Goal: Information Seeking & Learning: Find specific fact

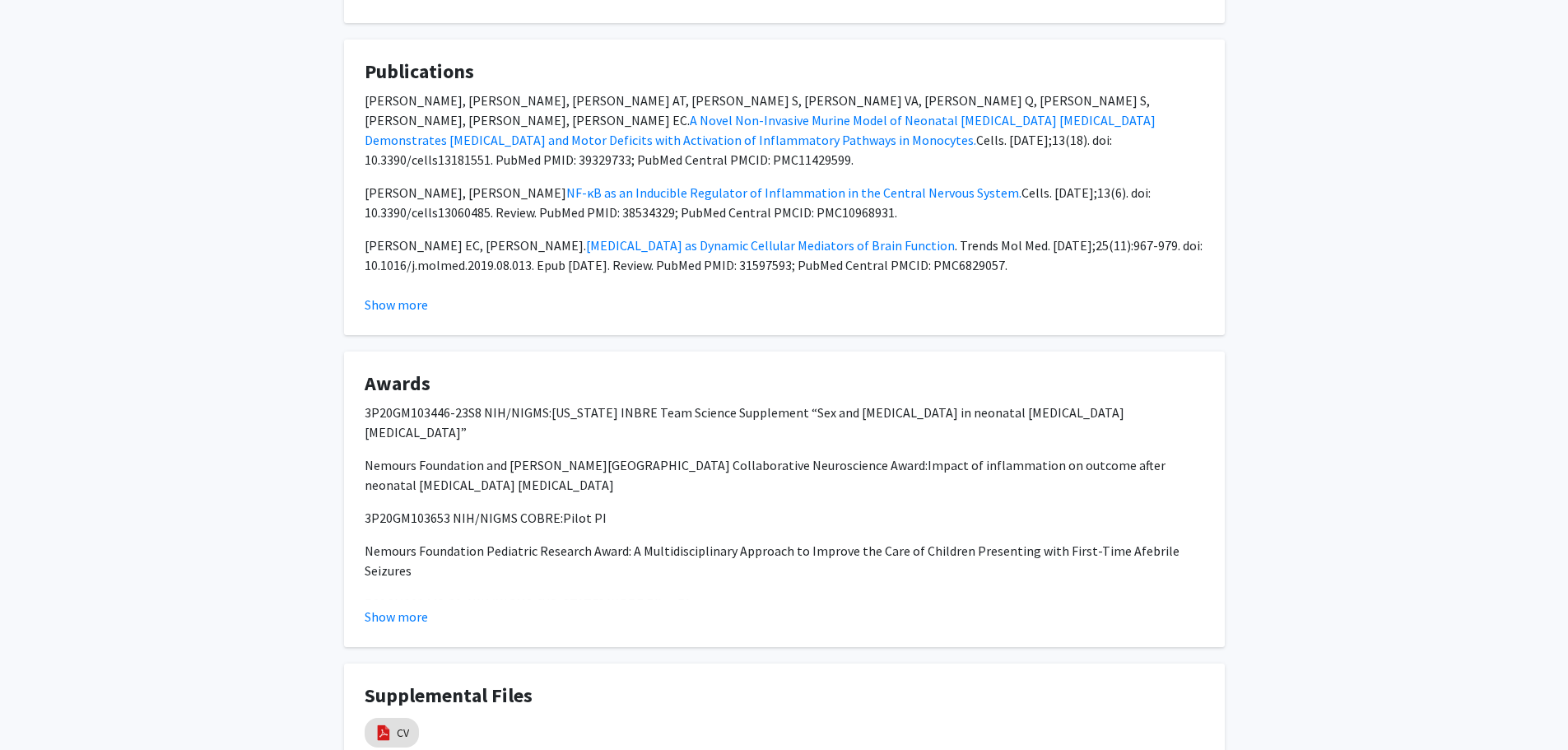
scroll to position [1646, 0]
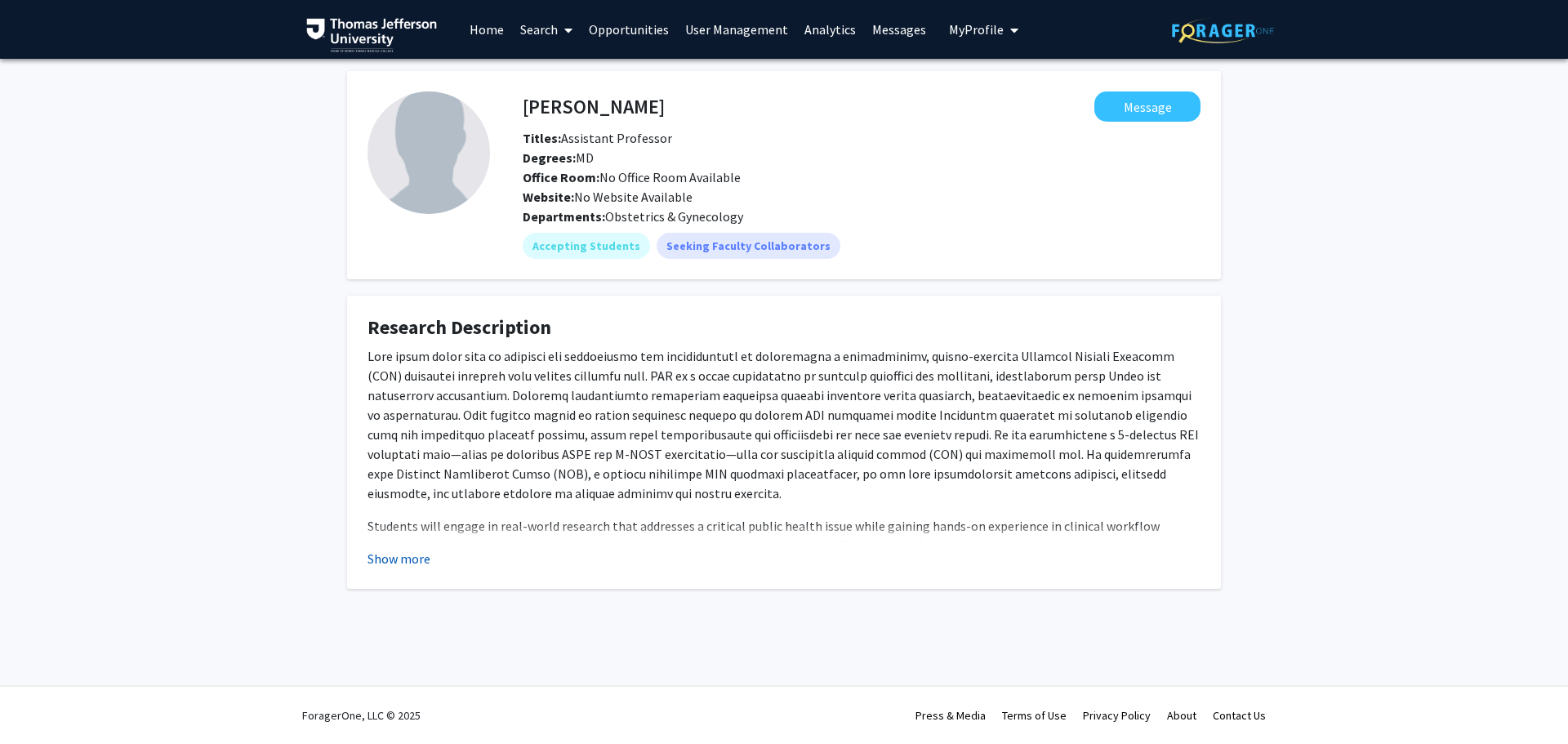
click at [393, 555] on button "Show more" at bounding box center [399, 558] width 63 height 19
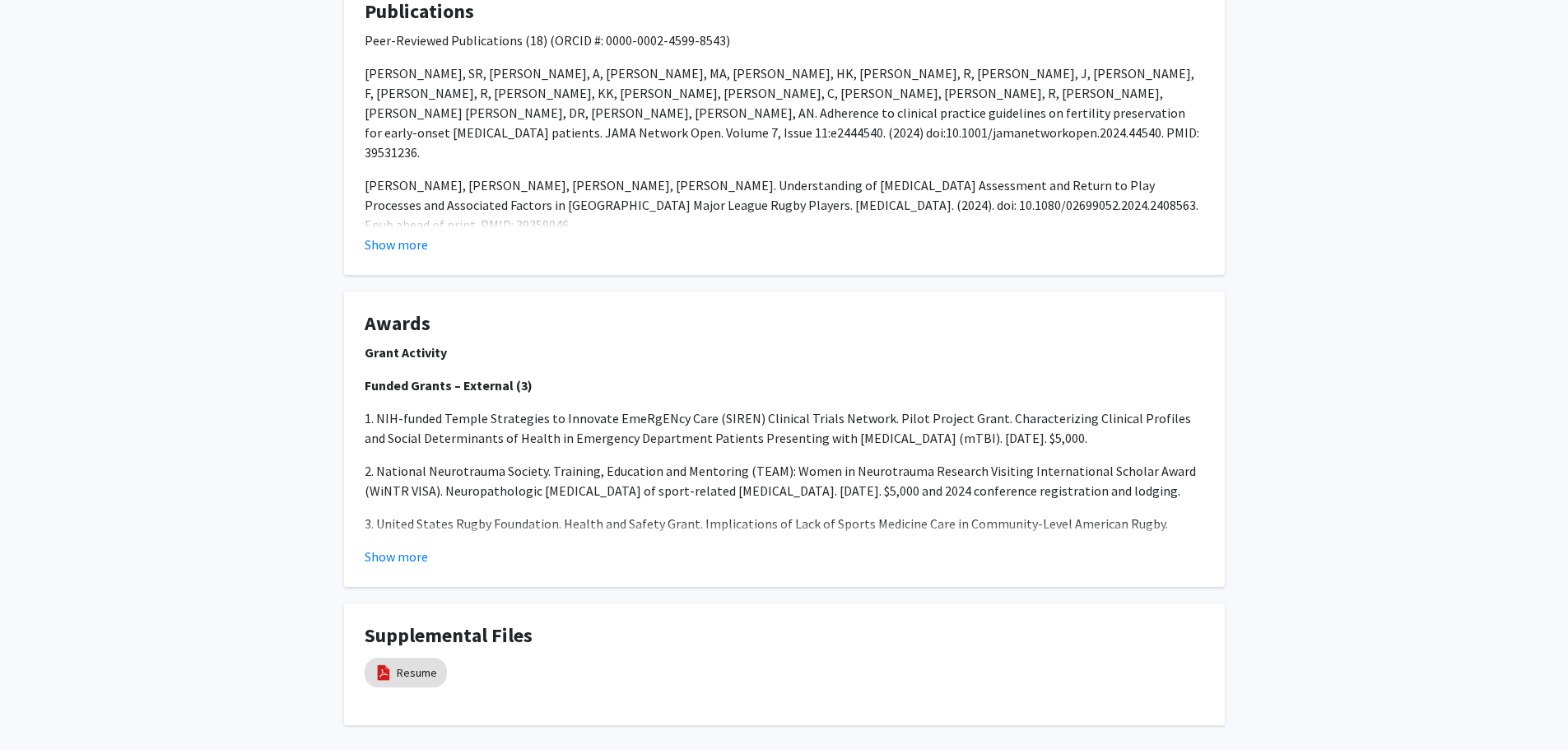
scroll to position [1727, 0]
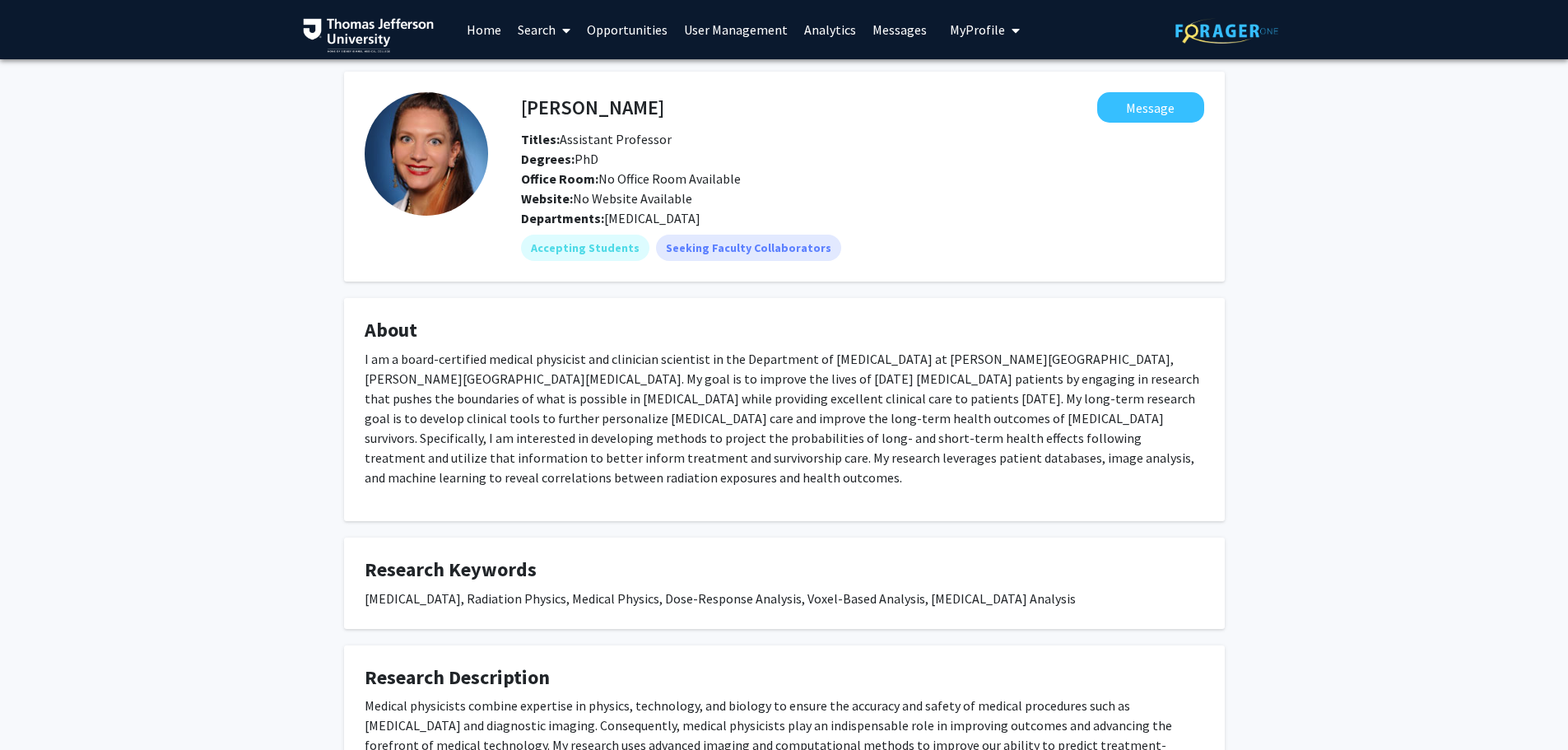
click at [550, 24] on link "Search" at bounding box center [544, 30] width 69 height 57
click at [562, 68] on span "Faculty/Staff" at bounding box center [569, 75] width 121 height 33
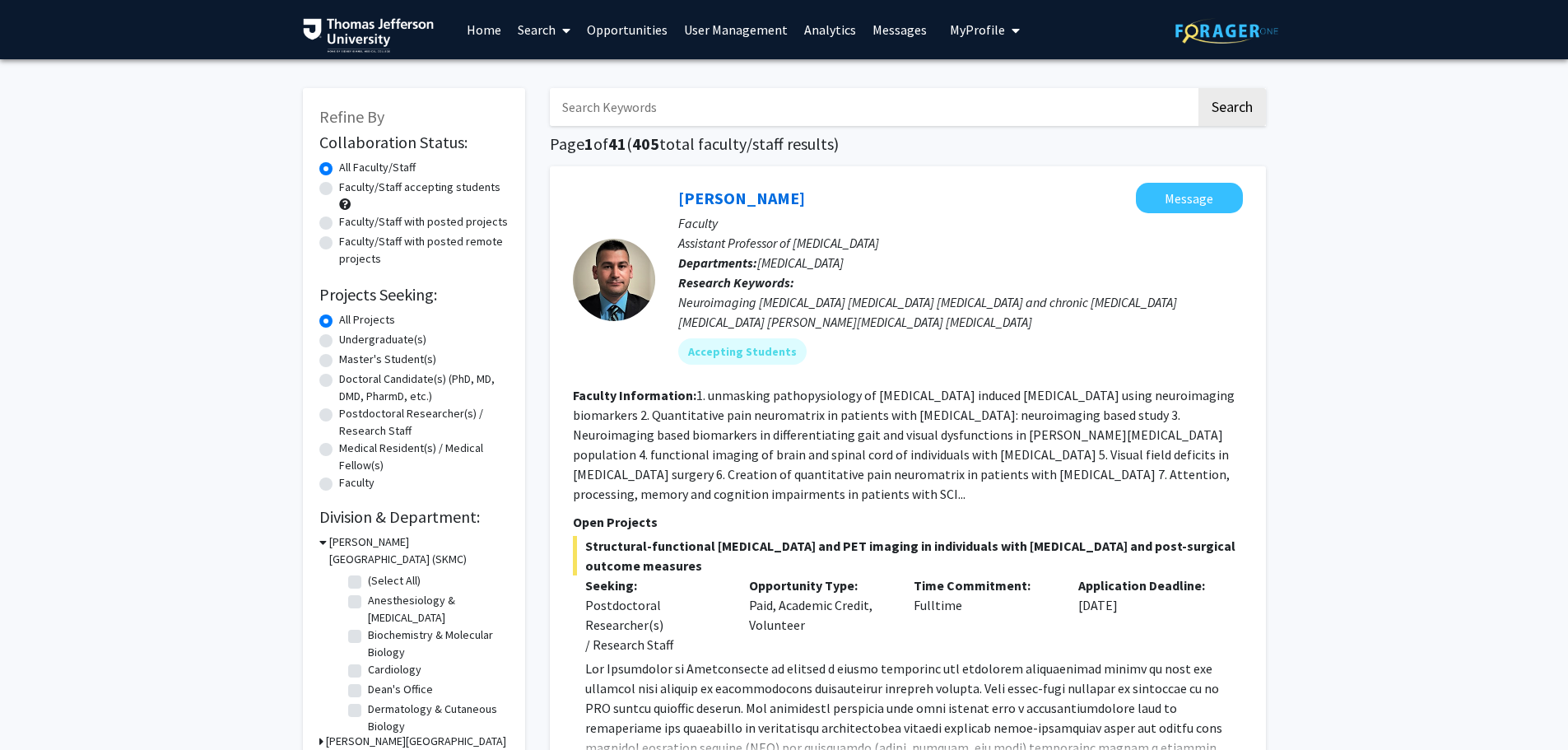
click at [620, 107] on input "Search Keywords" at bounding box center [873, 107] width 646 height 38
type input "[PERSON_NAME]"
click at [1198, 88] on button "Search" at bounding box center [1232, 107] width 68 height 38
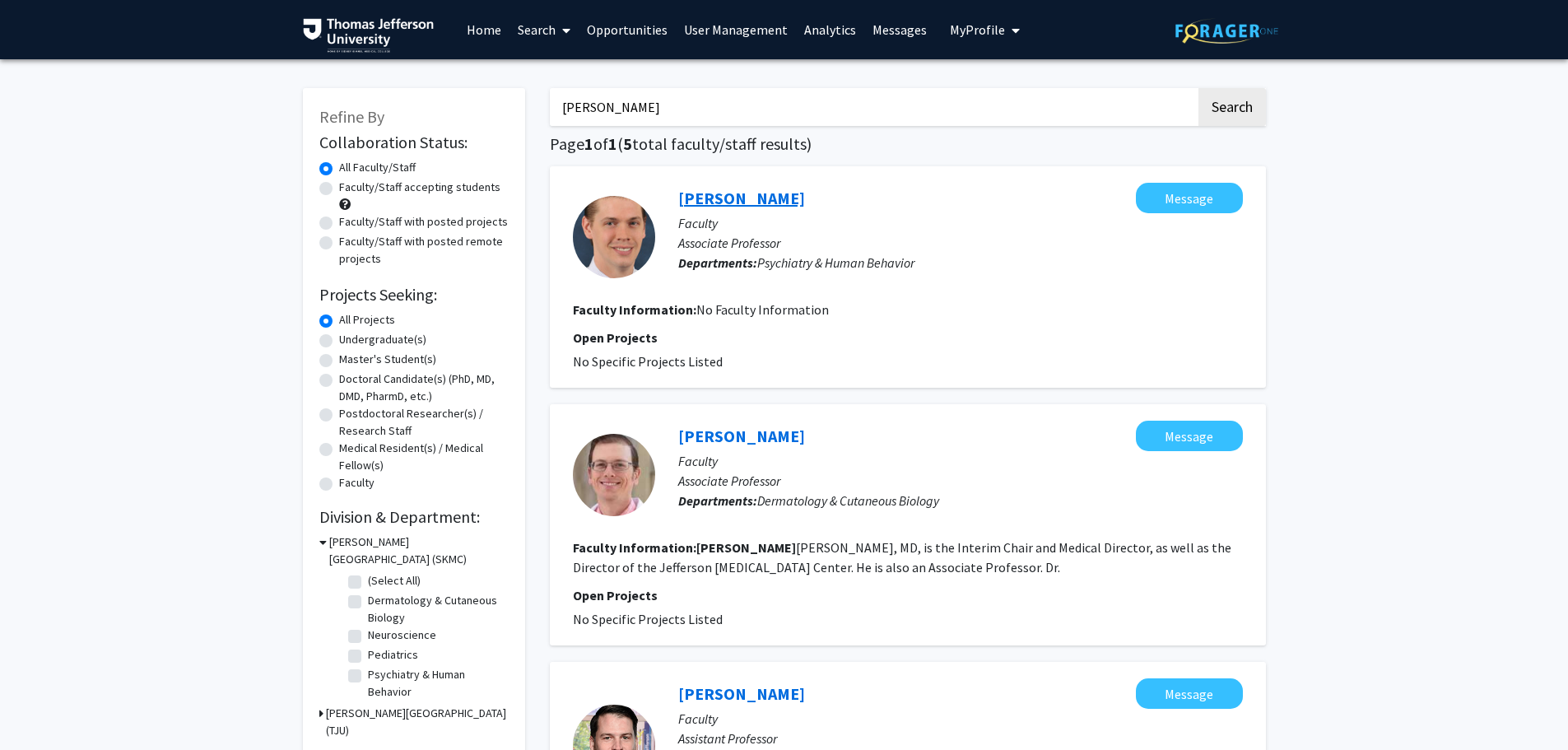
click at [775, 197] on link "[PERSON_NAME]" at bounding box center [742, 198] width 127 height 20
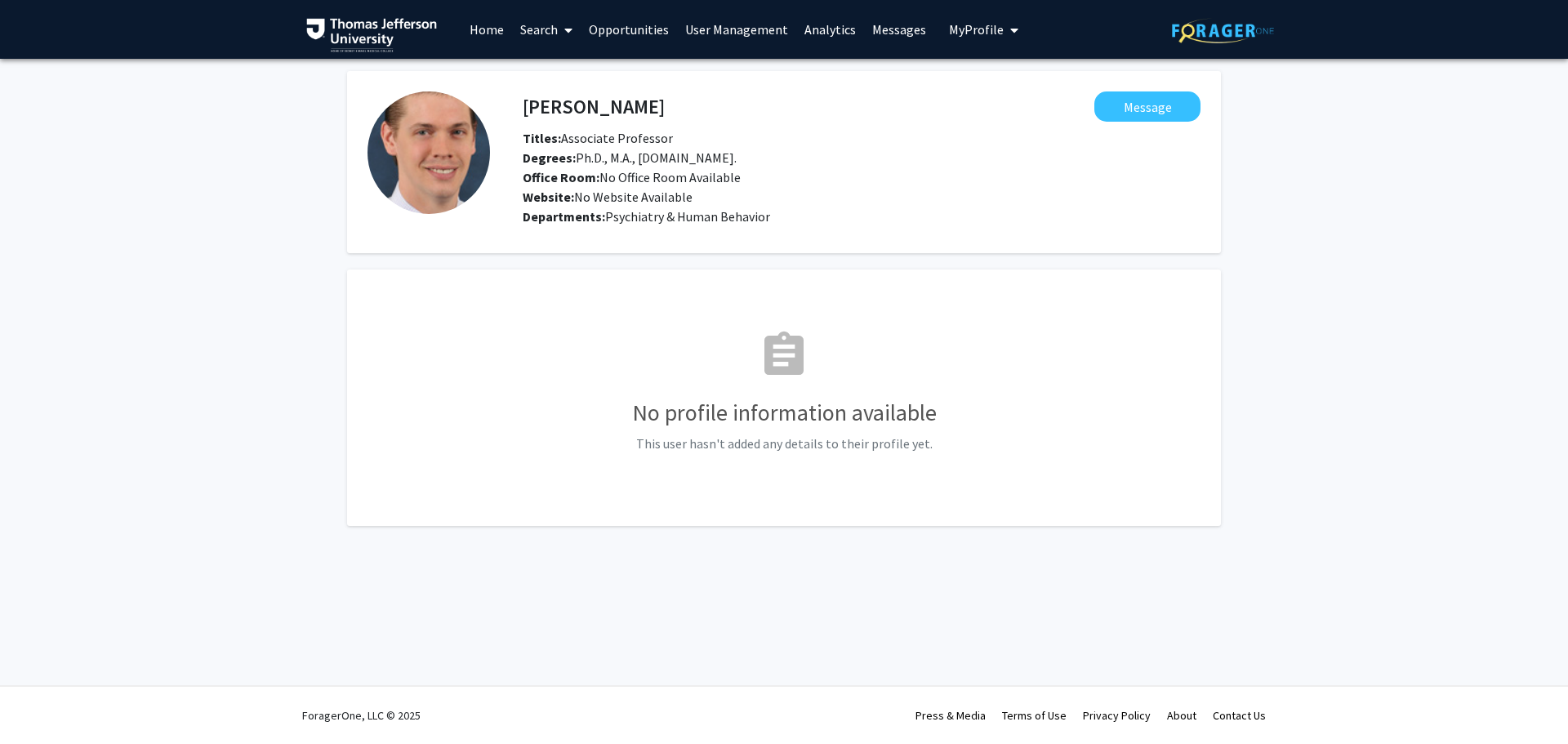
click at [558, 29] on span at bounding box center [565, 30] width 15 height 57
click at [581, 75] on span "Faculty/Staff" at bounding box center [571, 75] width 120 height 33
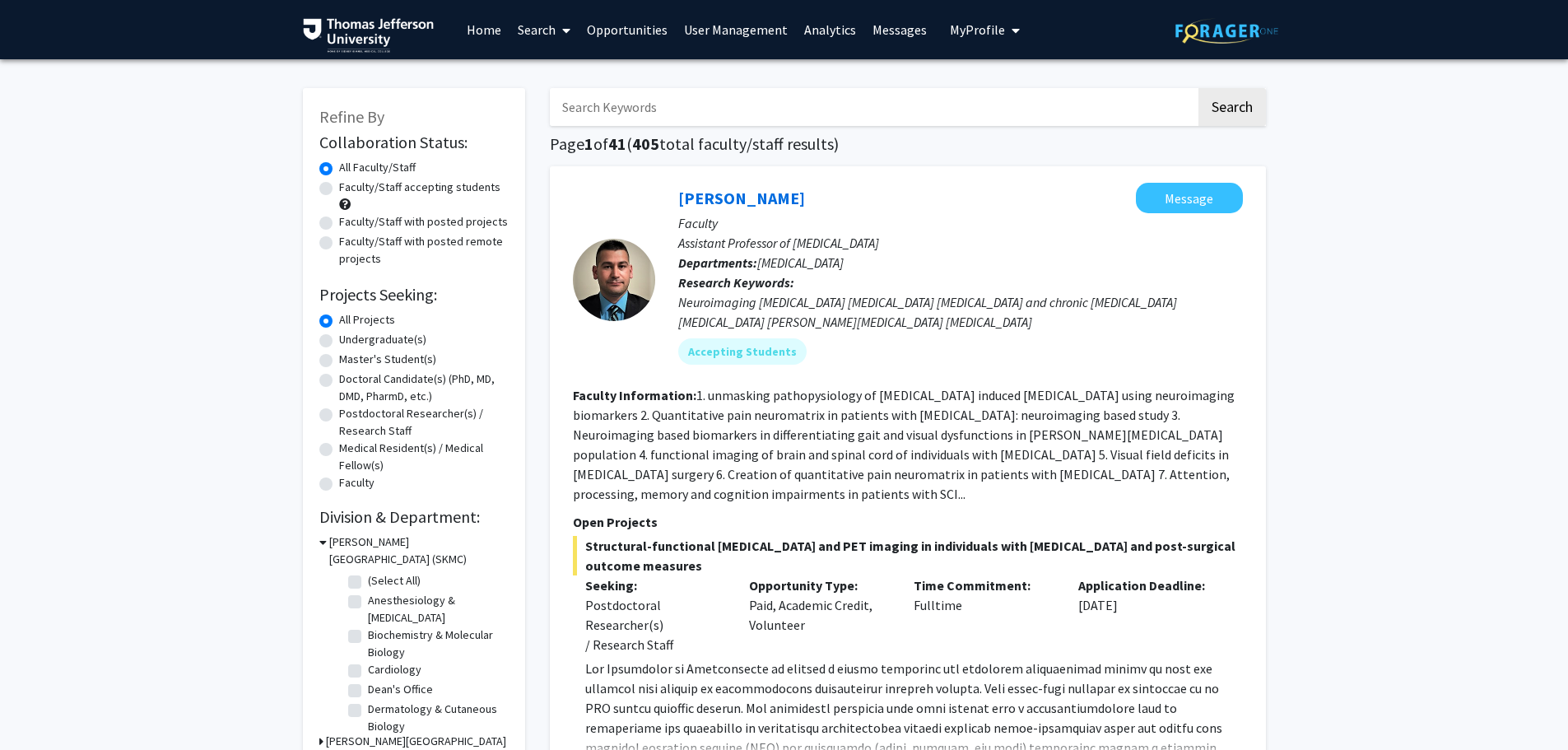
click at [634, 112] on input "Search Keywords" at bounding box center [873, 107] width 646 height 38
type input "[PERSON_NAME]"
click at [1198, 88] on button "Search" at bounding box center [1232, 107] width 68 height 38
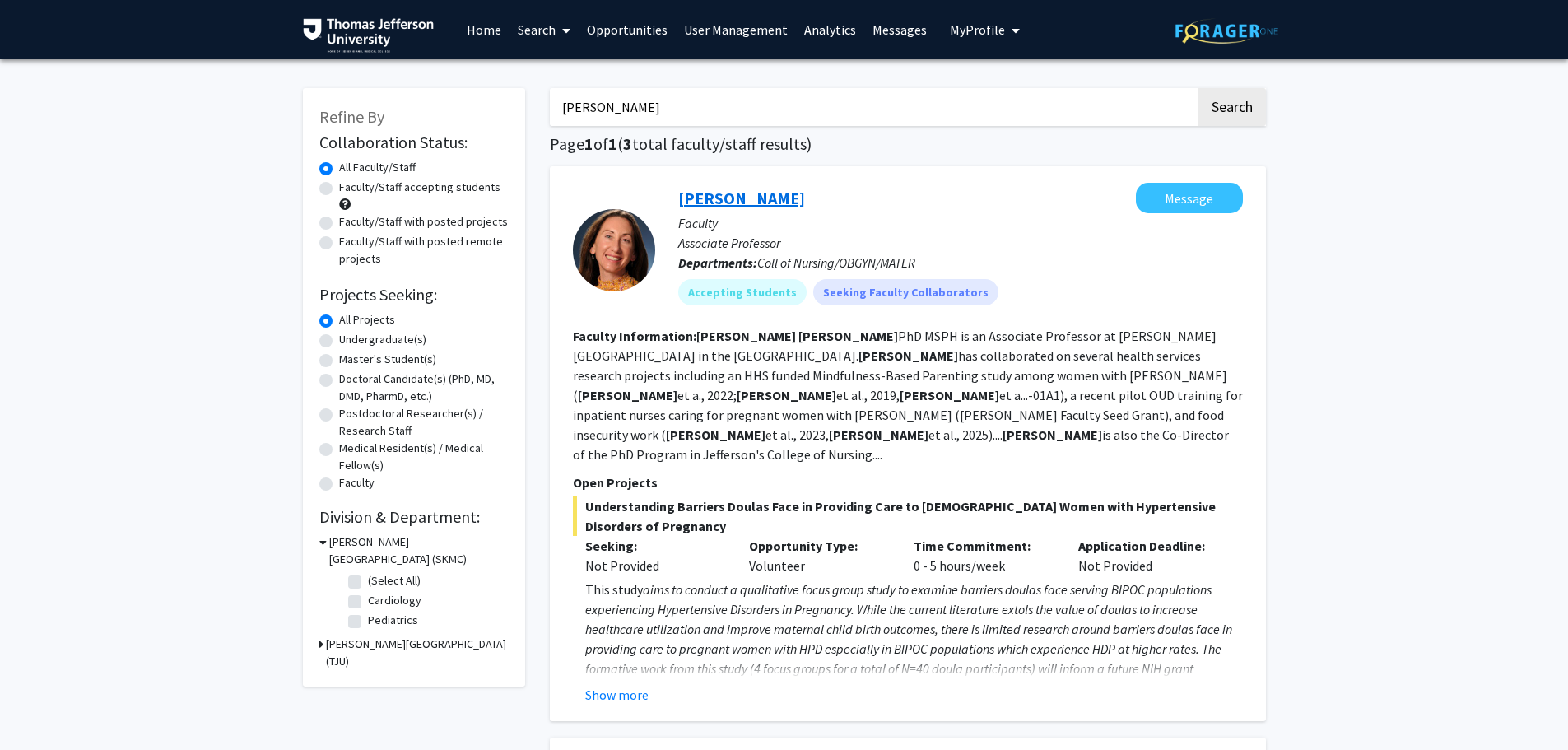
click at [767, 195] on link "[PERSON_NAME]" at bounding box center [742, 198] width 127 height 20
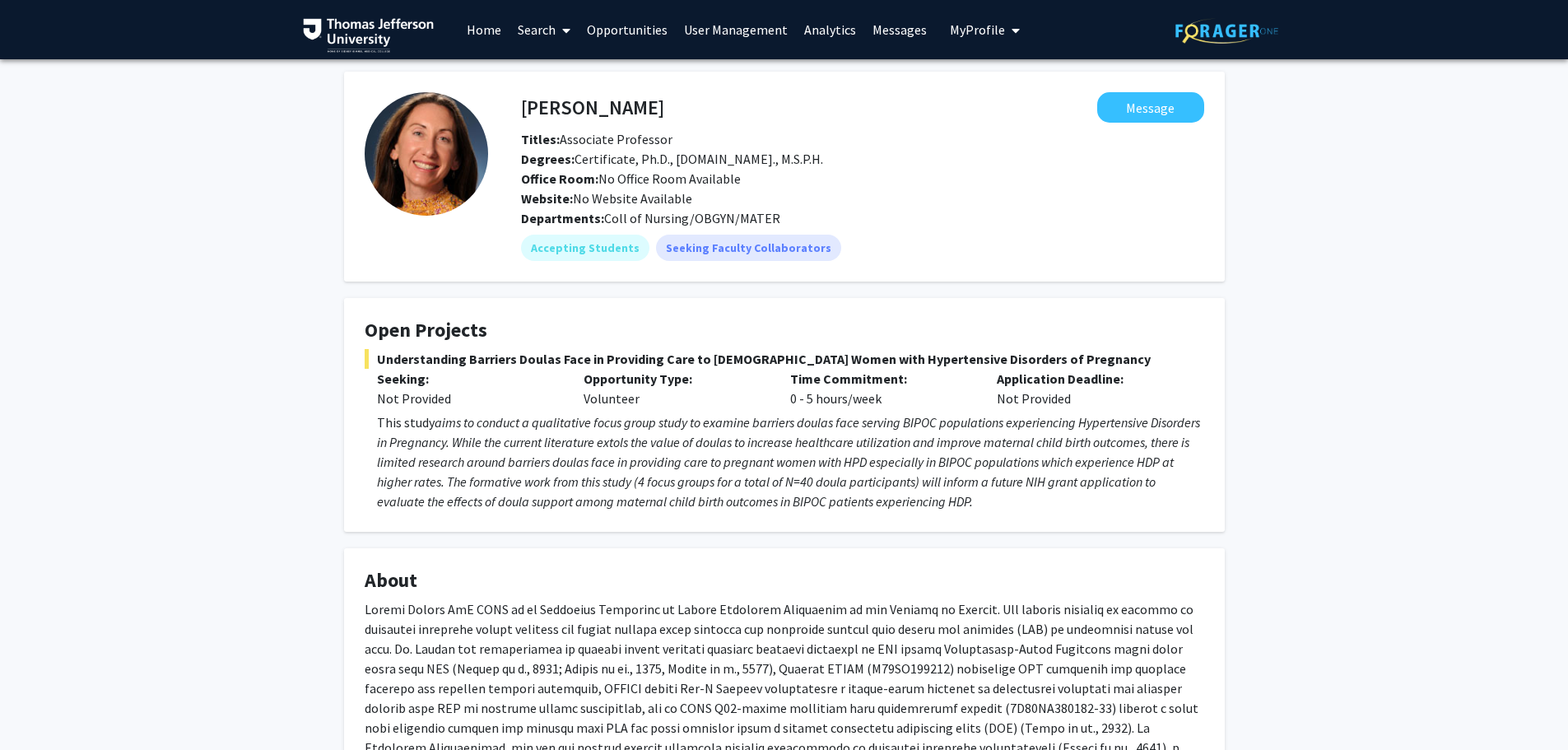
click at [532, 30] on link "Search" at bounding box center [544, 30] width 69 height 57
click at [570, 68] on span "Faculty/Staff" at bounding box center [569, 75] width 121 height 33
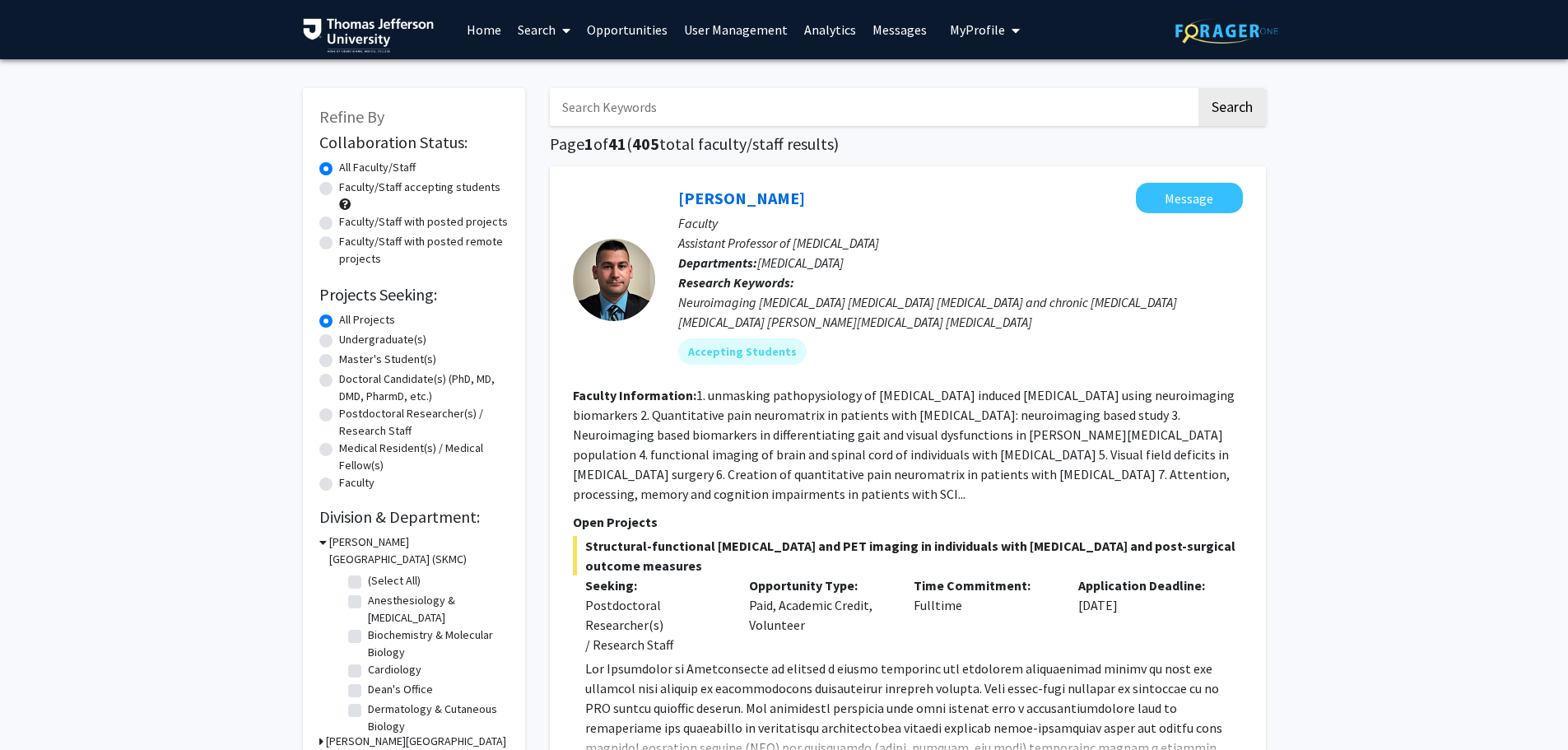
click at [584, 117] on input "Search Keywords" at bounding box center [873, 107] width 646 height 38
type input "[PERSON_NAME]"
click at [1198, 88] on button "Search" at bounding box center [1232, 107] width 68 height 38
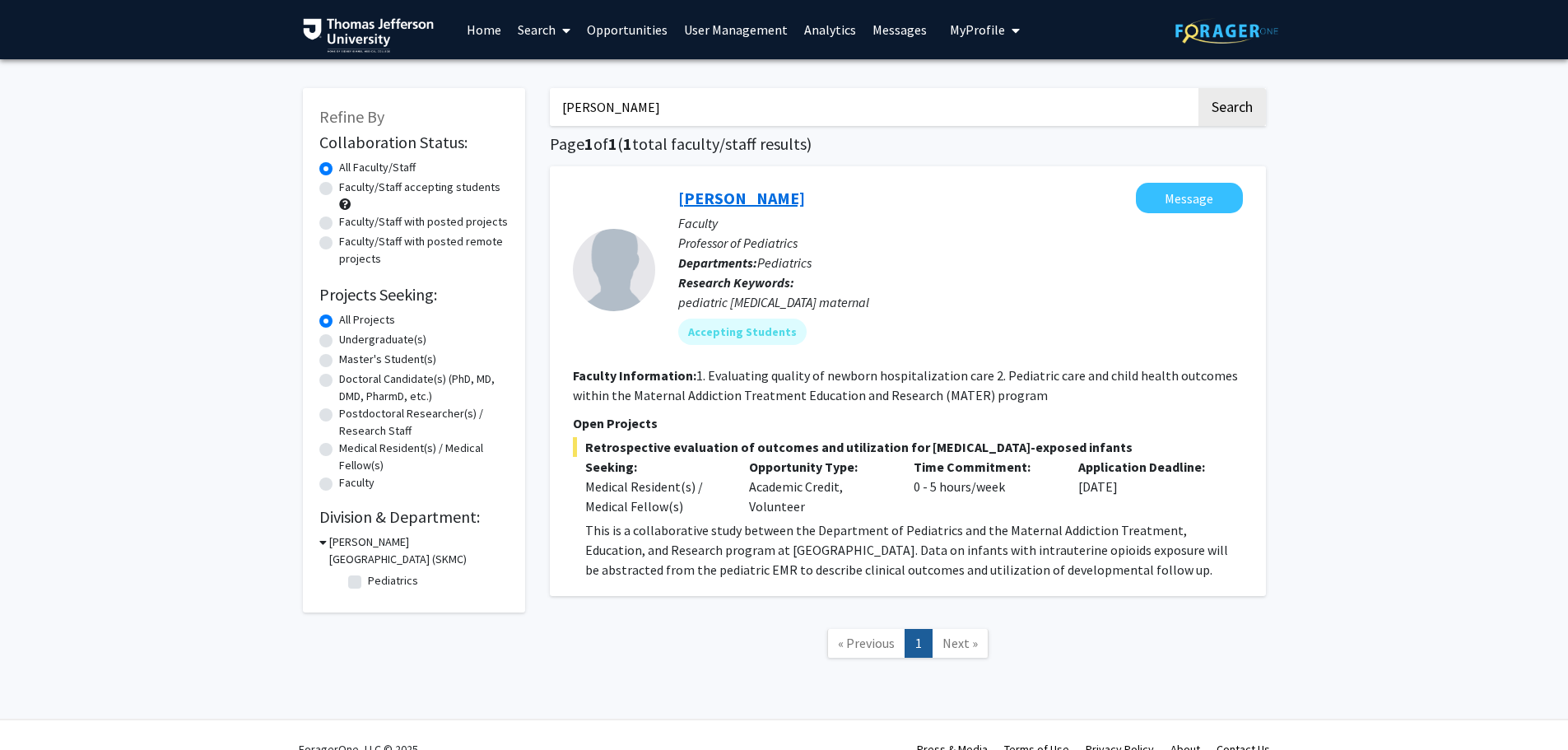
click at [721, 196] on link "[PERSON_NAME]" at bounding box center [742, 198] width 127 height 20
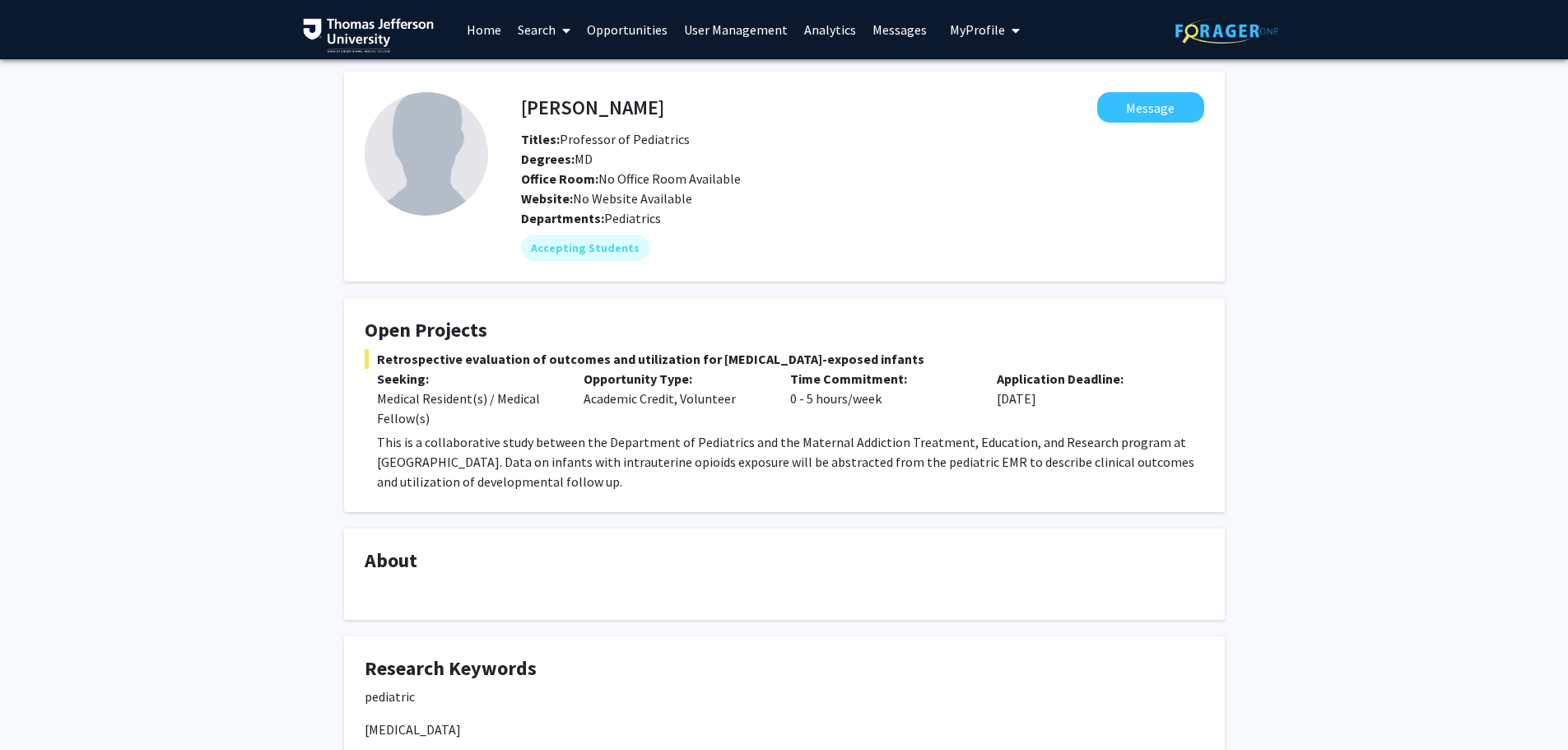
click at [530, 26] on link "Search" at bounding box center [544, 30] width 69 height 57
click at [571, 77] on span "Faculty/Staff" at bounding box center [569, 75] width 121 height 33
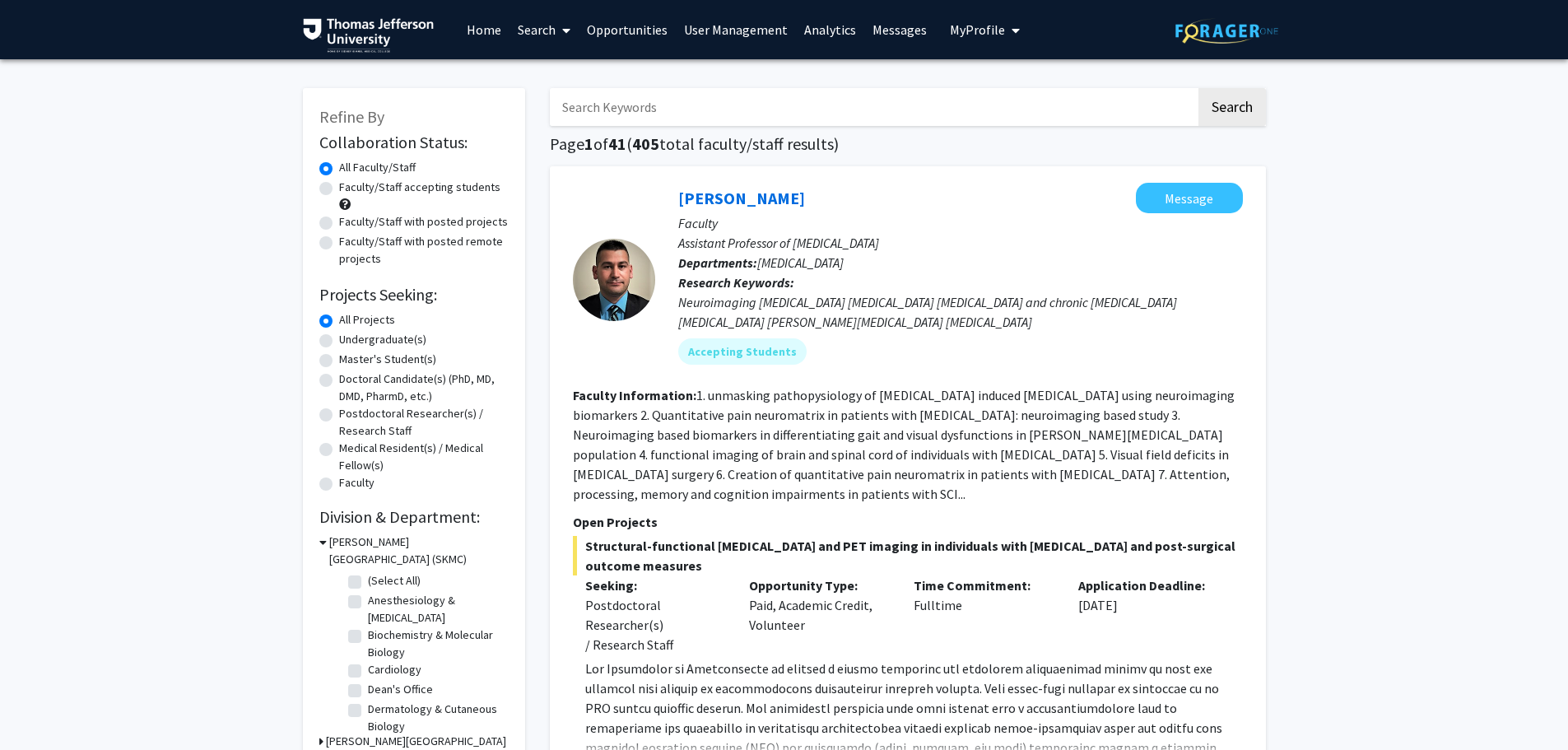
click at [641, 117] on input "Search Keywords" at bounding box center [873, 107] width 646 height 38
type input "[PERSON_NAME]"
click at [1198, 88] on button "Search" at bounding box center [1232, 107] width 68 height 38
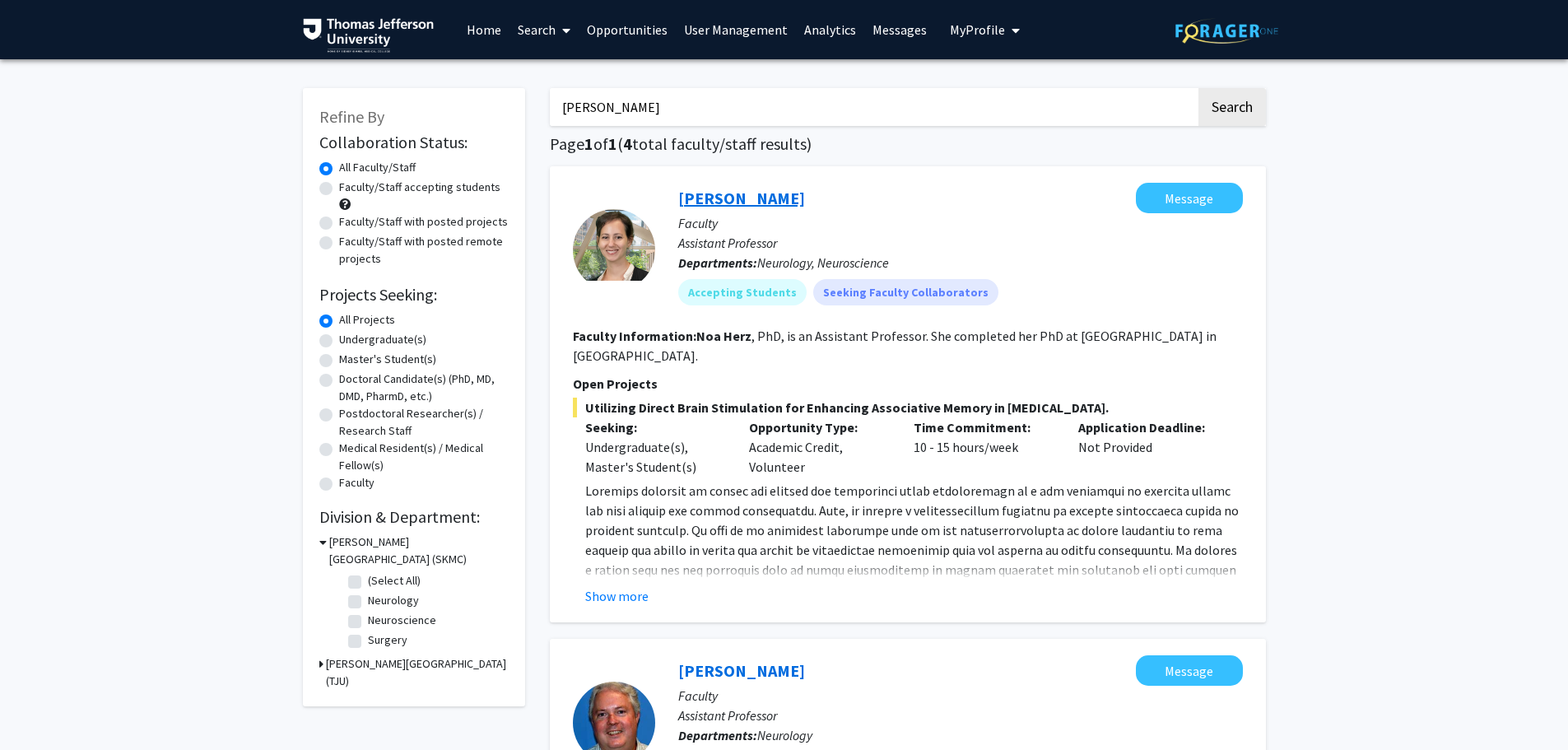
click at [724, 197] on link "[PERSON_NAME]" at bounding box center [742, 198] width 127 height 20
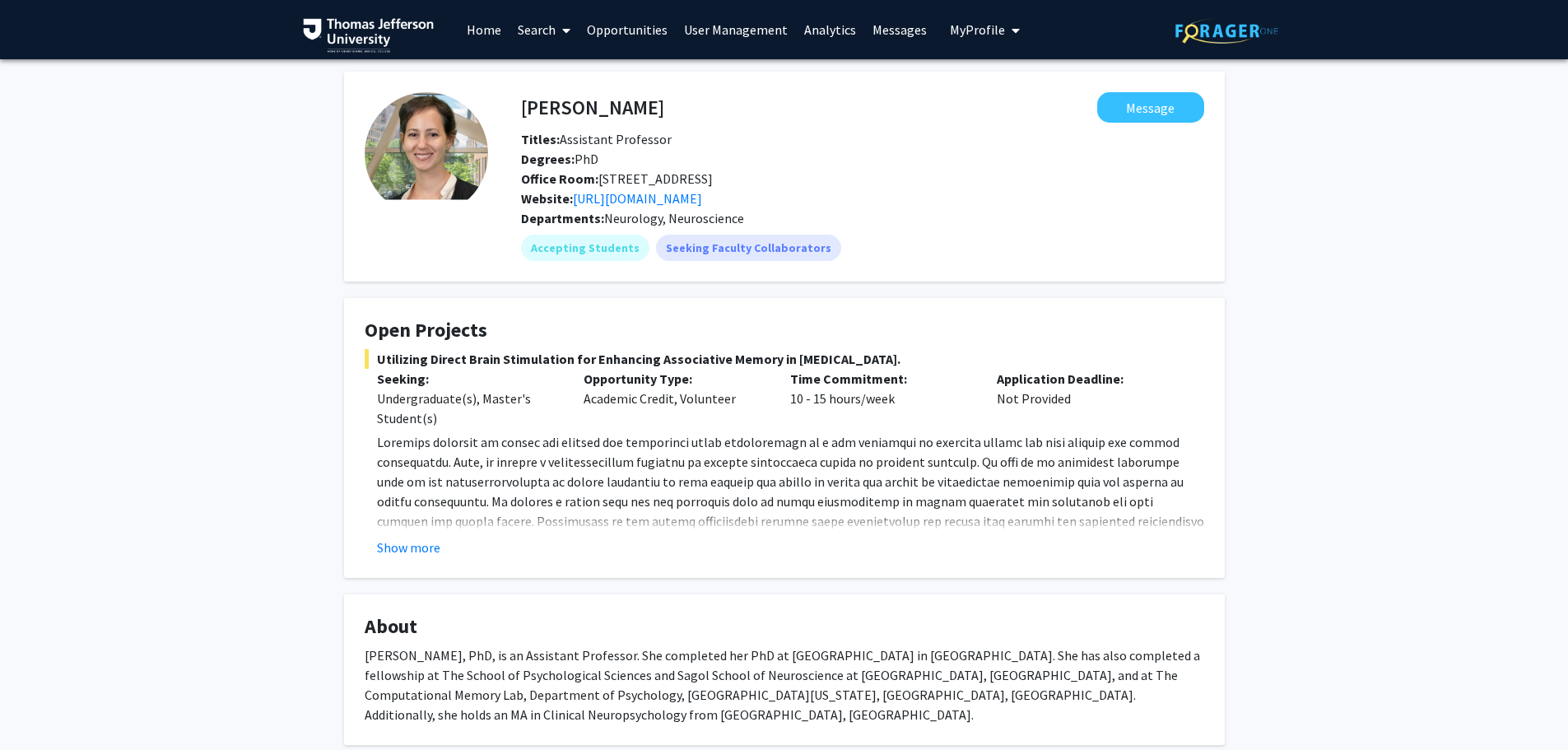
click at [546, 25] on link "Search" at bounding box center [544, 30] width 69 height 57
click at [578, 74] on span "Faculty/Staff" at bounding box center [569, 75] width 121 height 33
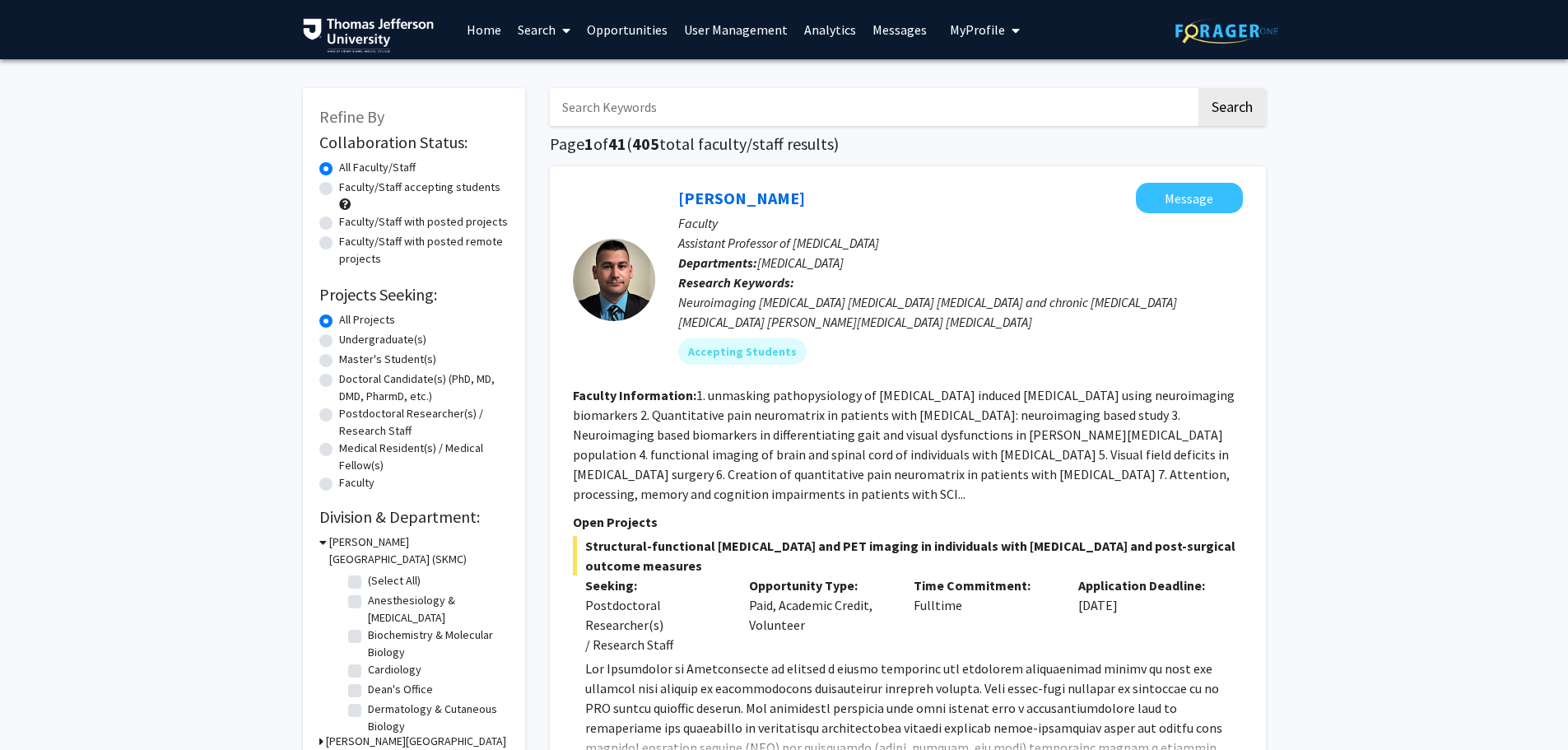
click at [658, 112] on input "Search Keywords" at bounding box center [873, 107] width 646 height 38
type input "peisong ma"
click at [1198, 88] on button "Search" at bounding box center [1232, 107] width 68 height 38
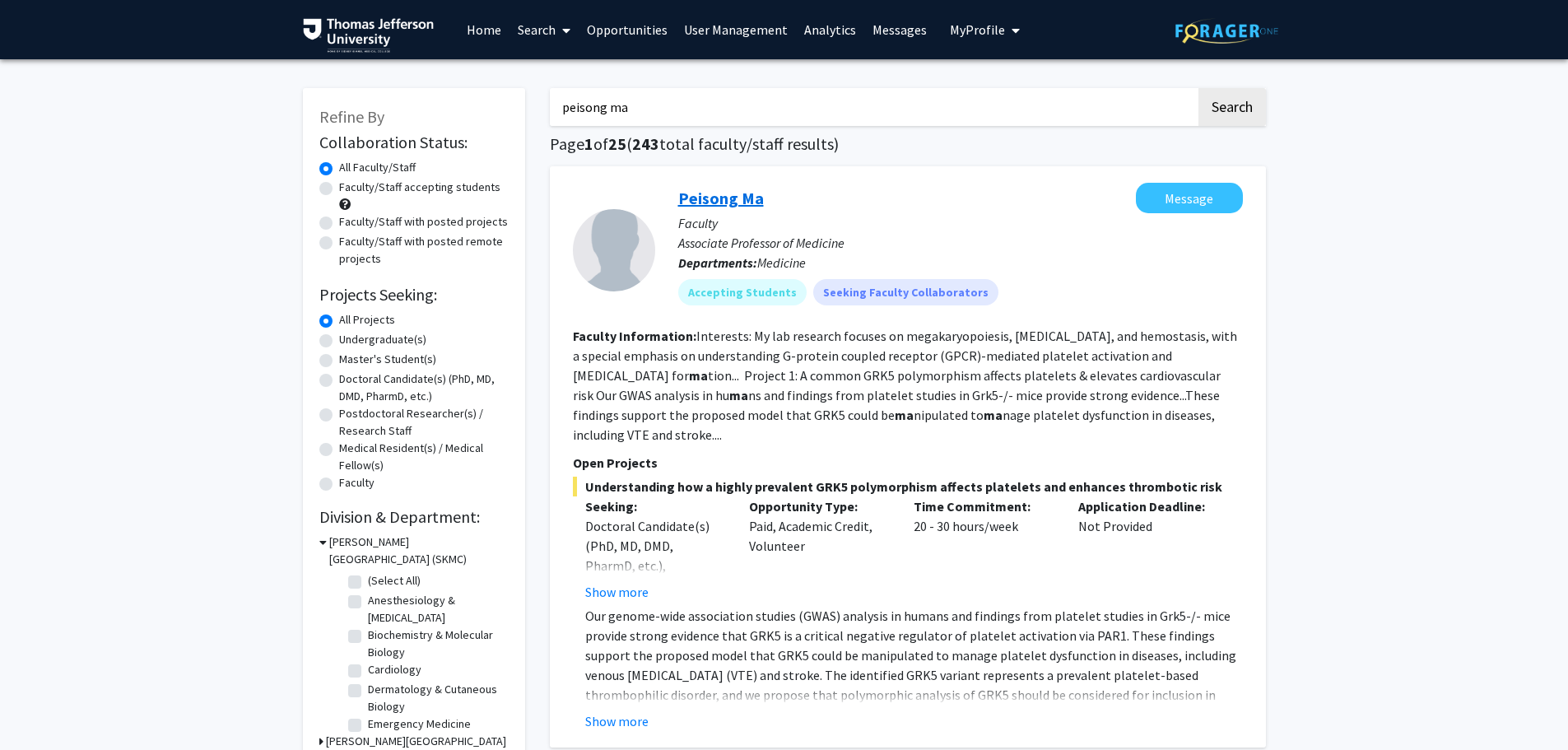
click at [712, 205] on link "Peisong Ma" at bounding box center [721, 198] width 85 height 20
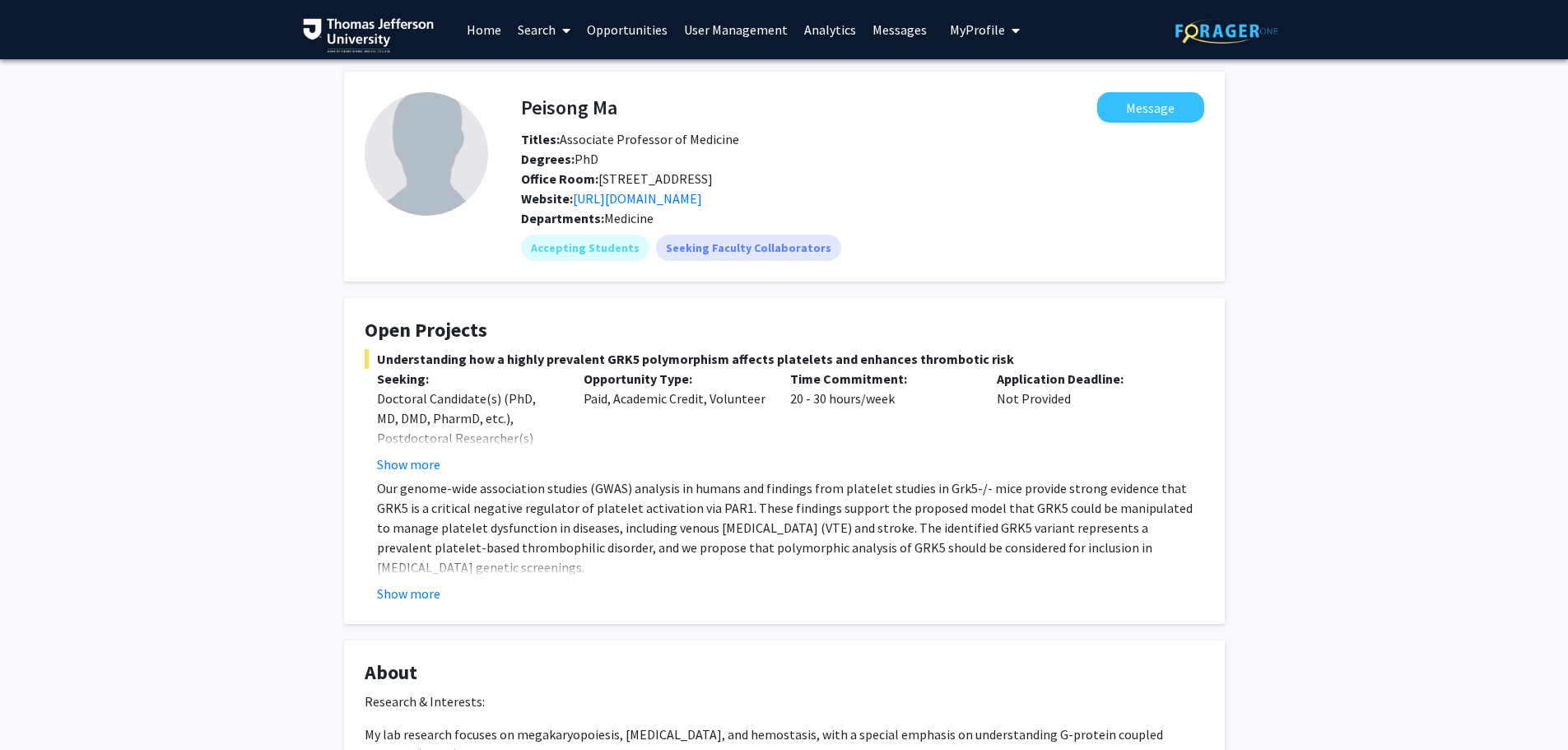
click at [556, 29] on link "Search" at bounding box center [544, 30] width 69 height 57
click at [580, 75] on span "Faculty/Staff" at bounding box center [569, 75] width 121 height 33
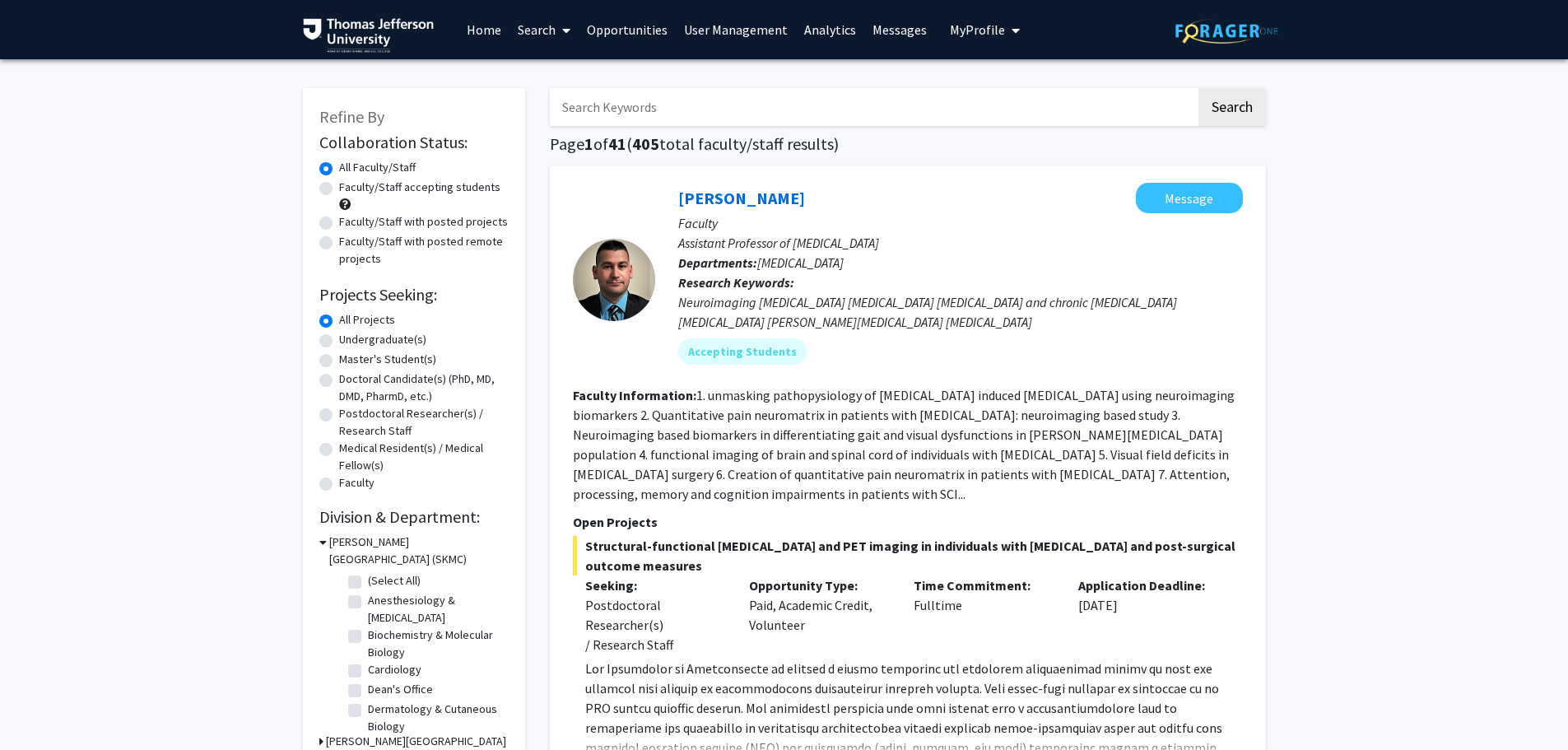
click at [667, 104] on input "Search Keywords" at bounding box center [873, 107] width 646 height 38
click at [1198, 88] on button "Search" at bounding box center [1232, 107] width 68 height 38
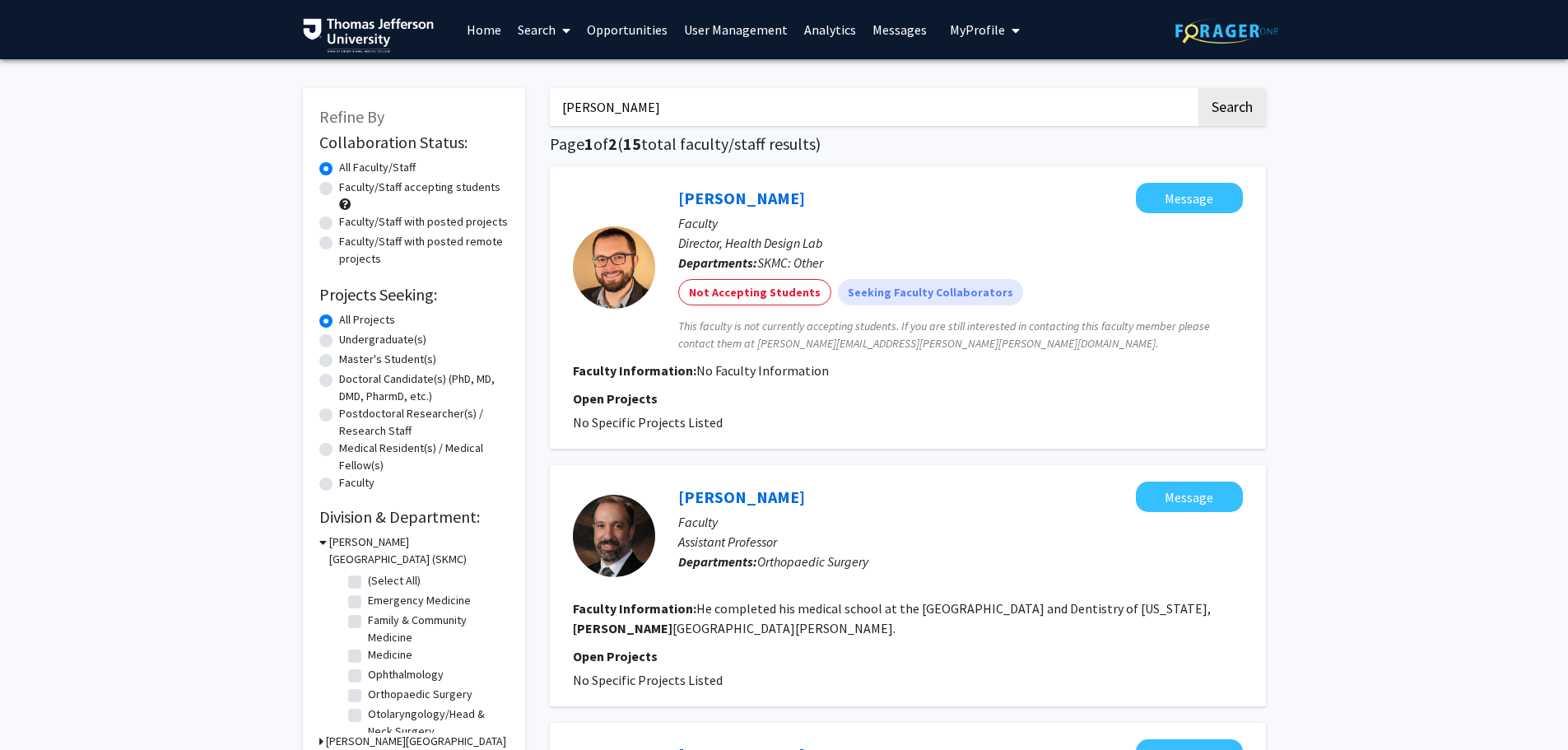
drag, startPoint x: 728, startPoint y: 106, endPoint x: 517, endPoint y: 104, distance: 211.0
type input "[PERSON_NAME]"
click at [1198, 88] on button "Search" at bounding box center [1232, 107] width 68 height 38
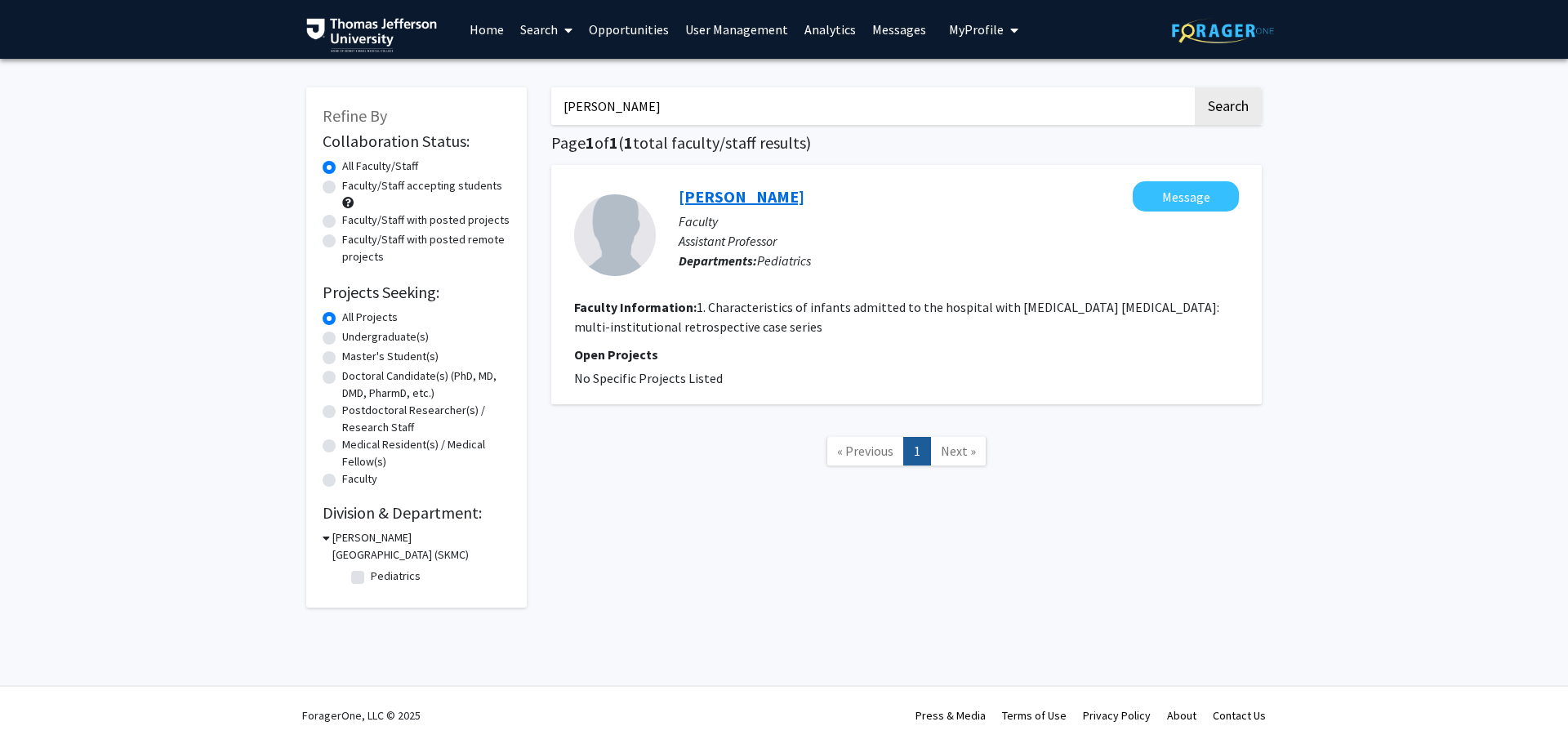
click at [718, 193] on link "[PERSON_NAME]" at bounding box center [742, 196] width 126 height 20
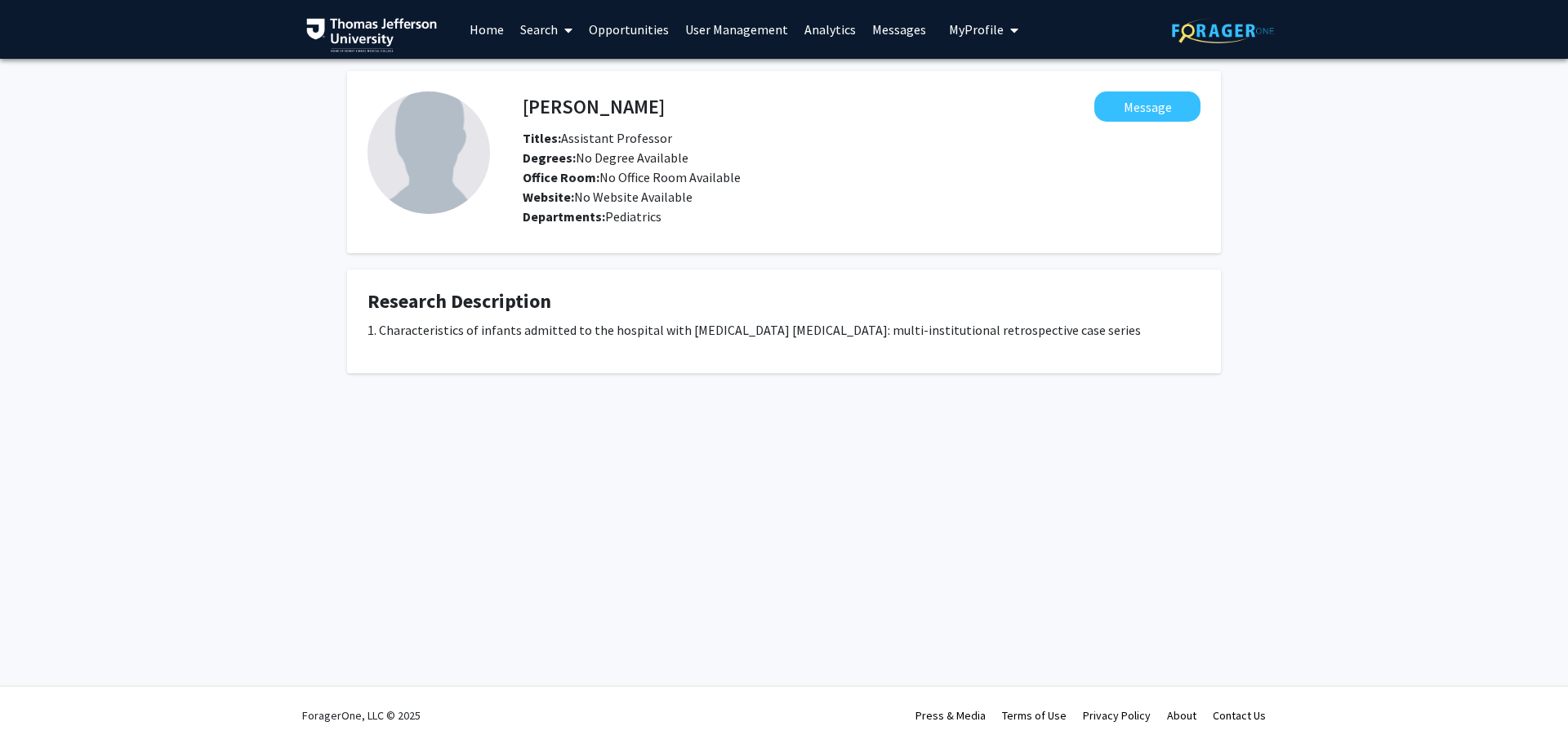
click at [553, 27] on link "Search" at bounding box center [546, 29] width 69 height 57
click at [571, 69] on span "Faculty/Staff" at bounding box center [571, 75] width 120 height 33
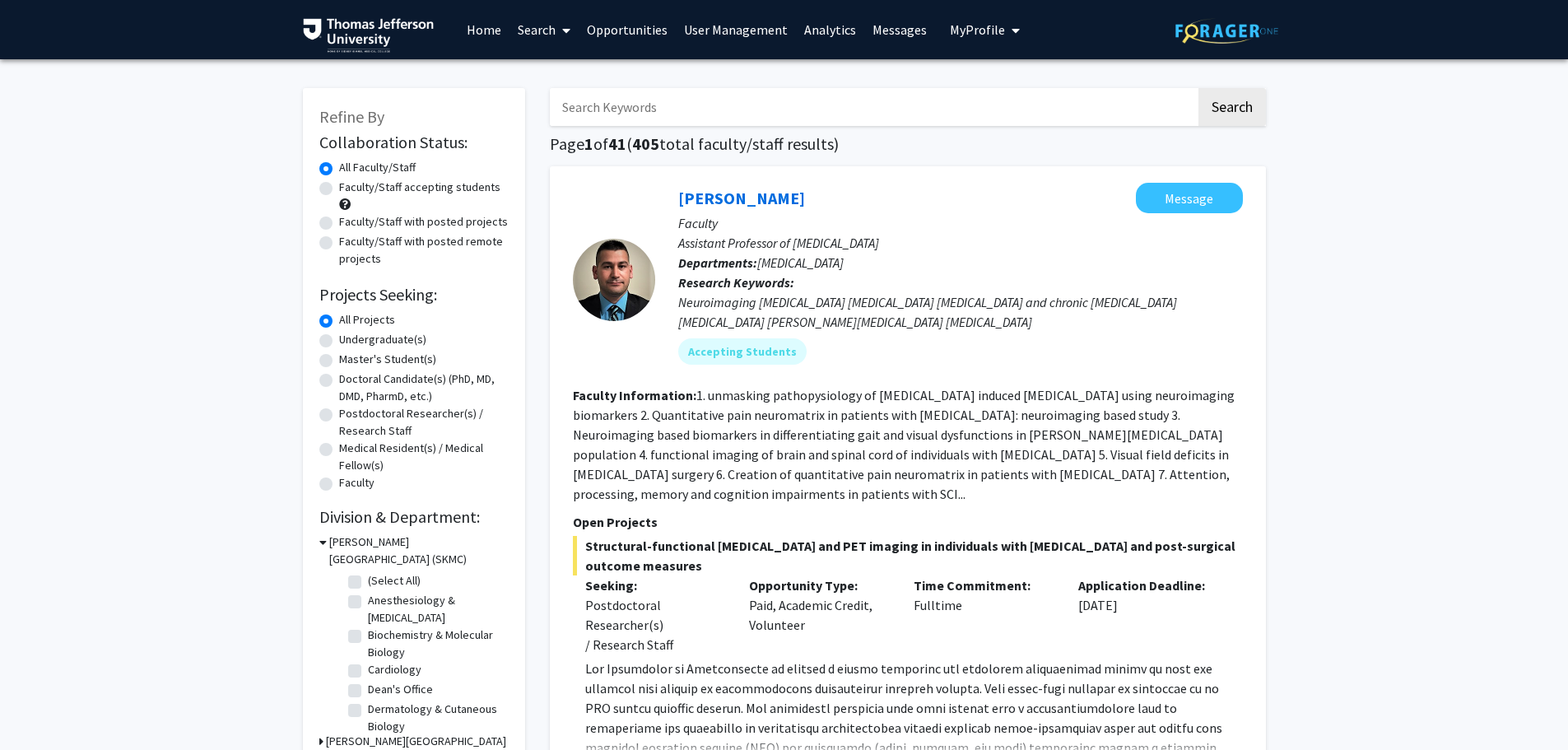
click at [677, 99] on input "Search Keywords" at bounding box center [873, 107] width 646 height 38
type input "[PERSON_NAME]"
click at [1198, 88] on button "Search" at bounding box center [1232, 107] width 68 height 38
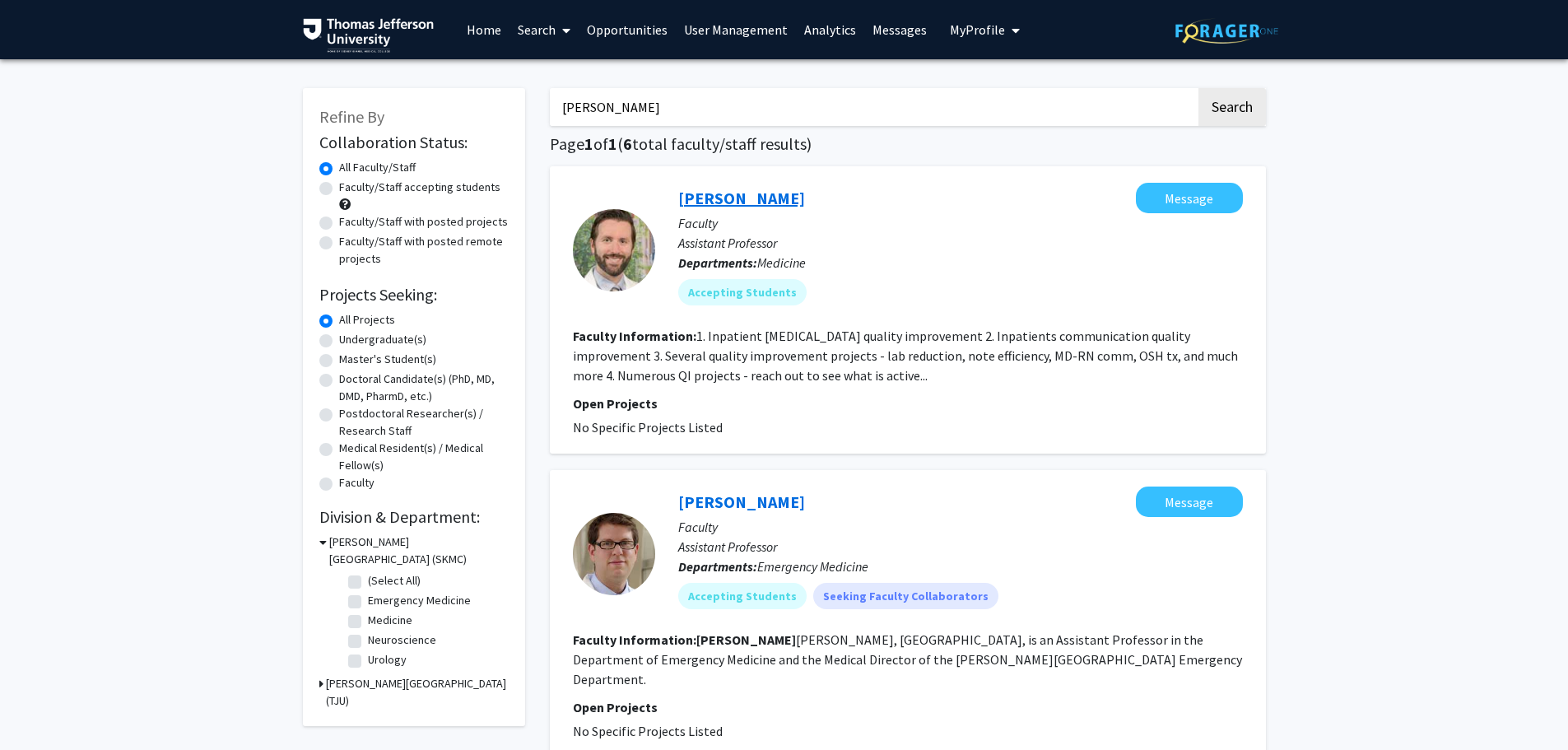
click at [748, 200] on link "[PERSON_NAME]" at bounding box center [742, 198] width 127 height 20
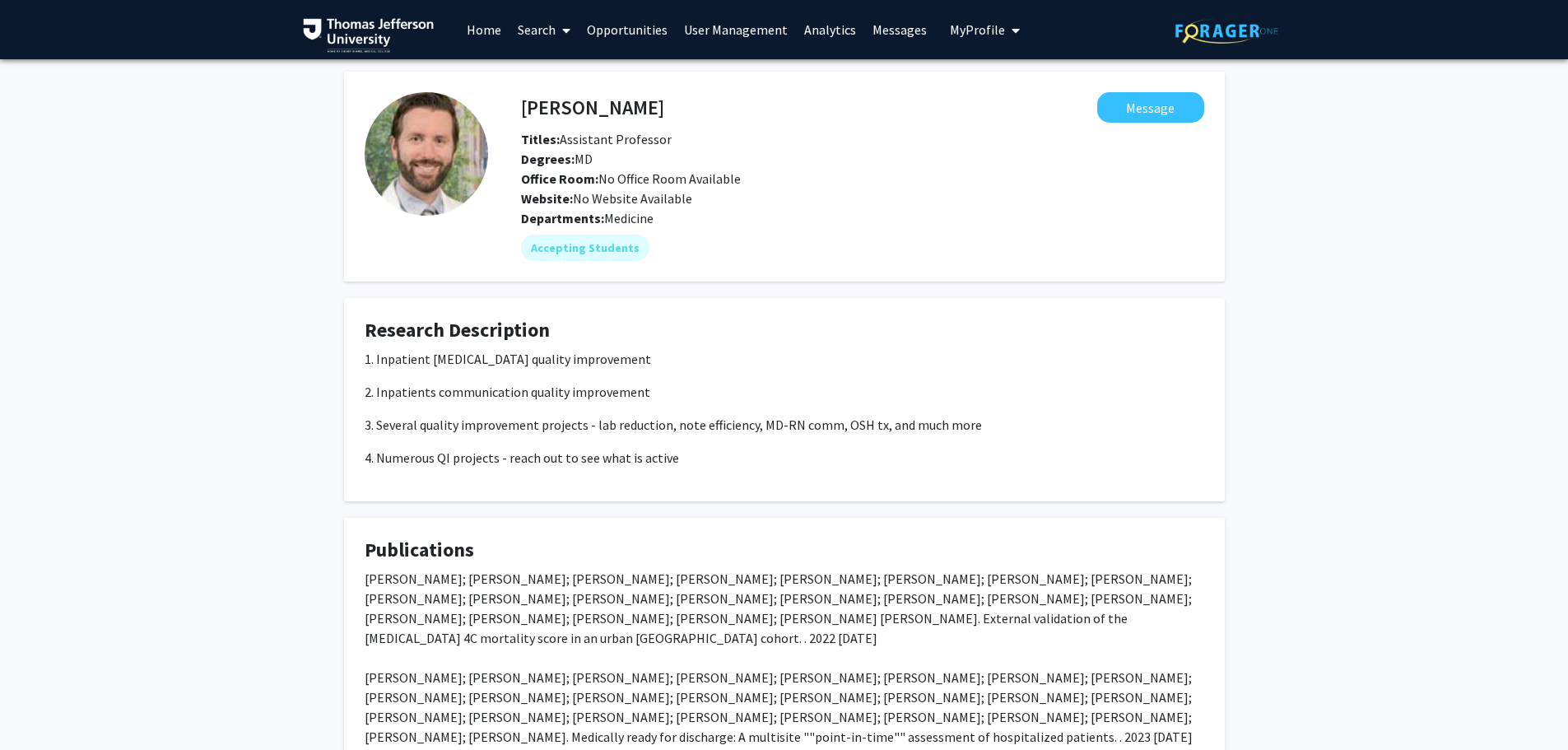
click at [529, 39] on link "Search" at bounding box center [544, 30] width 69 height 57
click at [567, 72] on span "Faculty/Staff" at bounding box center [569, 75] width 121 height 33
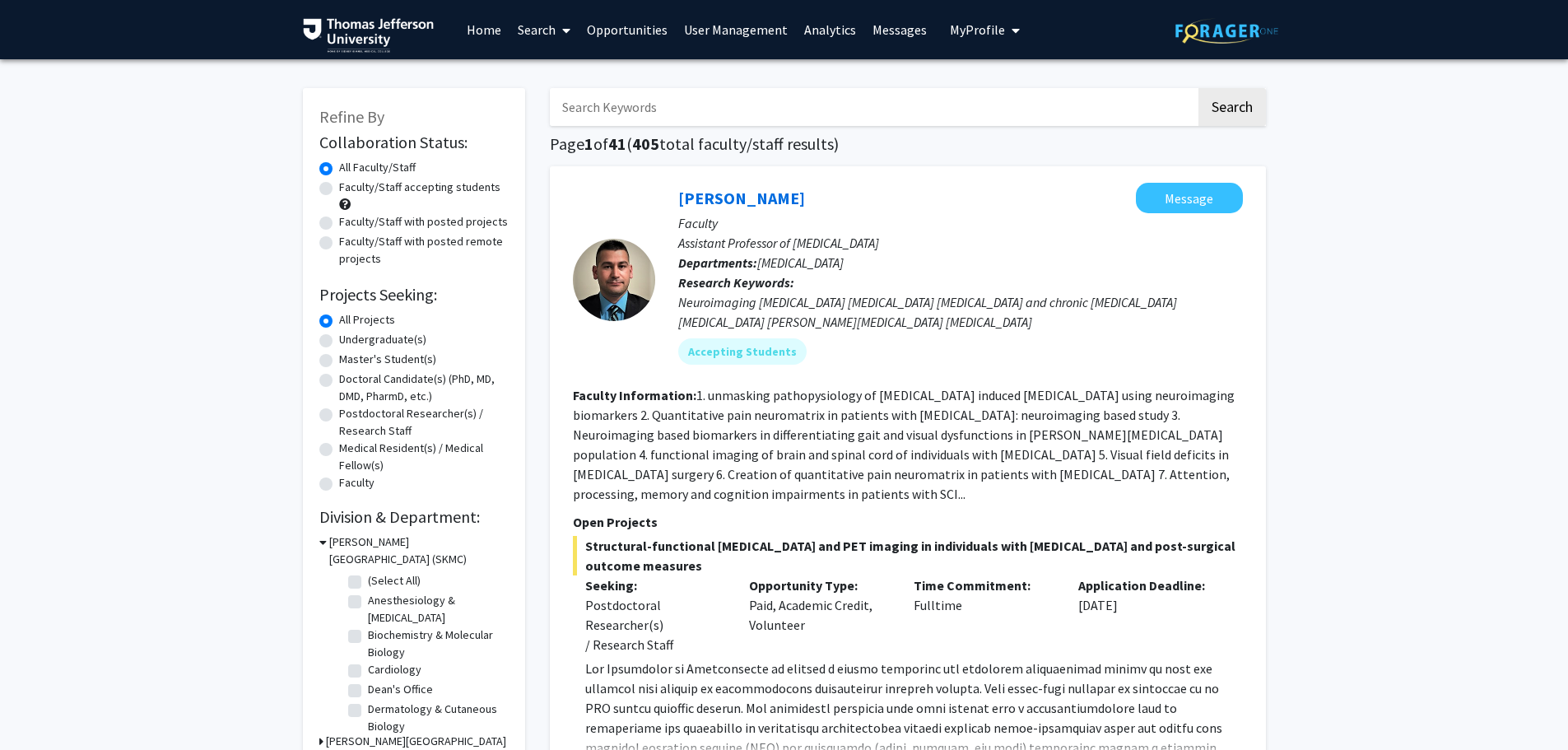
click at [638, 101] on input "Search Keywords" at bounding box center [873, 107] width 646 height 38
type input "[PERSON_NAME]"
click at [1198, 88] on button "Search" at bounding box center [1232, 107] width 68 height 38
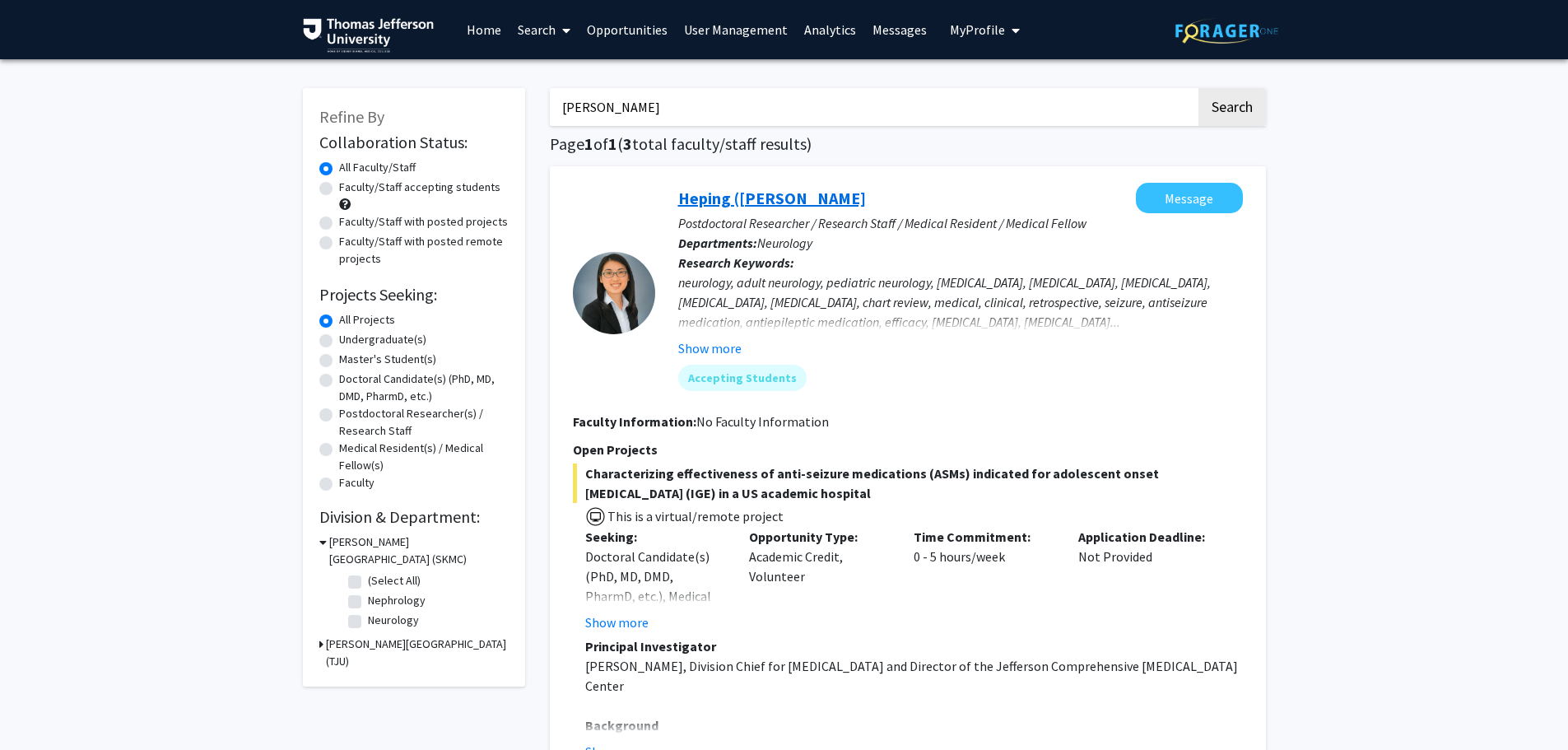
click at [752, 195] on link "Heping ([PERSON_NAME]" at bounding box center [772, 198] width 188 height 20
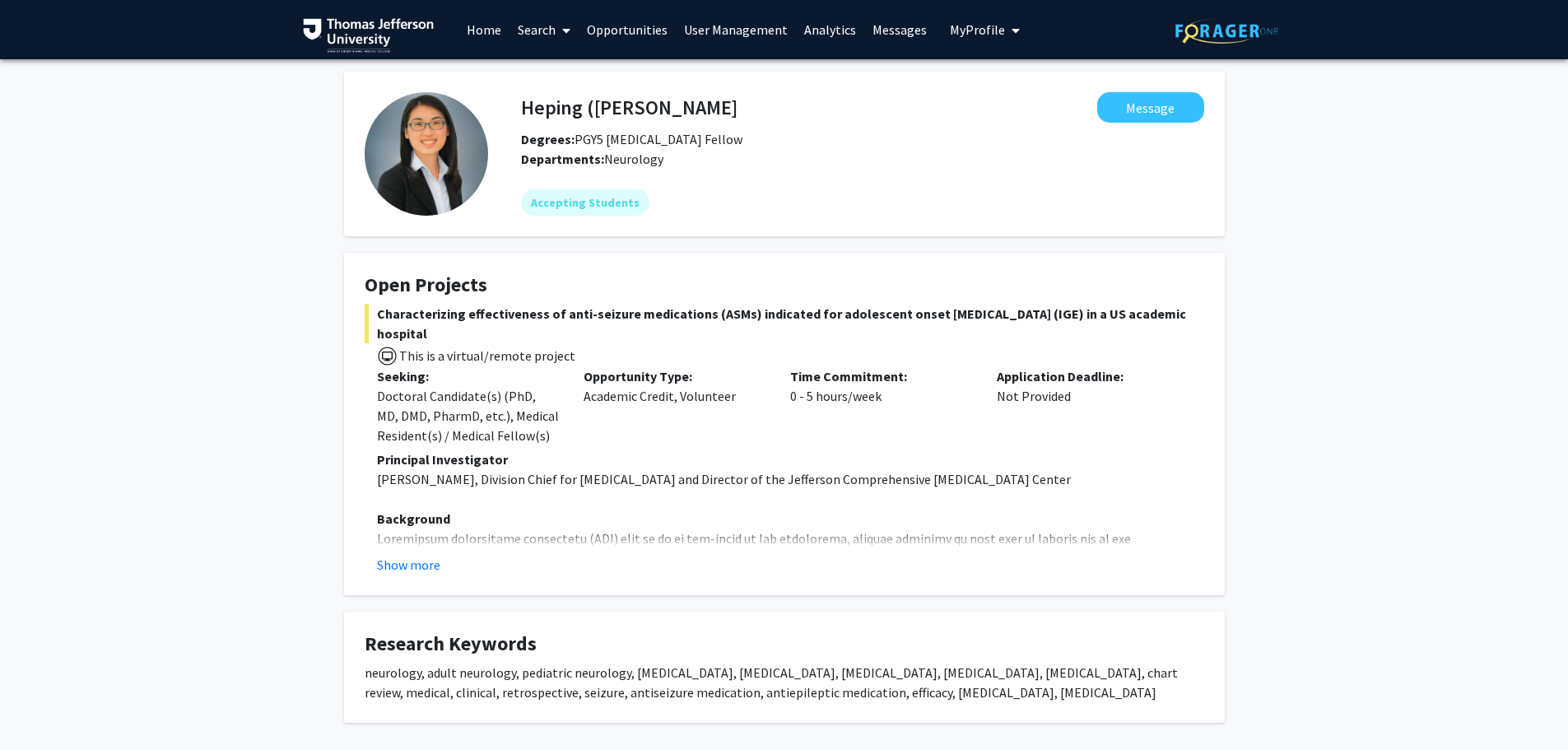
click at [556, 29] on link "Search" at bounding box center [544, 30] width 69 height 57
click at [567, 74] on span "Faculty/Staff" at bounding box center [569, 75] width 121 height 33
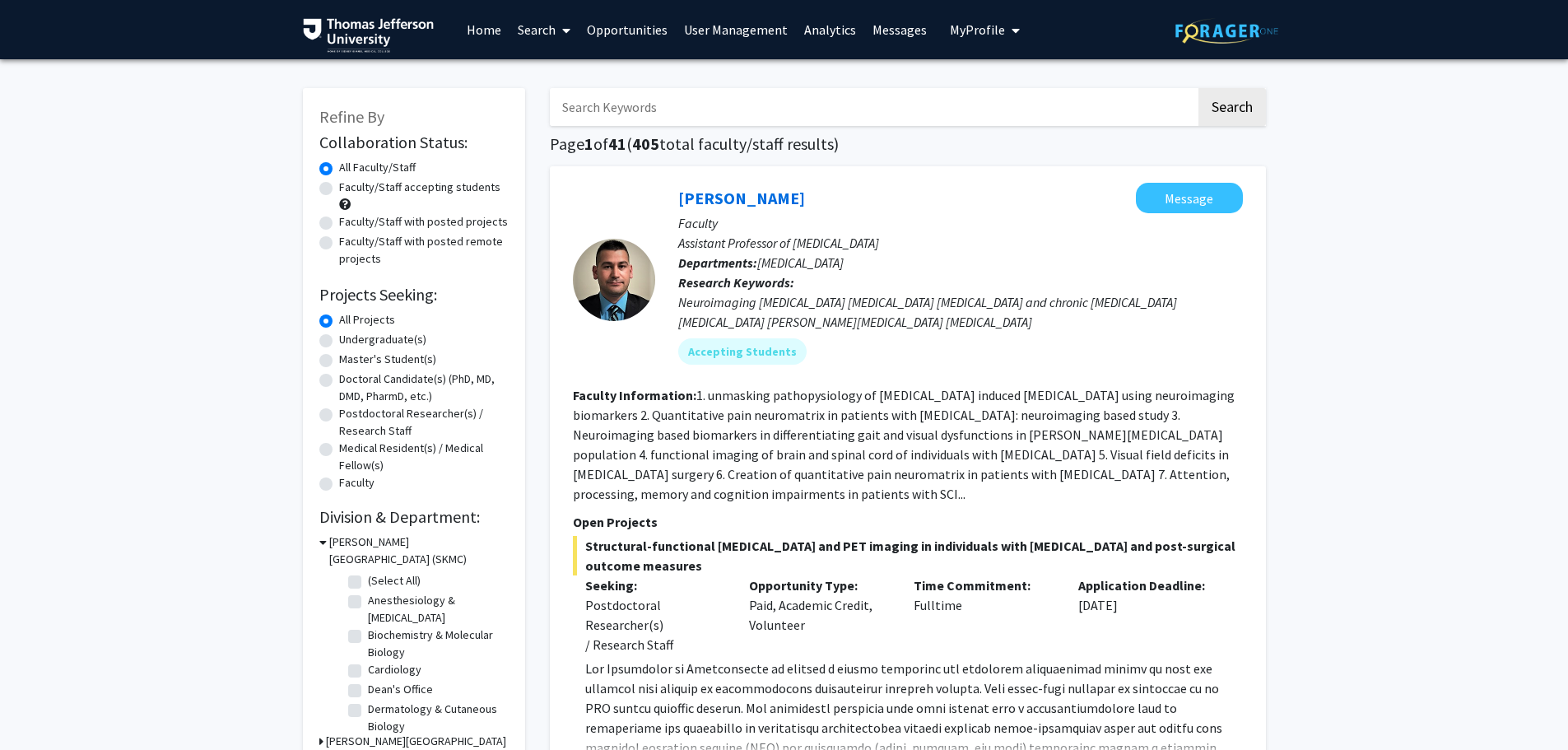
click at [655, 101] on input "Search Keywords" at bounding box center [873, 107] width 646 height 38
type input "[PERSON_NAME]"
click at [1198, 88] on button "Search" at bounding box center [1232, 107] width 68 height 38
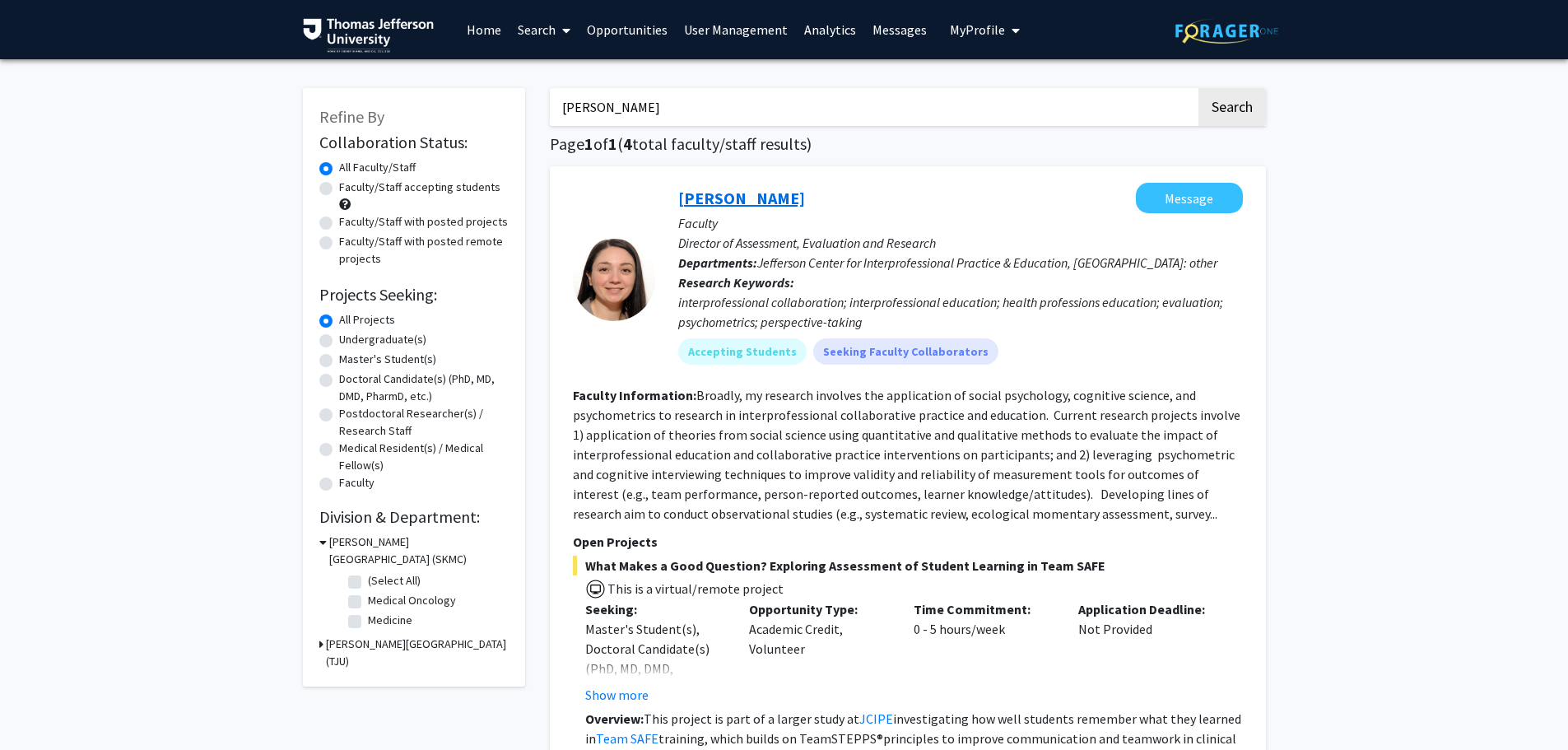
click at [766, 201] on link "[PERSON_NAME]" at bounding box center [742, 198] width 127 height 20
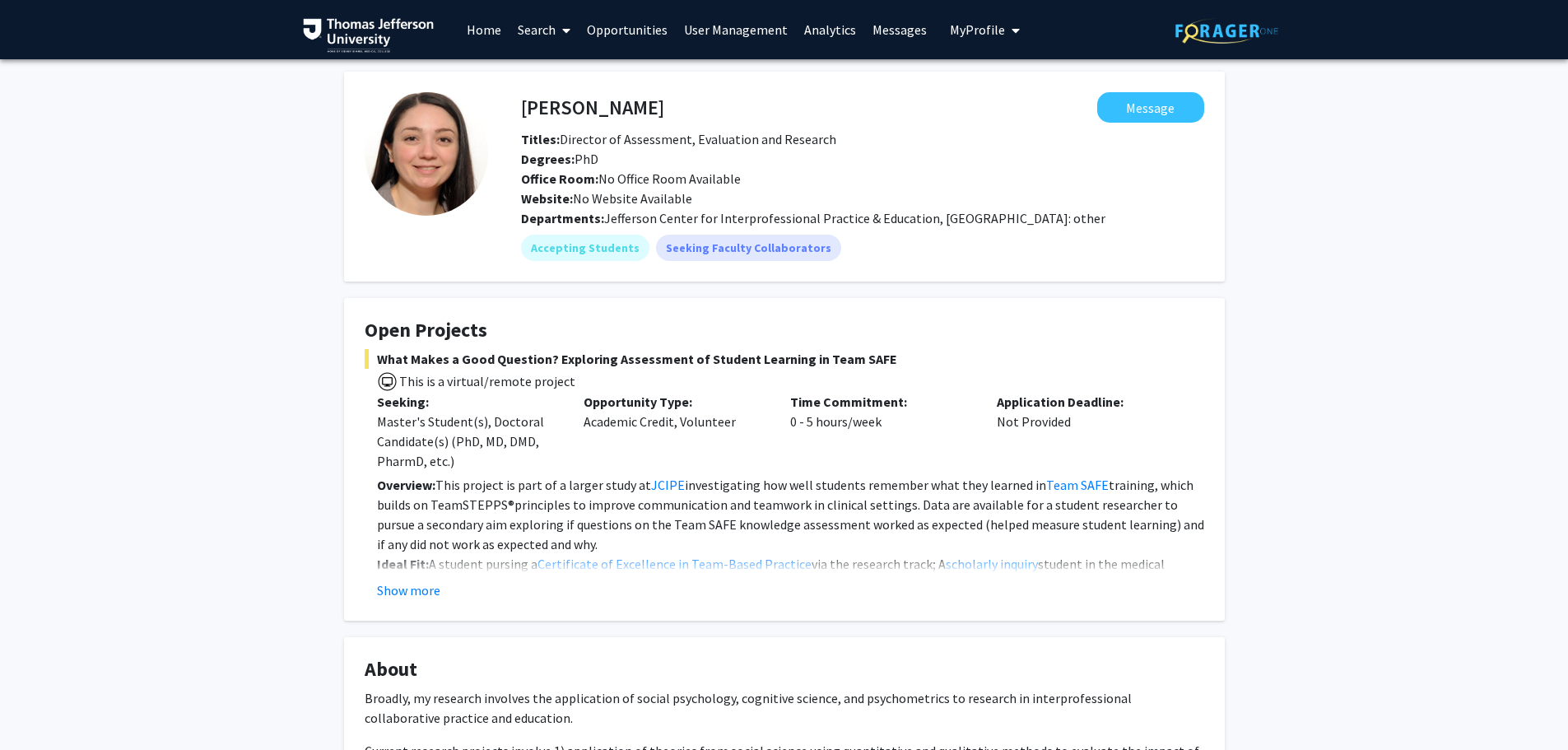
click at [569, 31] on icon at bounding box center [567, 30] width 8 height 14
click at [595, 79] on span "Faculty/Staff" at bounding box center [569, 75] width 121 height 33
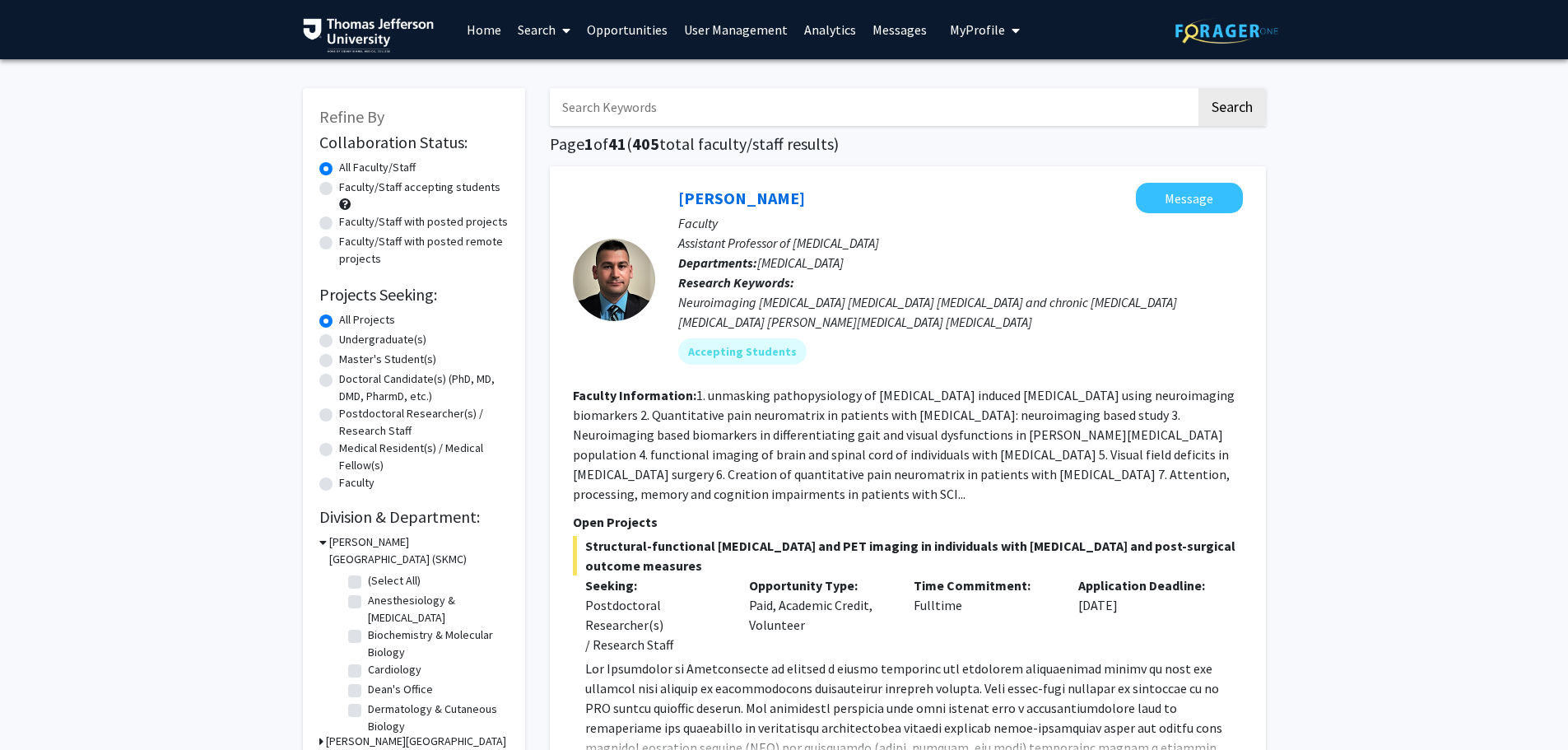
click at [675, 106] on input "Search Keywords" at bounding box center [873, 107] width 646 height 38
type input "[PERSON_NAME]"
click at [1198, 88] on button "Search" at bounding box center [1232, 107] width 68 height 38
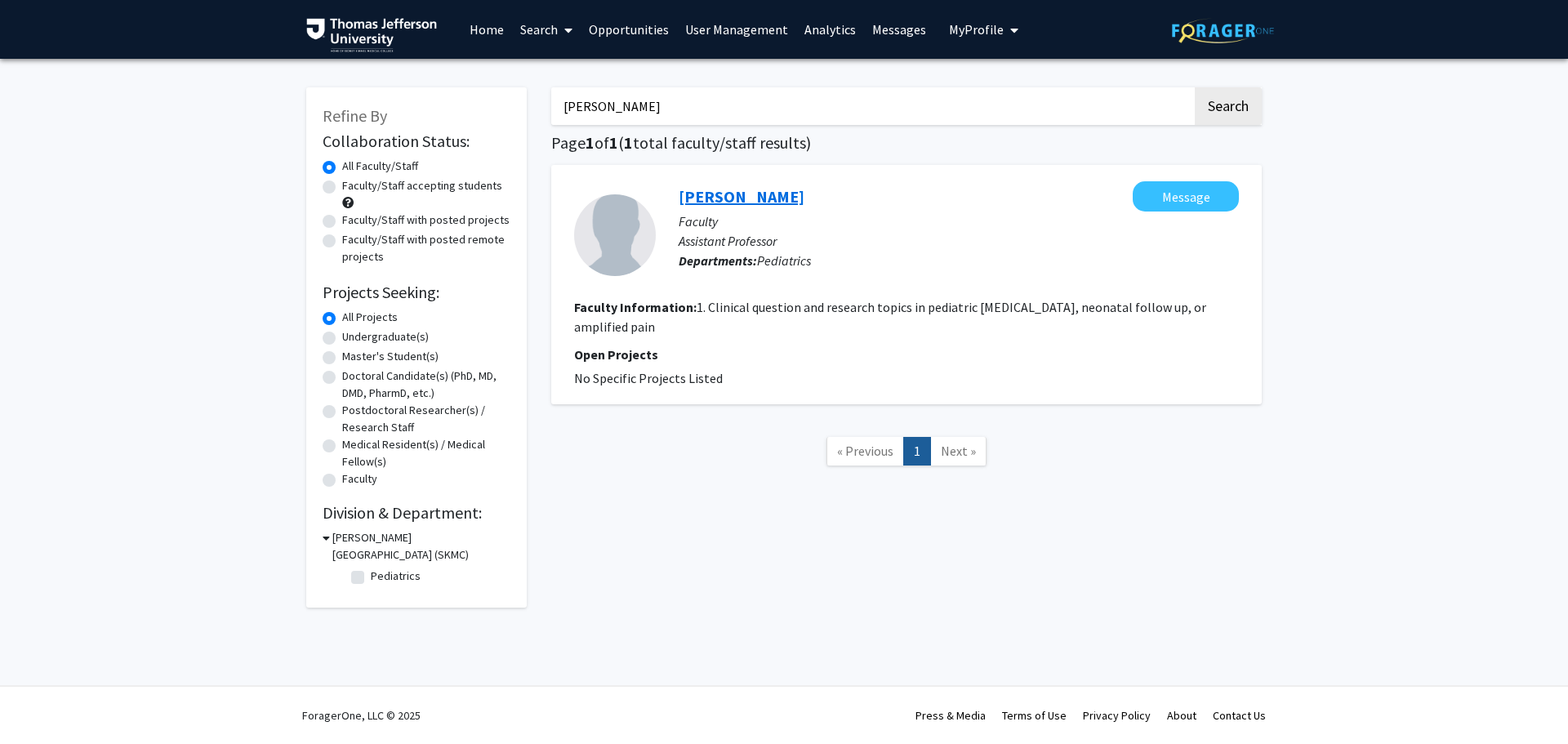
click at [757, 197] on link "[PERSON_NAME]" at bounding box center [742, 196] width 126 height 20
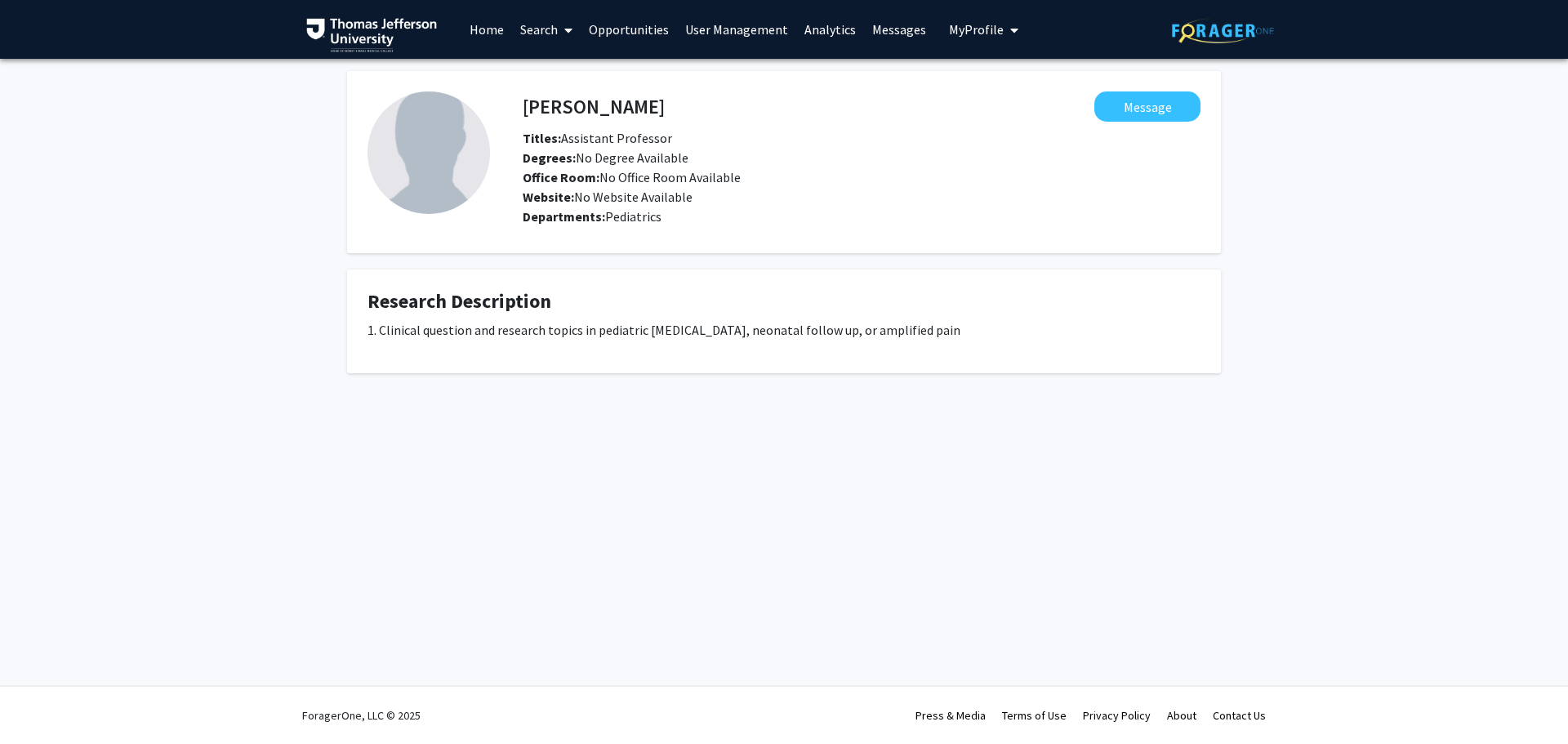
click at [534, 30] on link "Search" at bounding box center [546, 29] width 69 height 57
click at [560, 78] on span "Faculty/Staff" at bounding box center [571, 75] width 120 height 33
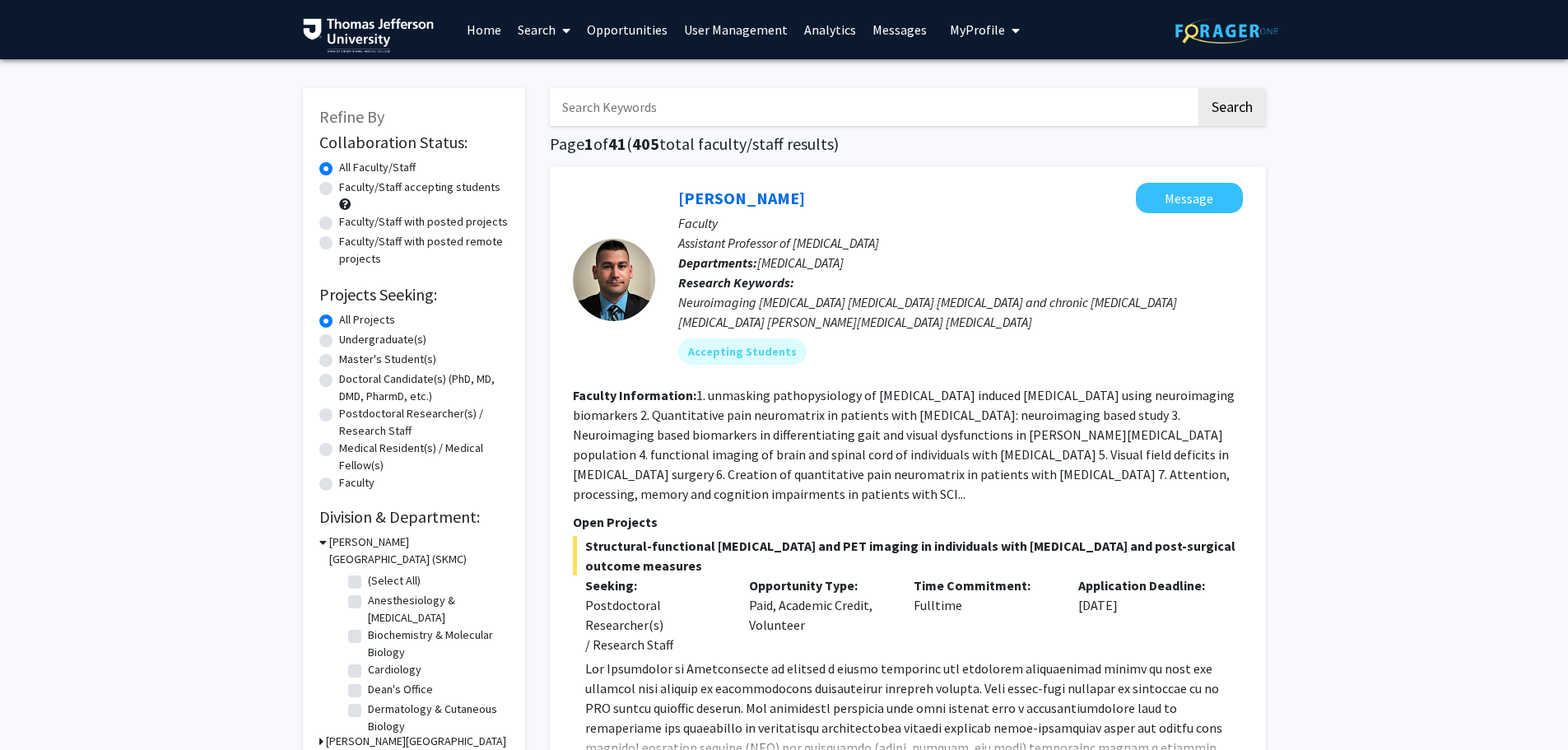
click at [639, 112] on input "Search Keywords" at bounding box center [873, 107] width 646 height 38
type input "[PERSON_NAME]"
click at [1198, 88] on button "Search" at bounding box center [1232, 107] width 68 height 38
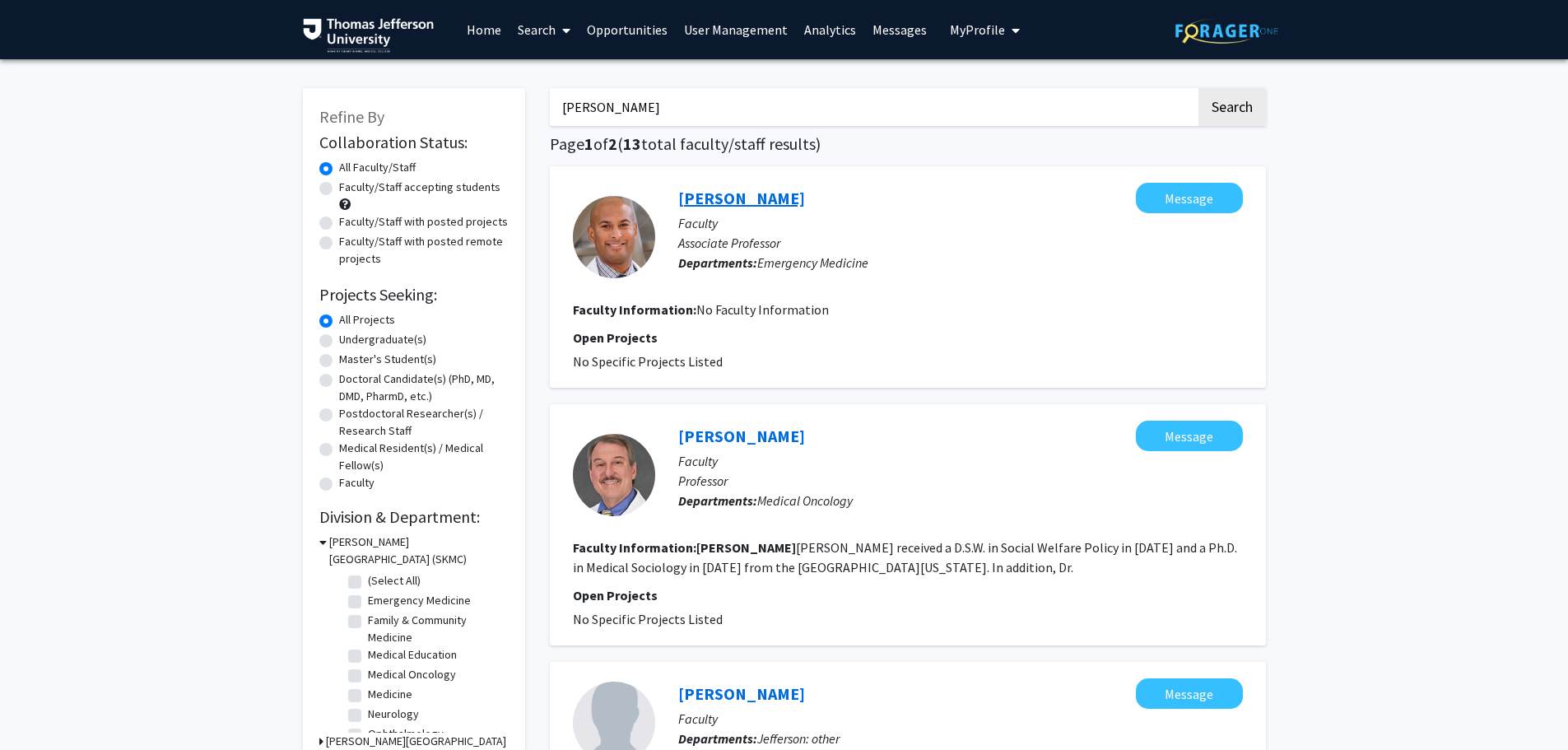
click at [705, 200] on link "[PERSON_NAME]" at bounding box center [742, 198] width 127 height 20
click at [667, 112] on input "[PERSON_NAME]" at bounding box center [873, 107] width 646 height 38
type input "[PERSON_NAME]"
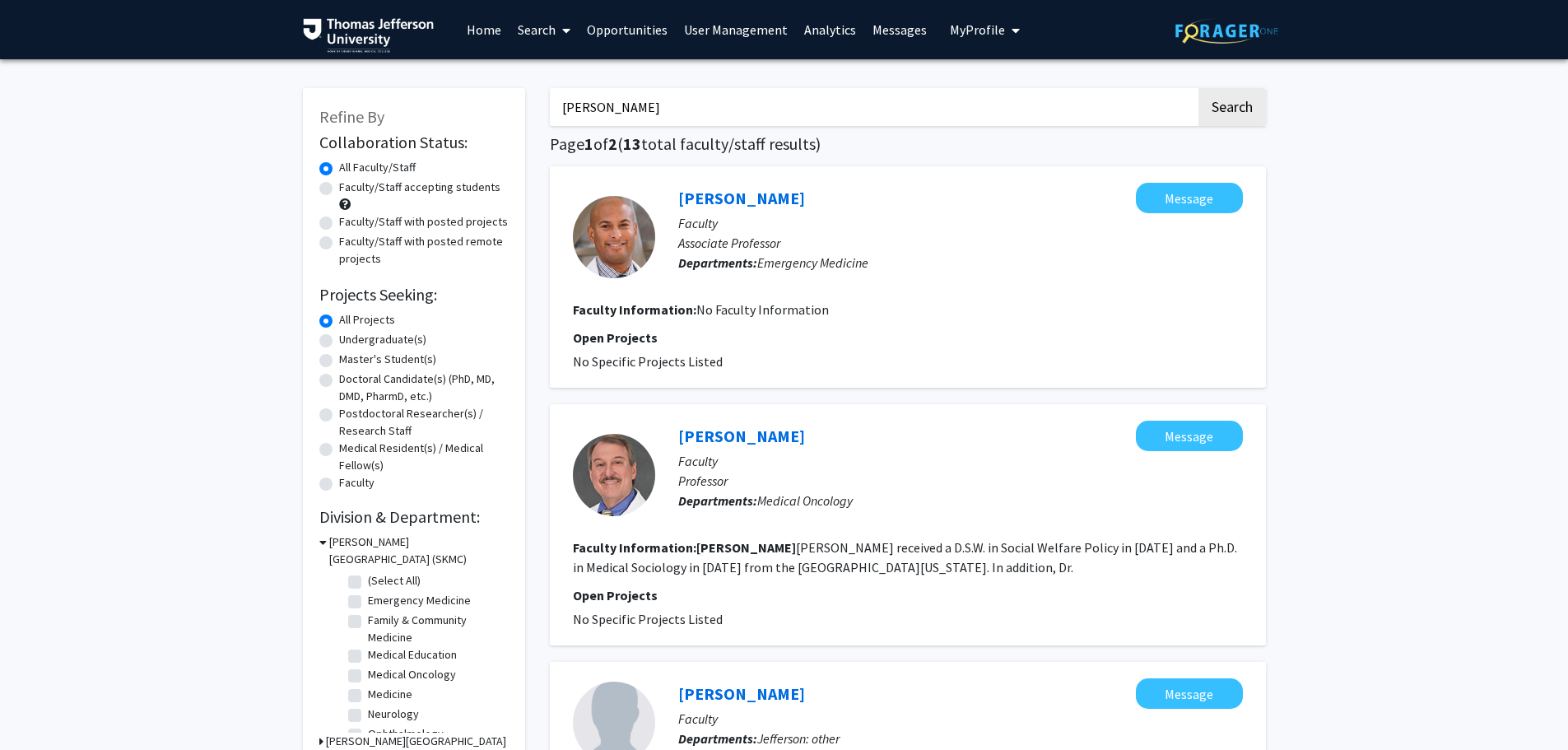
click at [1198, 88] on button "Search" at bounding box center [1232, 107] width 68 height 38
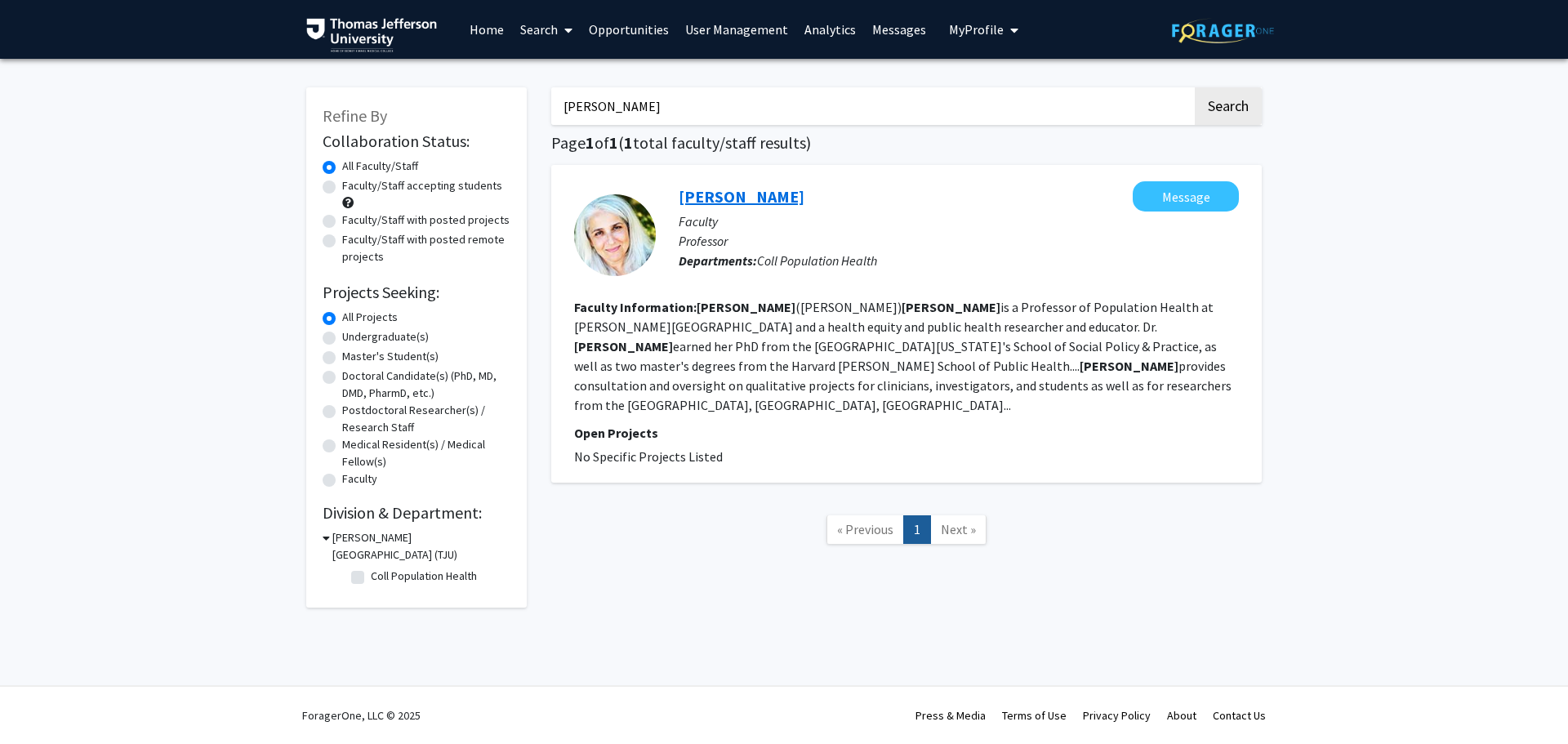
click at [733, 192] on link "[PERSON_NAME]" at bounding box center [742, 196] width 126 height 20
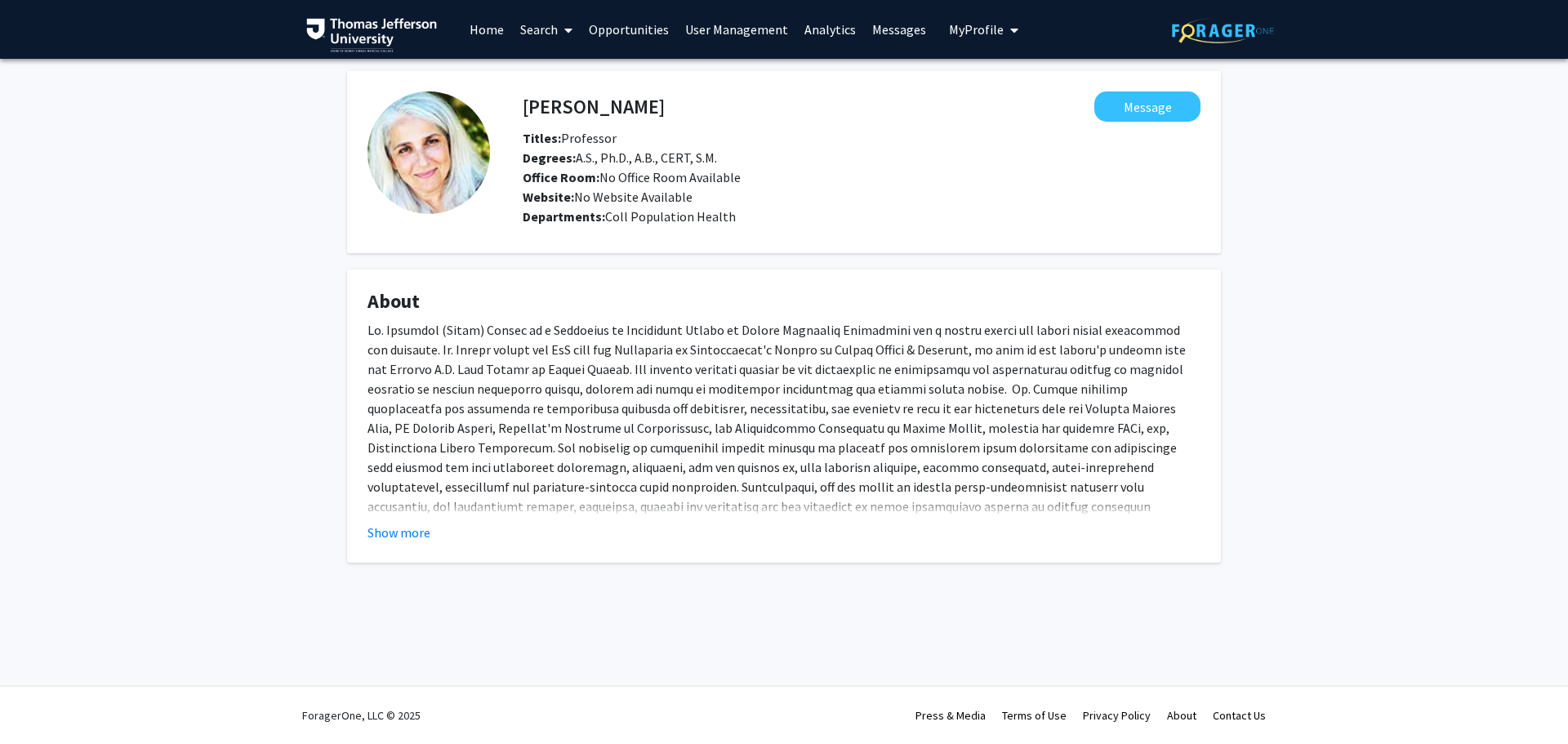
click at [544, 22] on link "Search" at bounding box center [546, 29] width 69 height 57
click at [556, 73] on span "Faculty/Staff" at bounding box center [571, 75] width 120 height 33
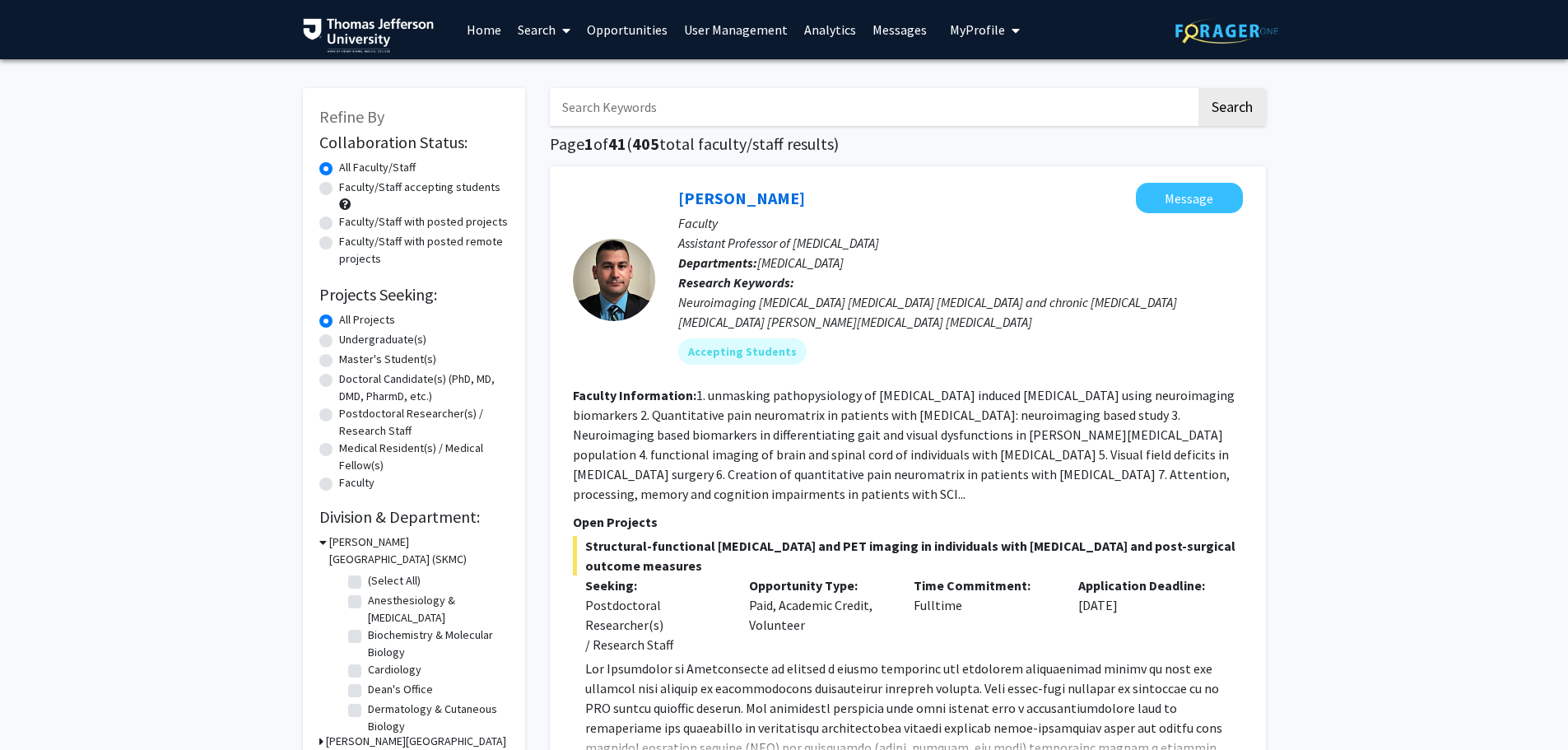
click at [707, 113] on input "Search Keywords" at bounding box center [873, 107] width 646 height 38
type input "[PERSON_NAME]"
click at [1198, 88] on button "Search" at bounding box center [1232, 107] width 68 height 38
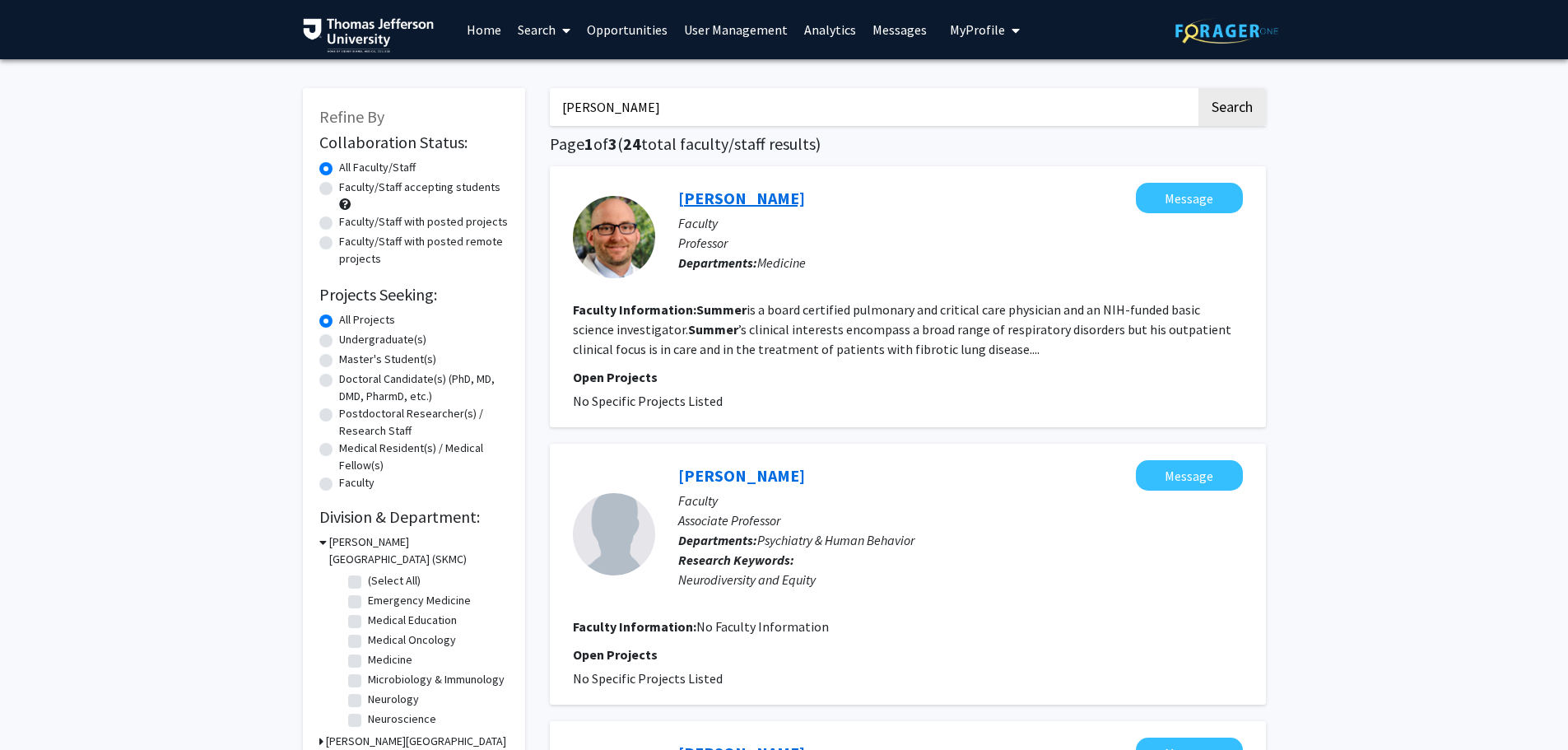
click at [737, 203] on link "[PERSON_NAME]" at bounding box center [742, 198] width 127 height 20
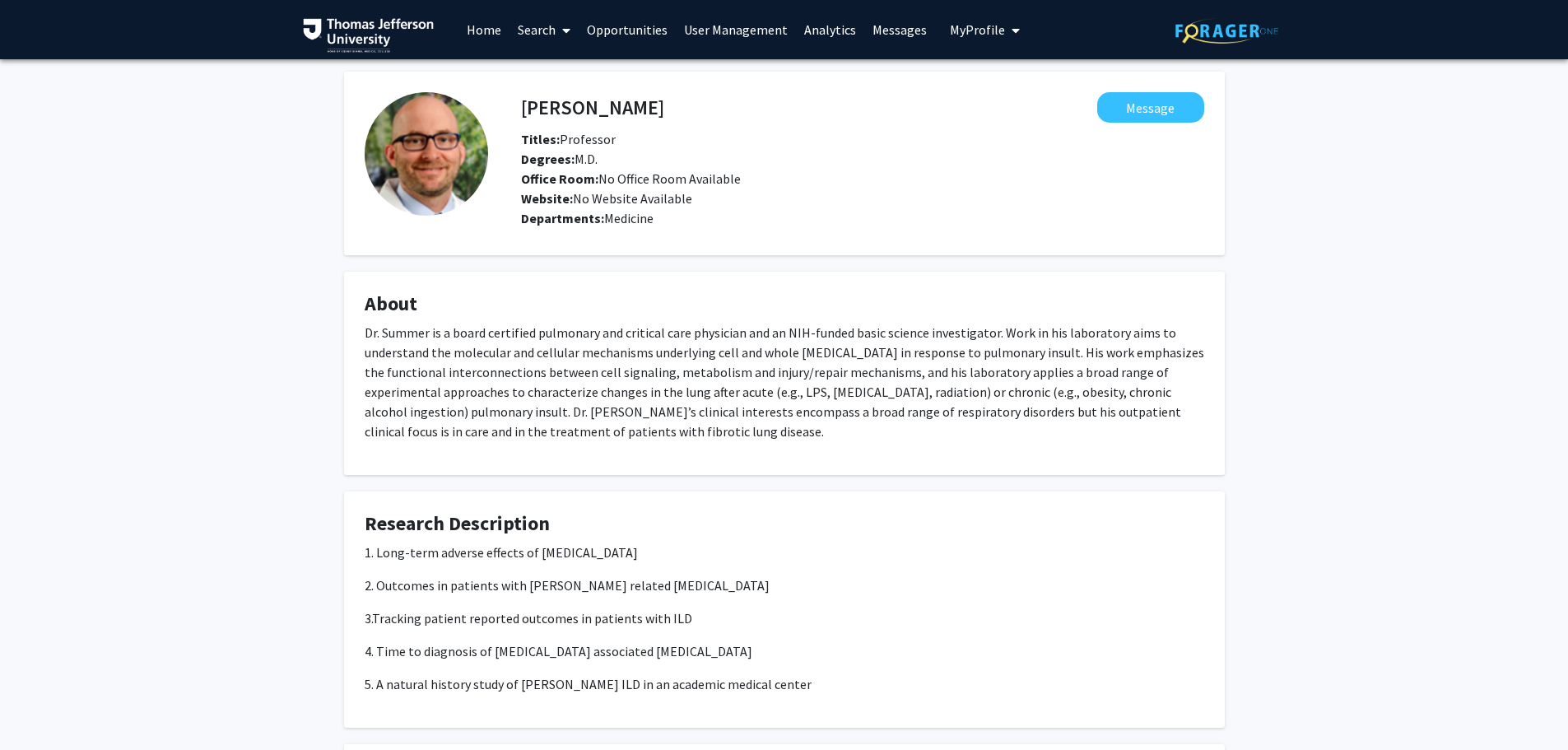
click at [544, 36] on link "Search" at bounding box center [544, 30] width 69 height 57
click at [788, 227] on div "Departments: Medicine" at bounding box center [863, 217] width 683 height 19
click at [546, 27] on link "Search" at bounding box center [544, 30] width 69 height 57
click at [569, 77] on span "Faculty/Staff" at bounding box center [569, 75] width 121 height 33
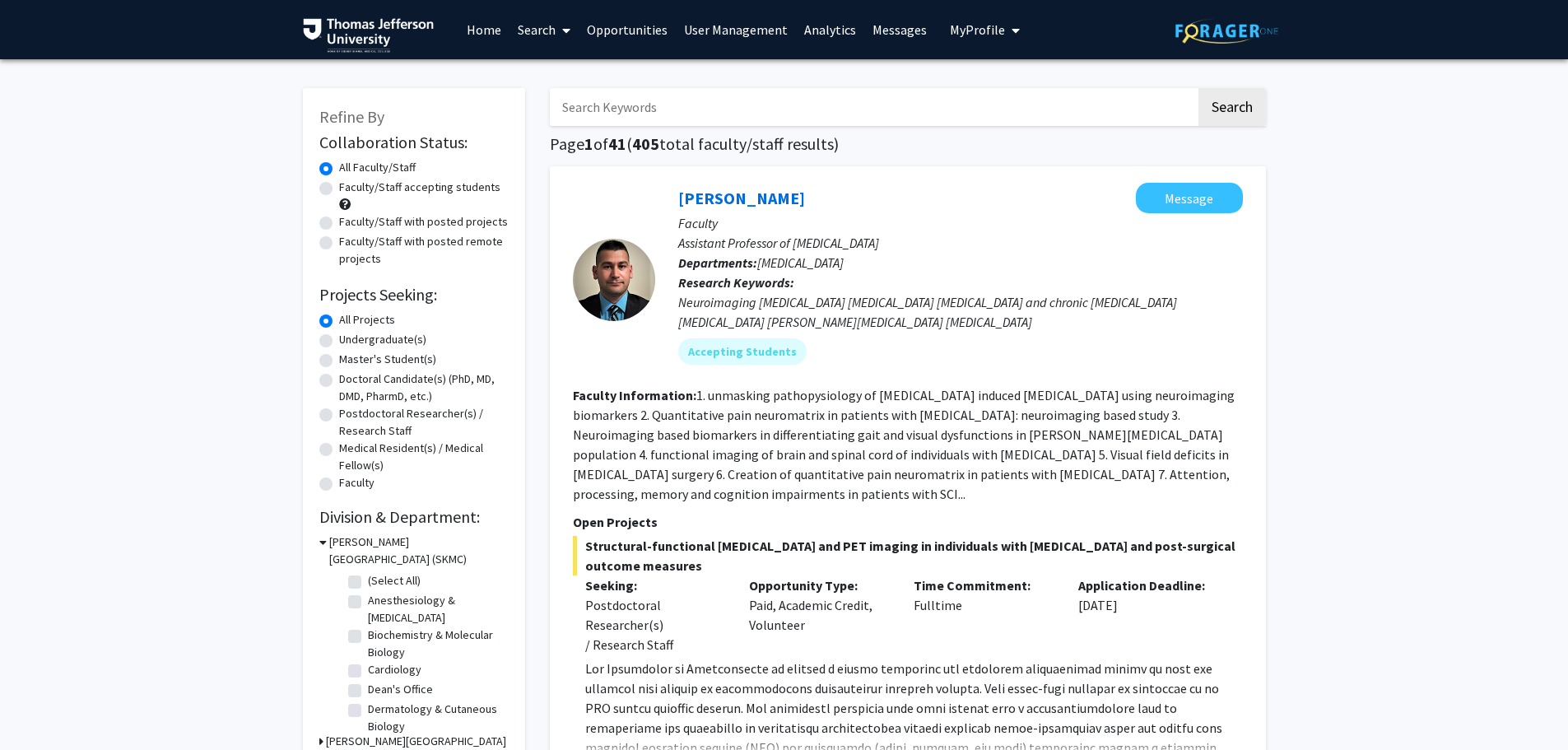
click at [610, 107] on input "Search Keywords" at bounding box center [873, 107] width 646 height 38
type input "[PERSON_NAME]"
click at [1198, 88] on button "Search" at bounding box center [1232, 107] width 68 height 38
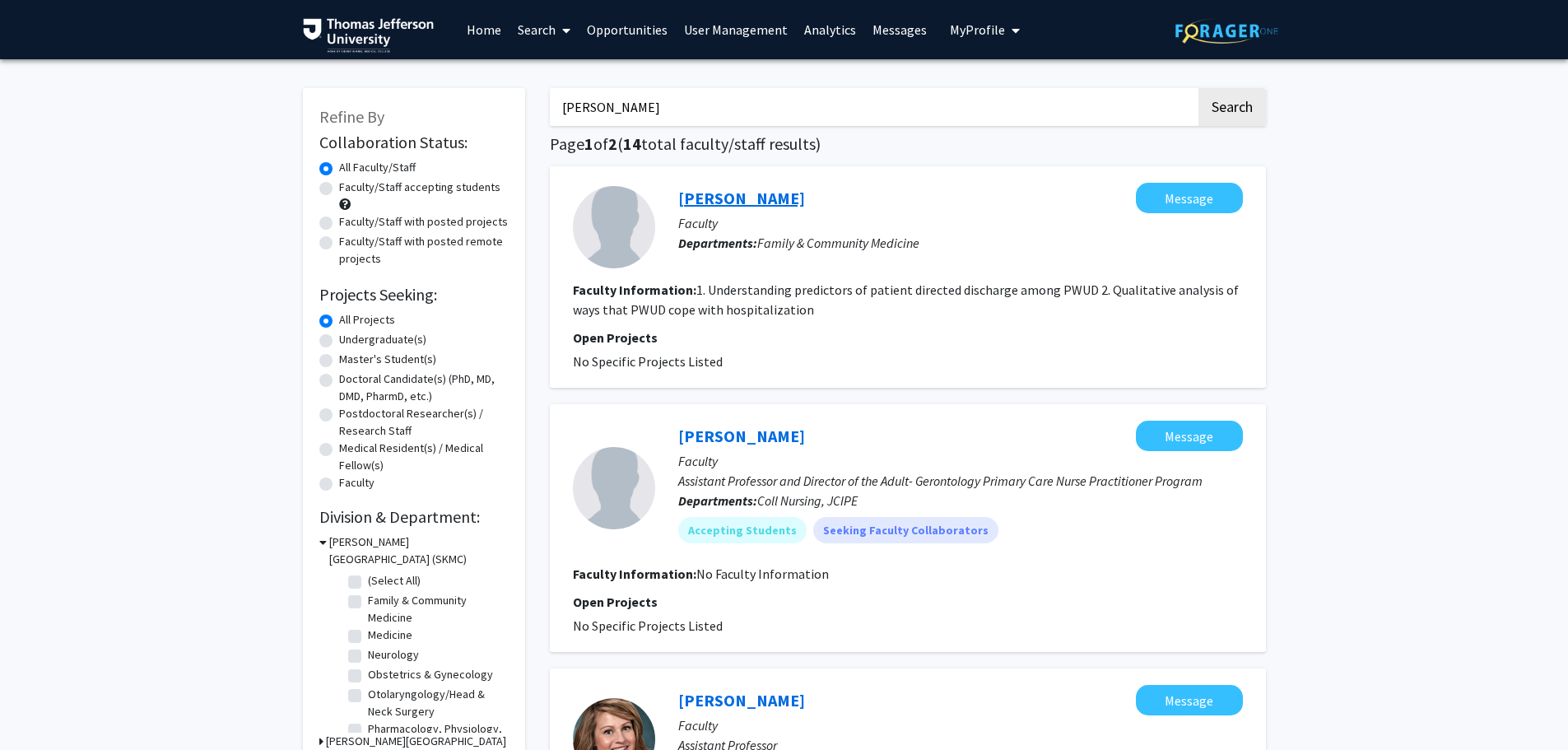
click at [752, 198] on link "[PERSON_NAME]" at bounding box center [742, 198] width 127 height 20
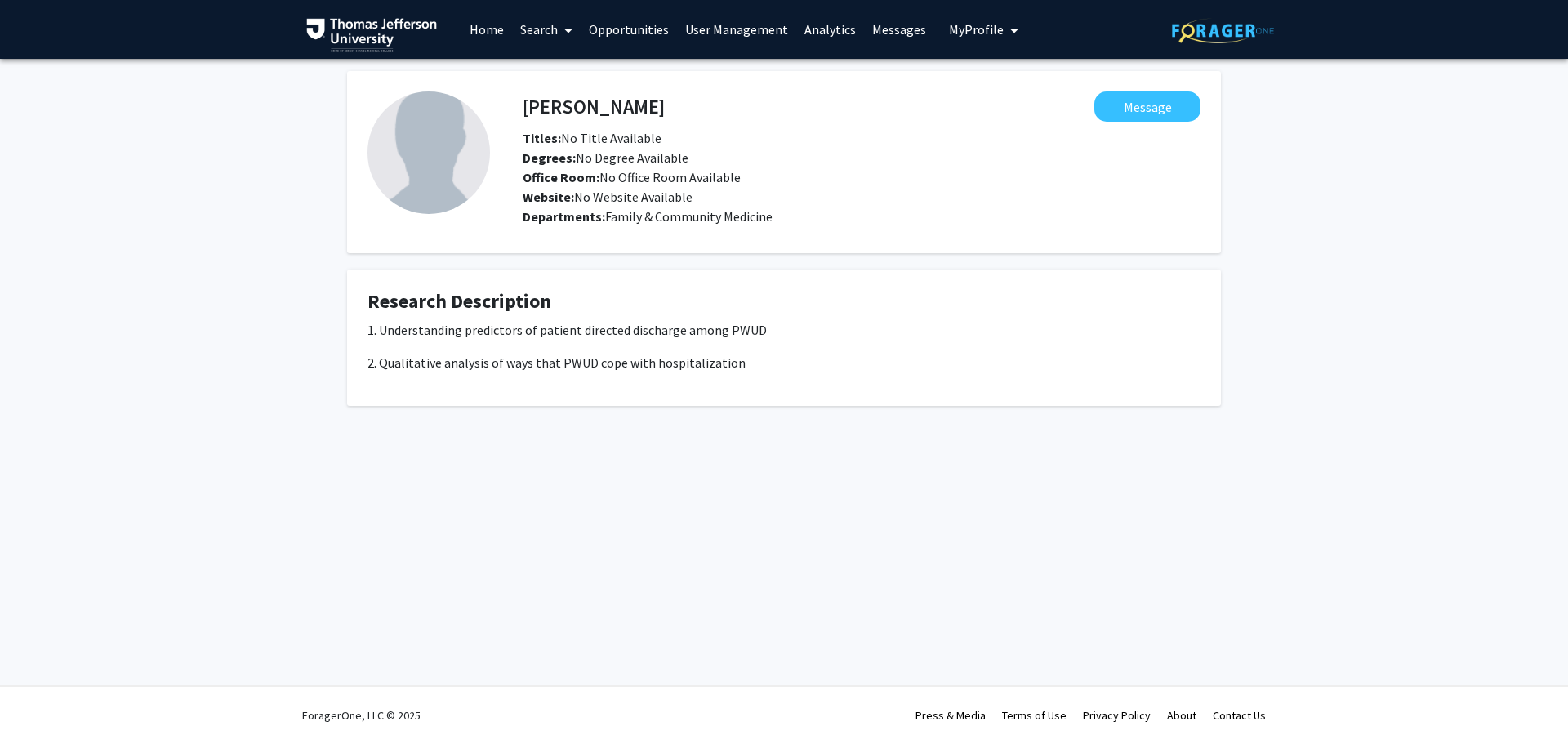
click at [552, 41] on link "Search" at bounding box center [546, 29] width 69 height 57
click at [574, 75] on span "Faculty/Staff" at bounding box center [571, 75] width 120 height 33
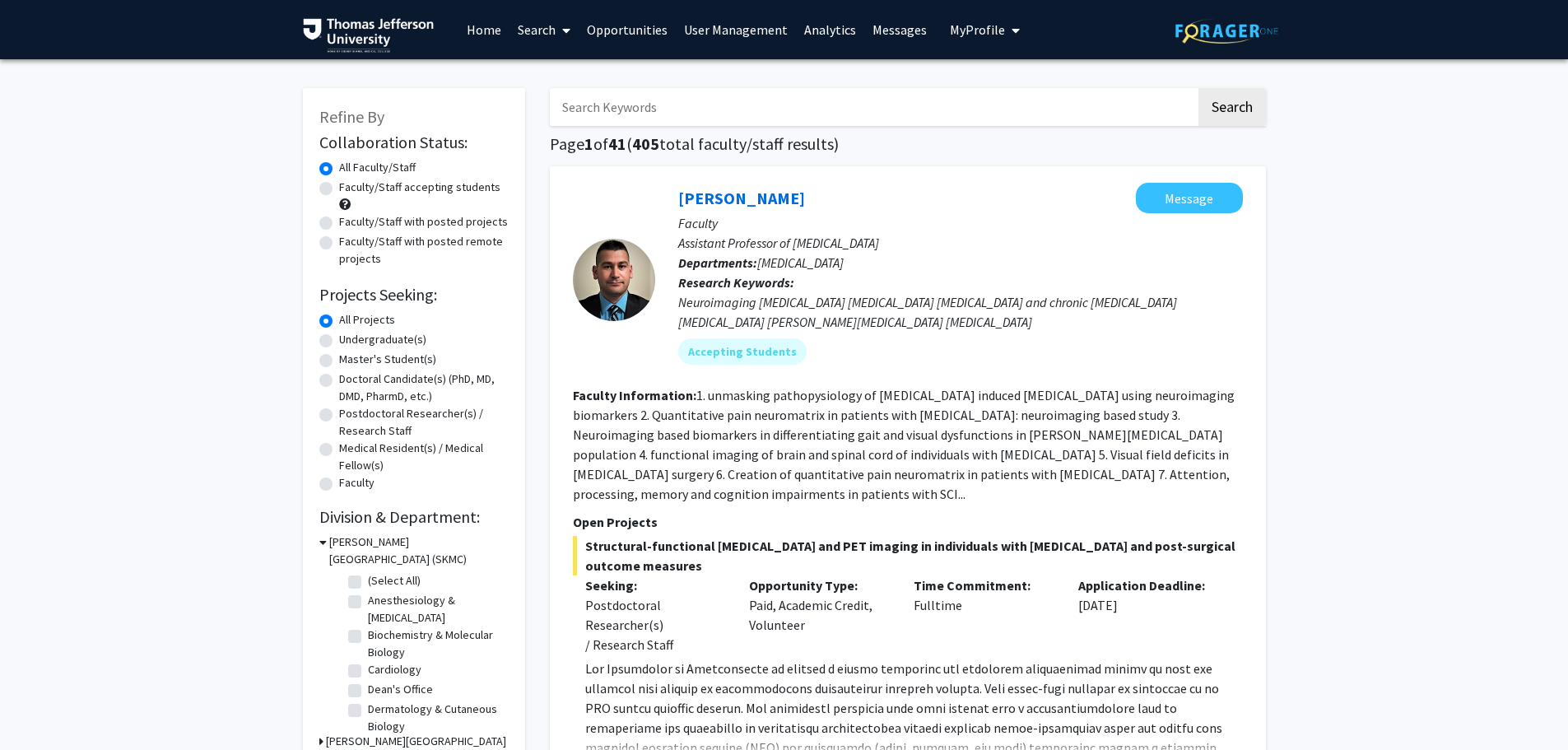
click at [626, 110] on input "Search Keywords" at bounding box center [873, 107] width 646 height 38
type input "[PERSON_NAME]"
click at [1198, 88] on button "Search" at bounding box center [1232, 107] width 68 height 38
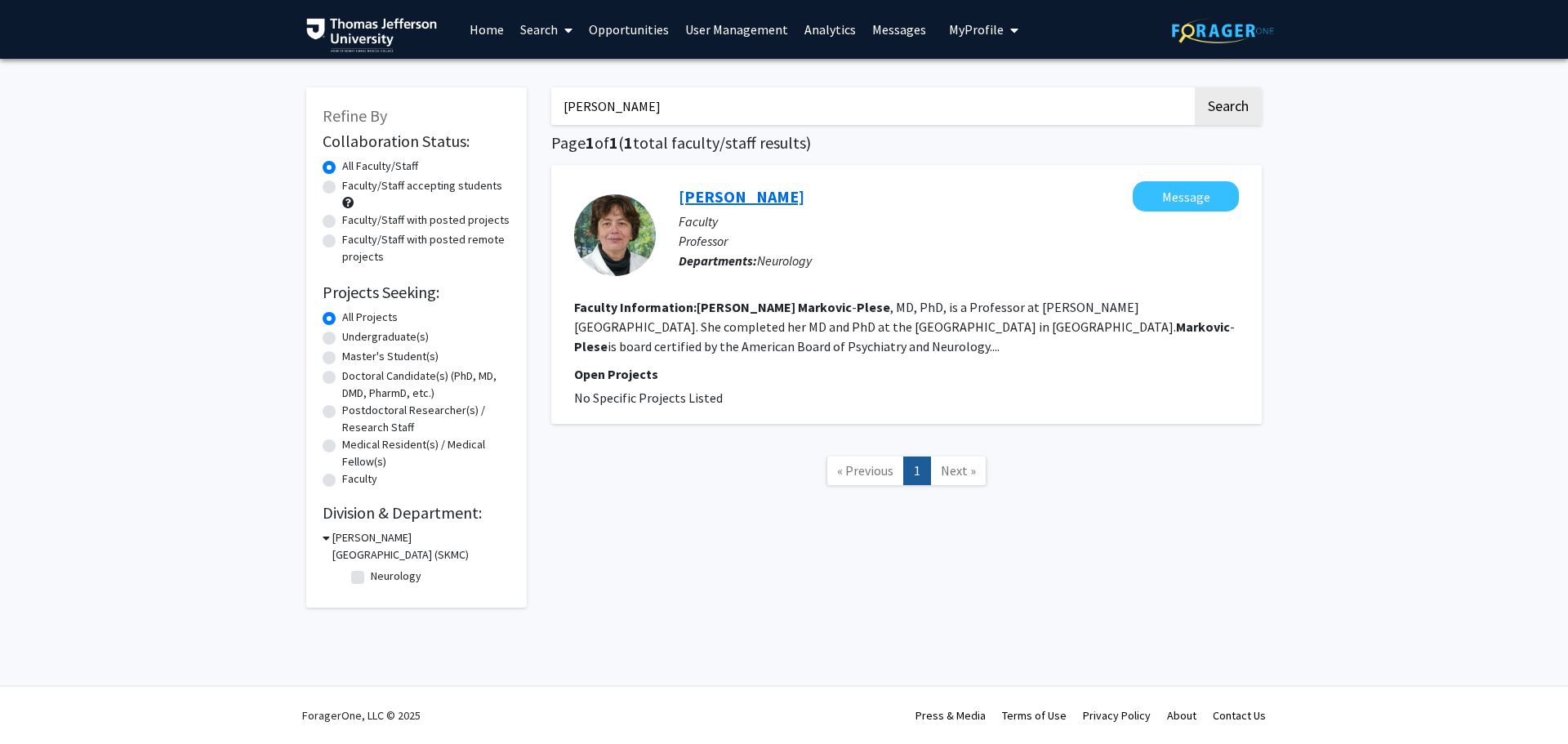
click at [758, 190] on link "[PERSON_NAME]" at bounding box center [742, 196] width 126 height 20
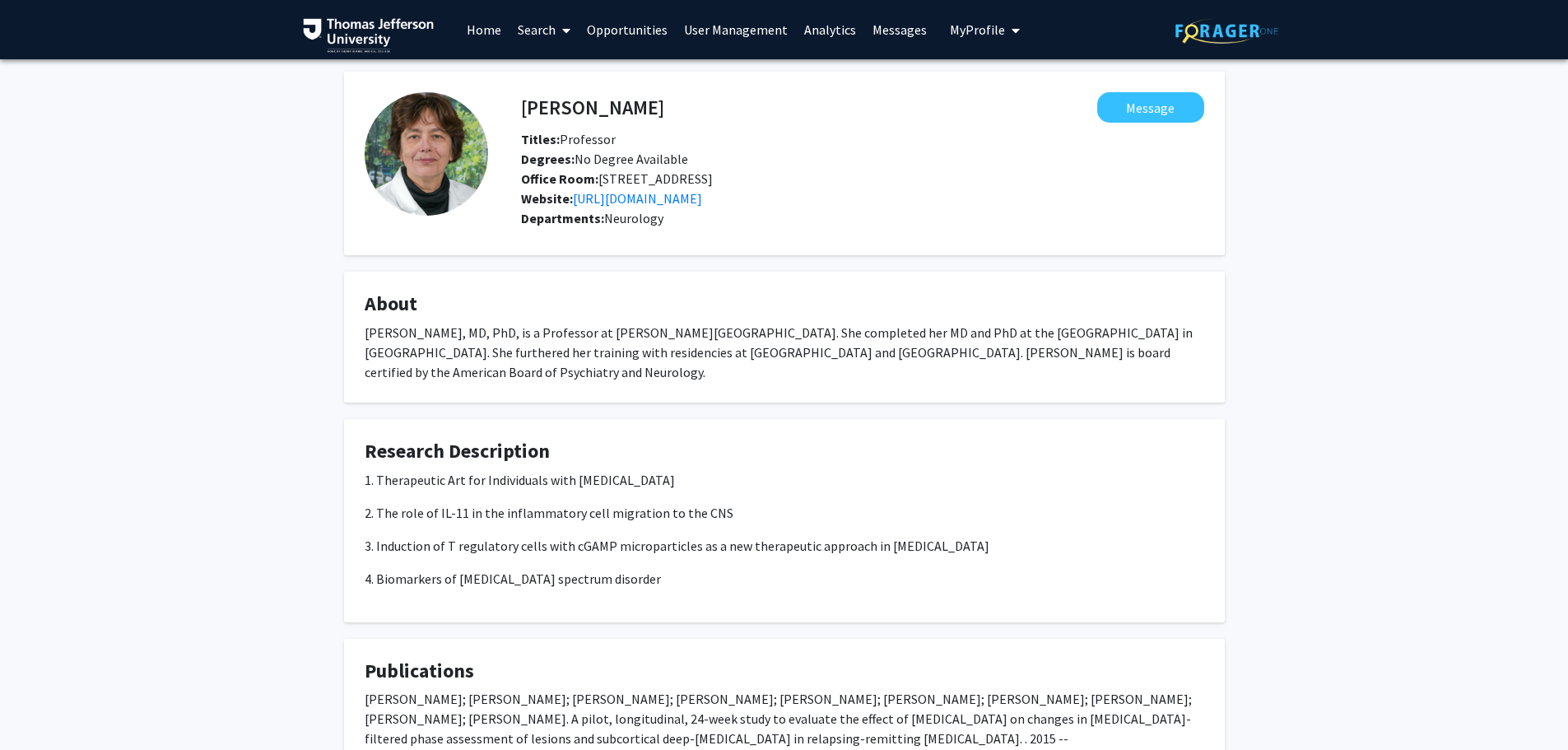
click at [546, 33] on link "Search" at bounding box center [544, 30] width 69 height 57
click at [882, 382] on div "[PERSON_NAME], MD, PhD, is a Professor at [PERSON_NAME][GEOGRAPHIC_DATA]. She c…" at bounding box center [784, 353] width 840 height 59
click at [540, 33] on link "Search" at bounding box center [544, 30] width 69 height 57
click at [573, 75] on span "Faculty/Staff" at bounding box center [569, 75] width 121 height 33
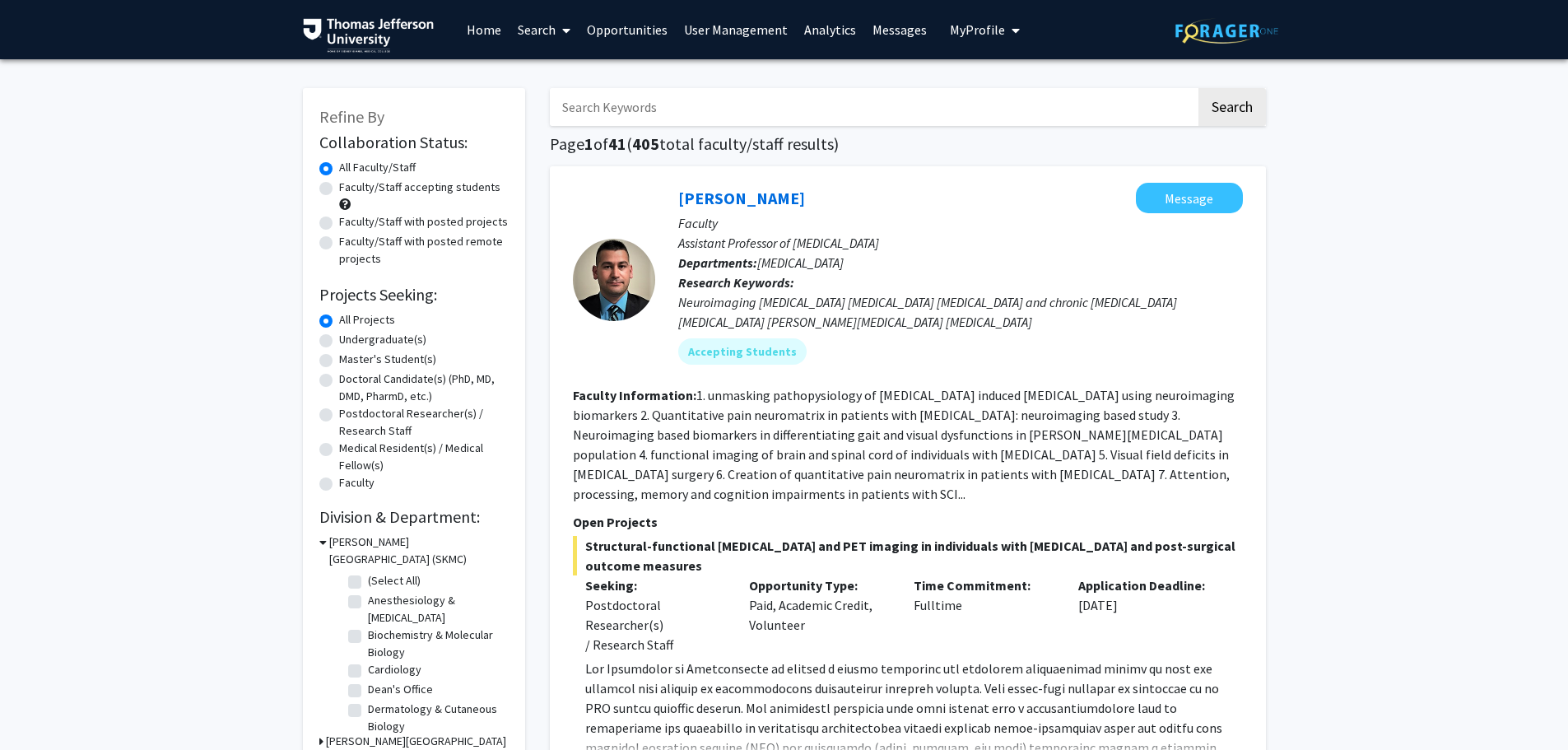
click at [669, 112] on input "Search Keywords" at bounding box center [873, 107] width 646 height 38
type input "[PERSON_NAME]"
click at [1198, 88] on button "Search" at bounding box center [1232, 107] width 68 height 38
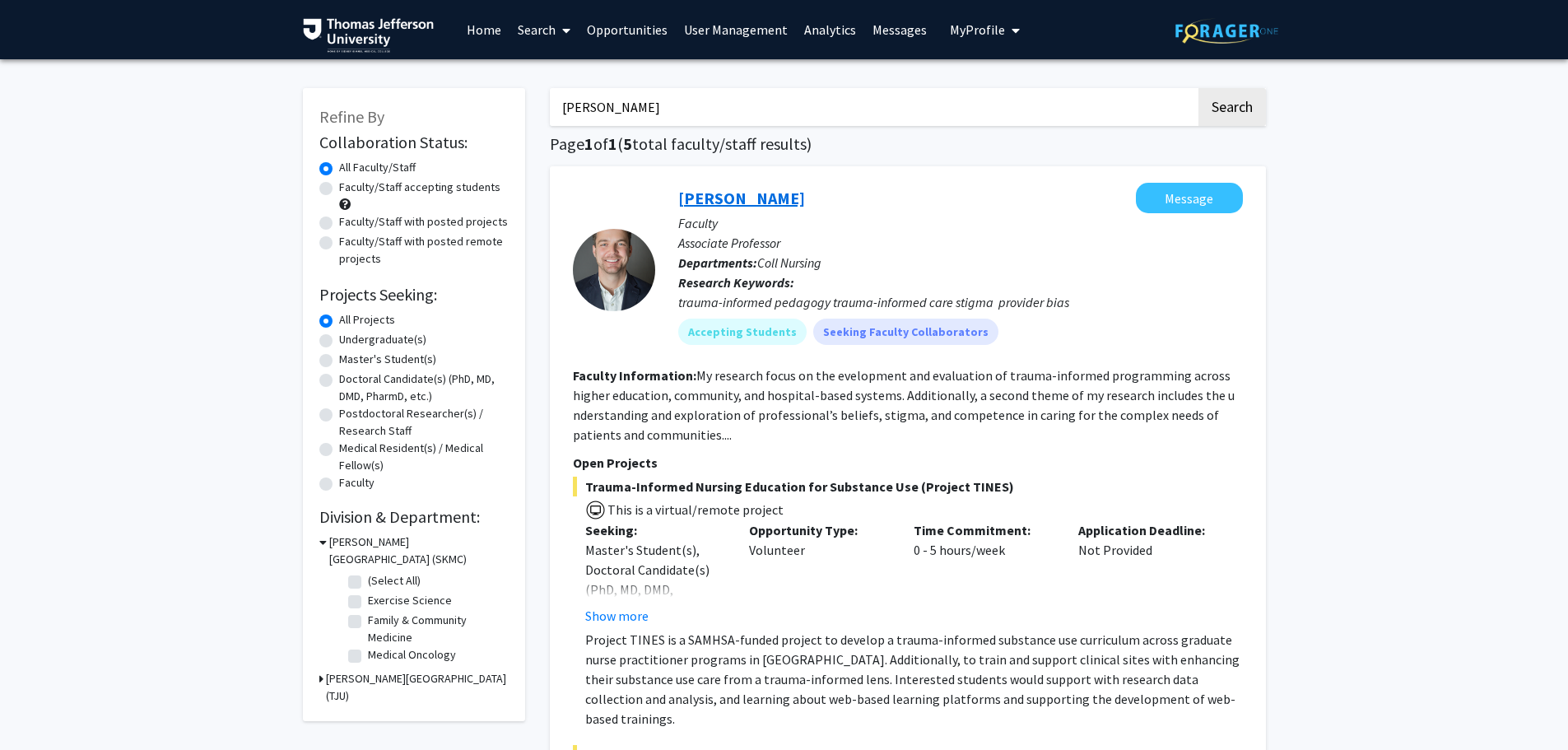
click at [751, 196] on link "[PERSON_NAME]" at bounding box center [742, 198] width 127 height 20
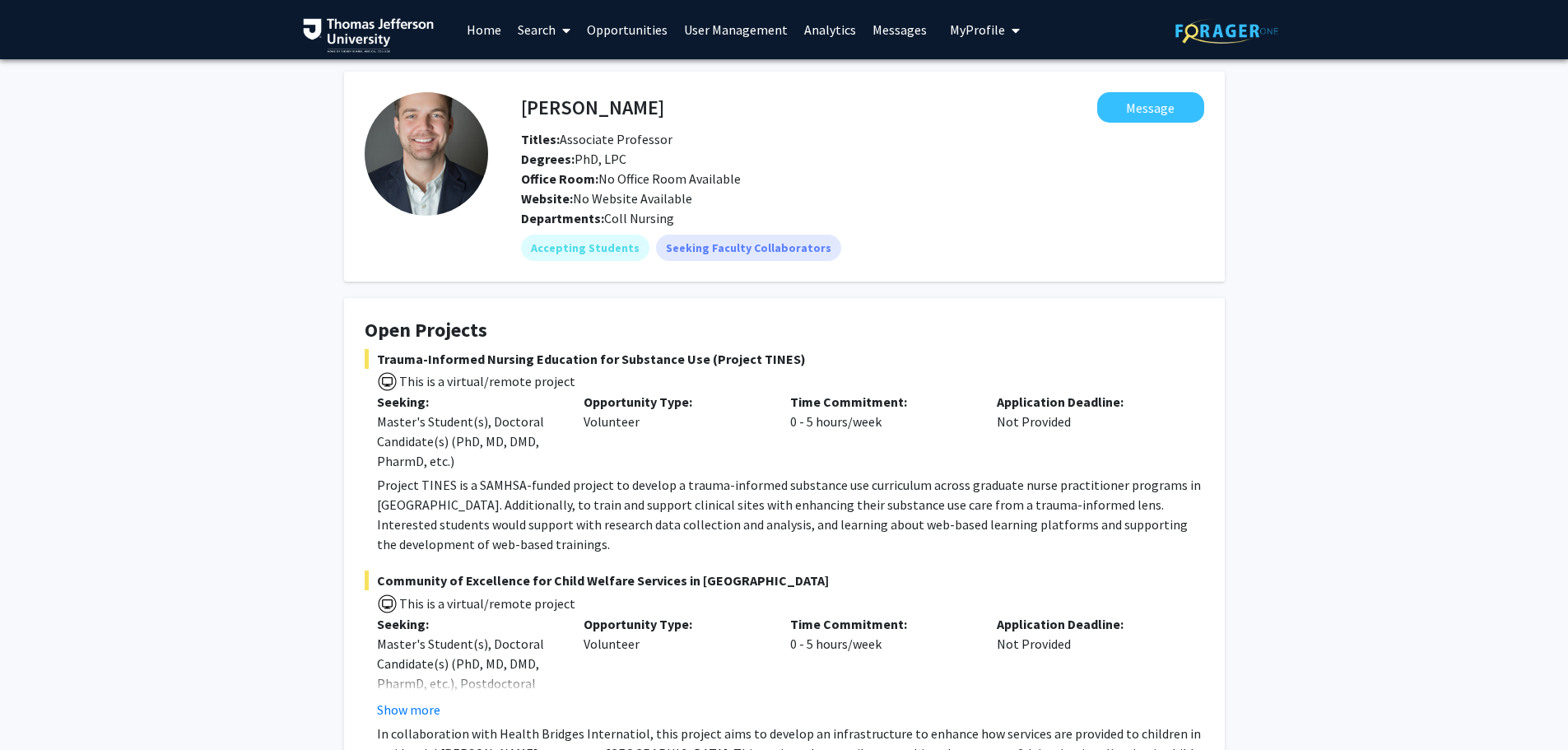
click at [557, 35] on span at bounding box center [563, 30] width 15 height 57
click at [565, 78] on span "Faculty/Staff" at bounding box center [569, 75] width 121 height 33
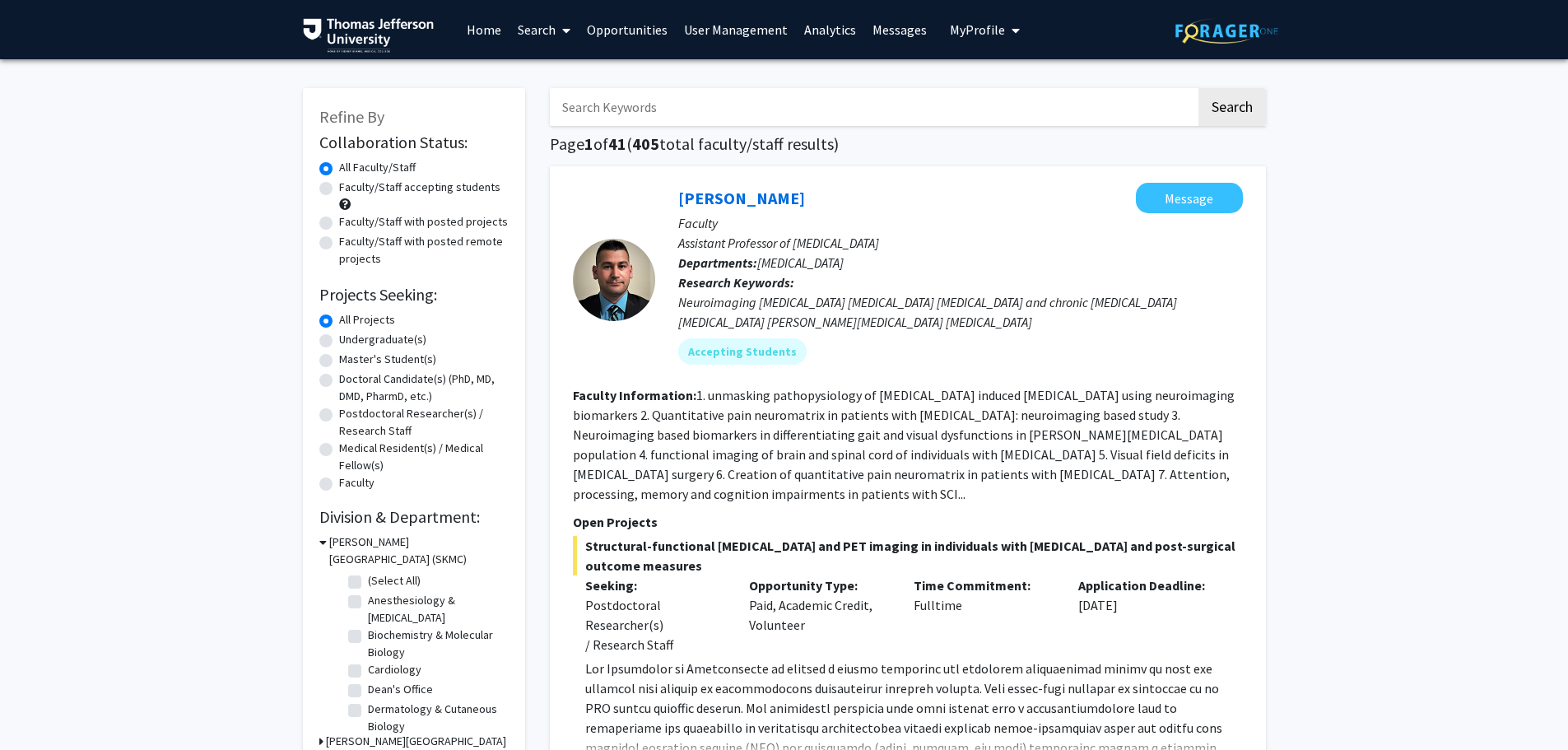
click at [813, 114] on input "Search Keywords" at bounding box center [873, 107] width 646 height 38
type input "[PERSON_NAME]"
click at [1198, 88] on button "Search" at bounding box center [1232, 107] width 68 height 38
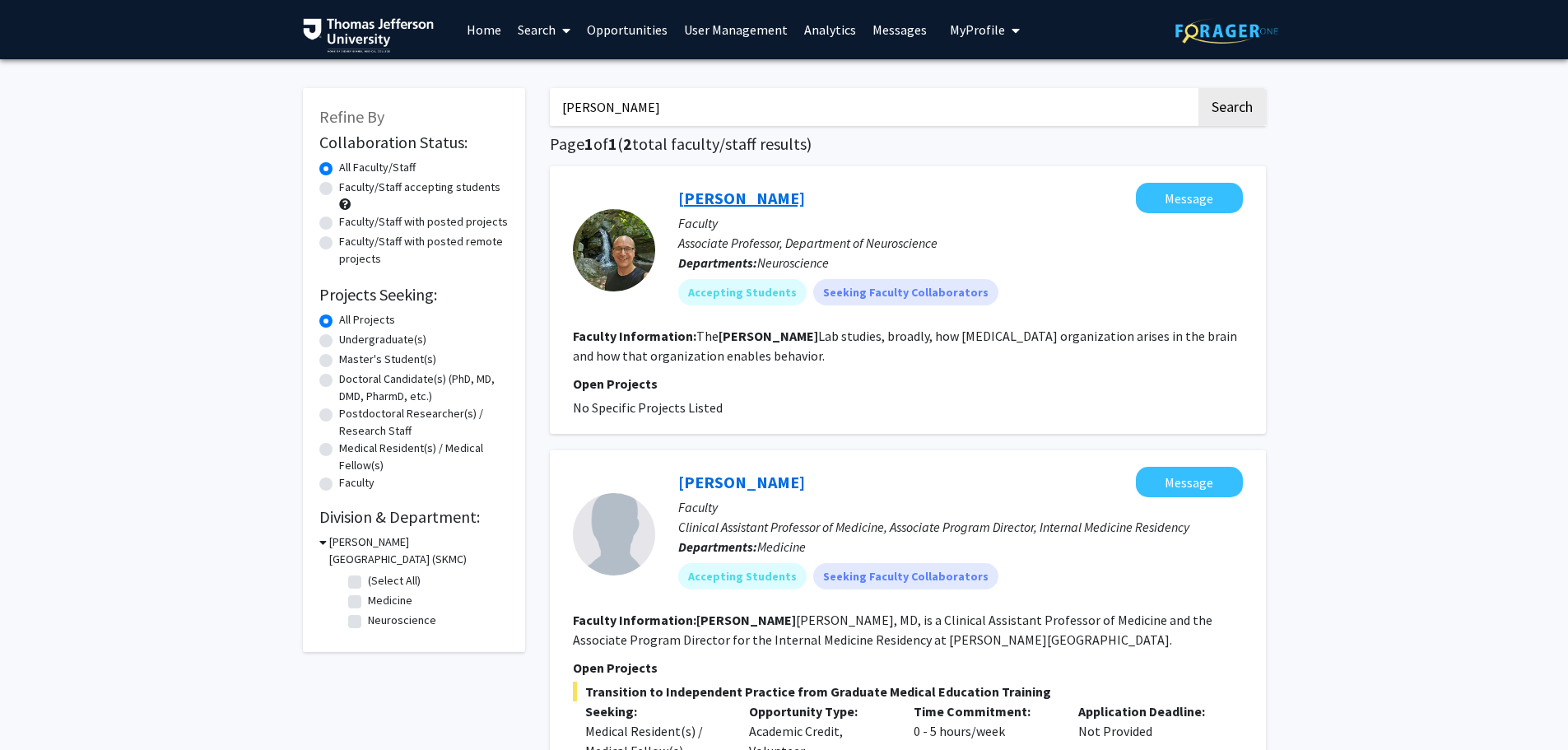
click at [754, 193] on link "[PERSON_NAME]" at bounding box center [742, 198] width 127 height 20
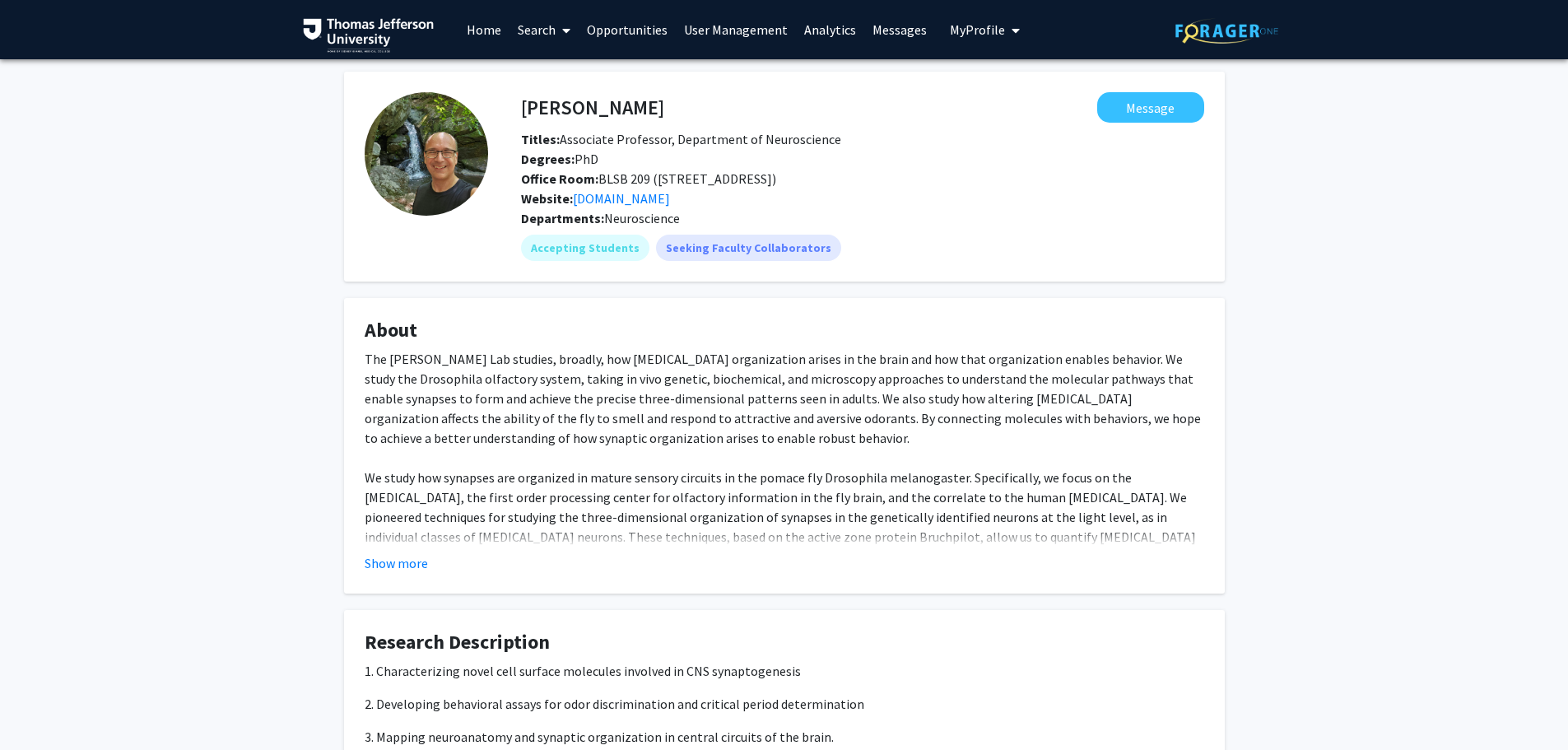
click at [552, 25] on link "Search" at bounding box center [544, 30] width 69 height 57
click at [567, 77] on span "Faculty/Staff" at bounding box center [569, 75] width 121 height 33
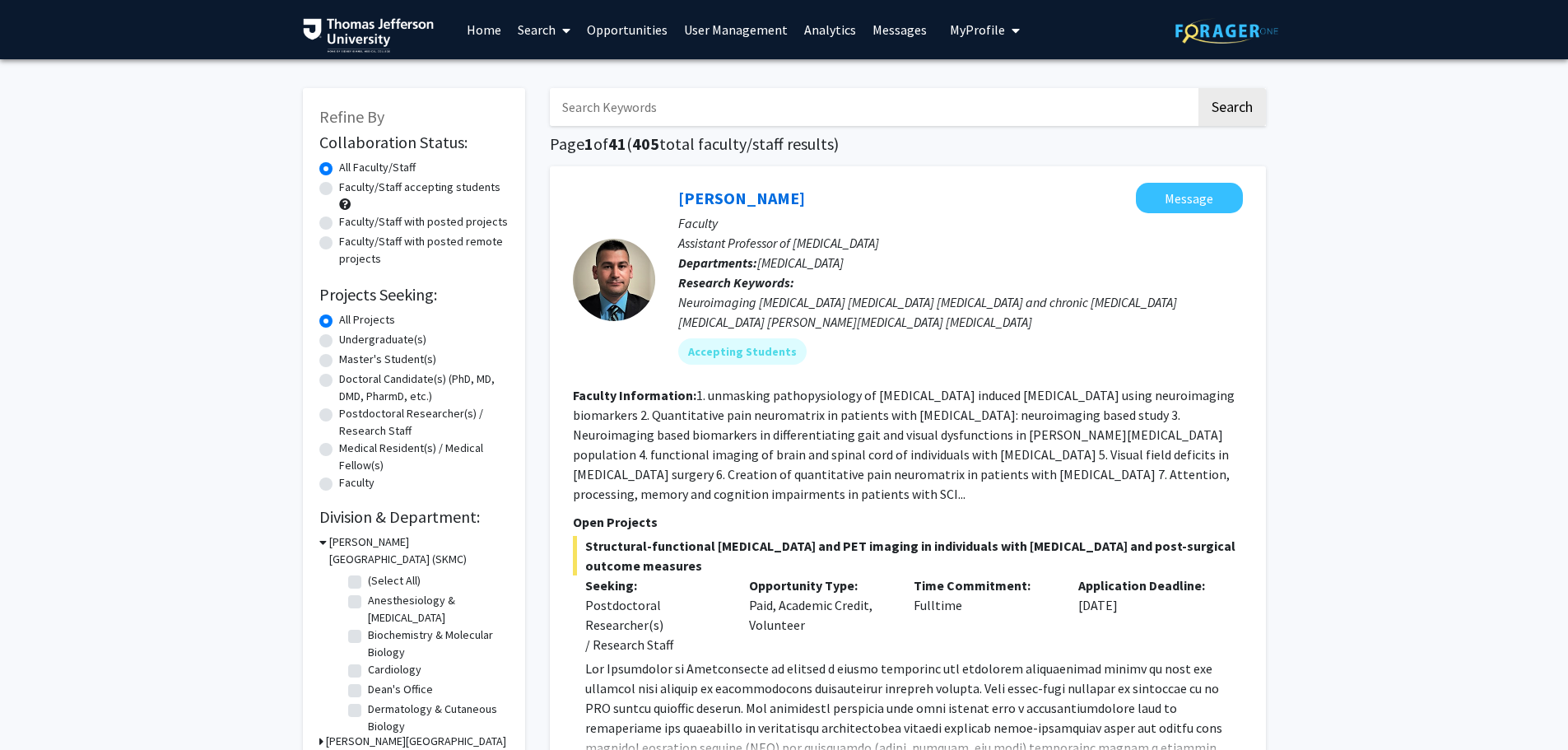
click at [643, 107] on input "Search Keywords" at bounding box center [873, 107] width 646 height 38
type input "[PERSON_NAME]"
click at [1198, 88] on button "Search" at bounding box center [1232, 107] width 68 height 38
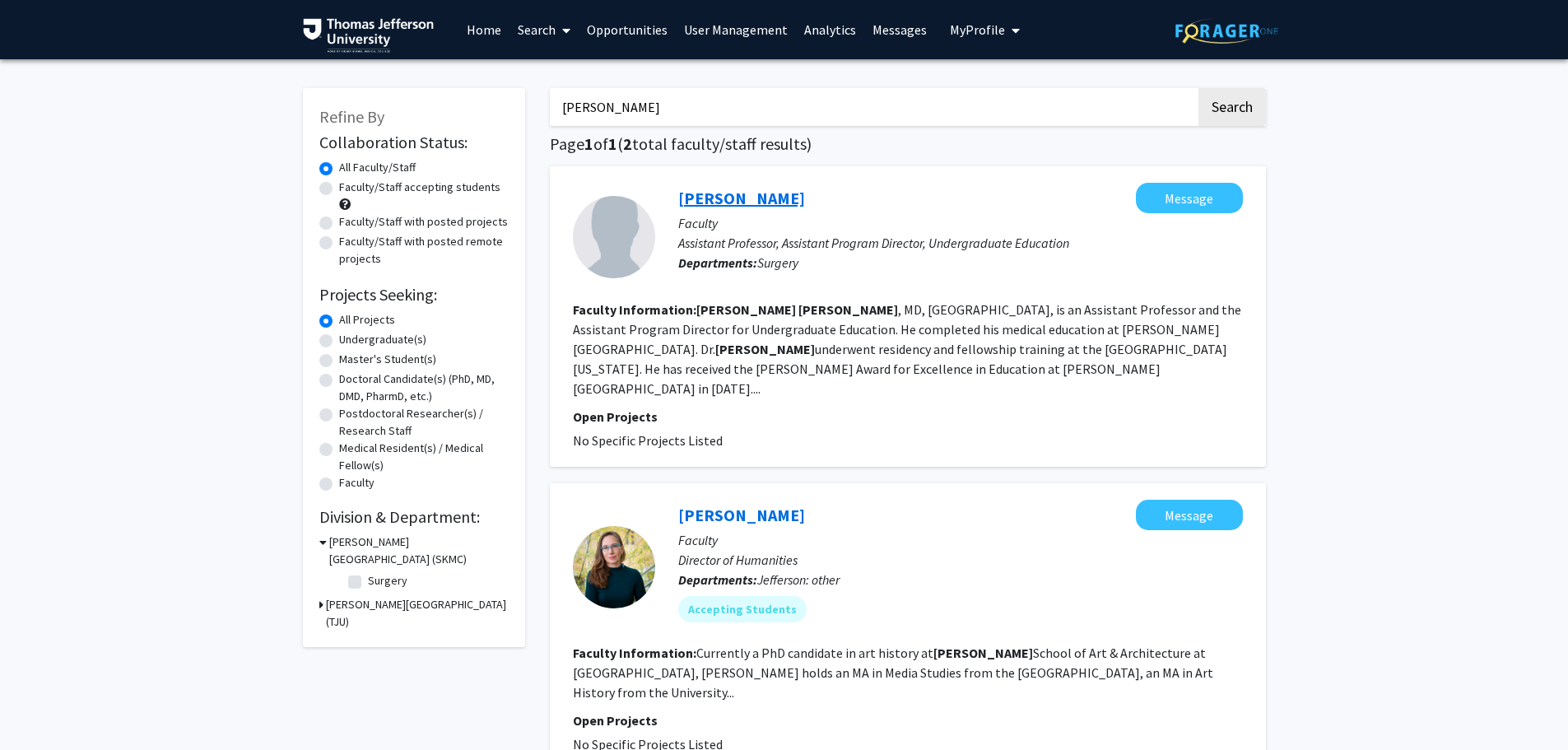
click at [738, 198] on link "[PERSON_NAME]" at bounding box center [742, 198] width 127 height 20
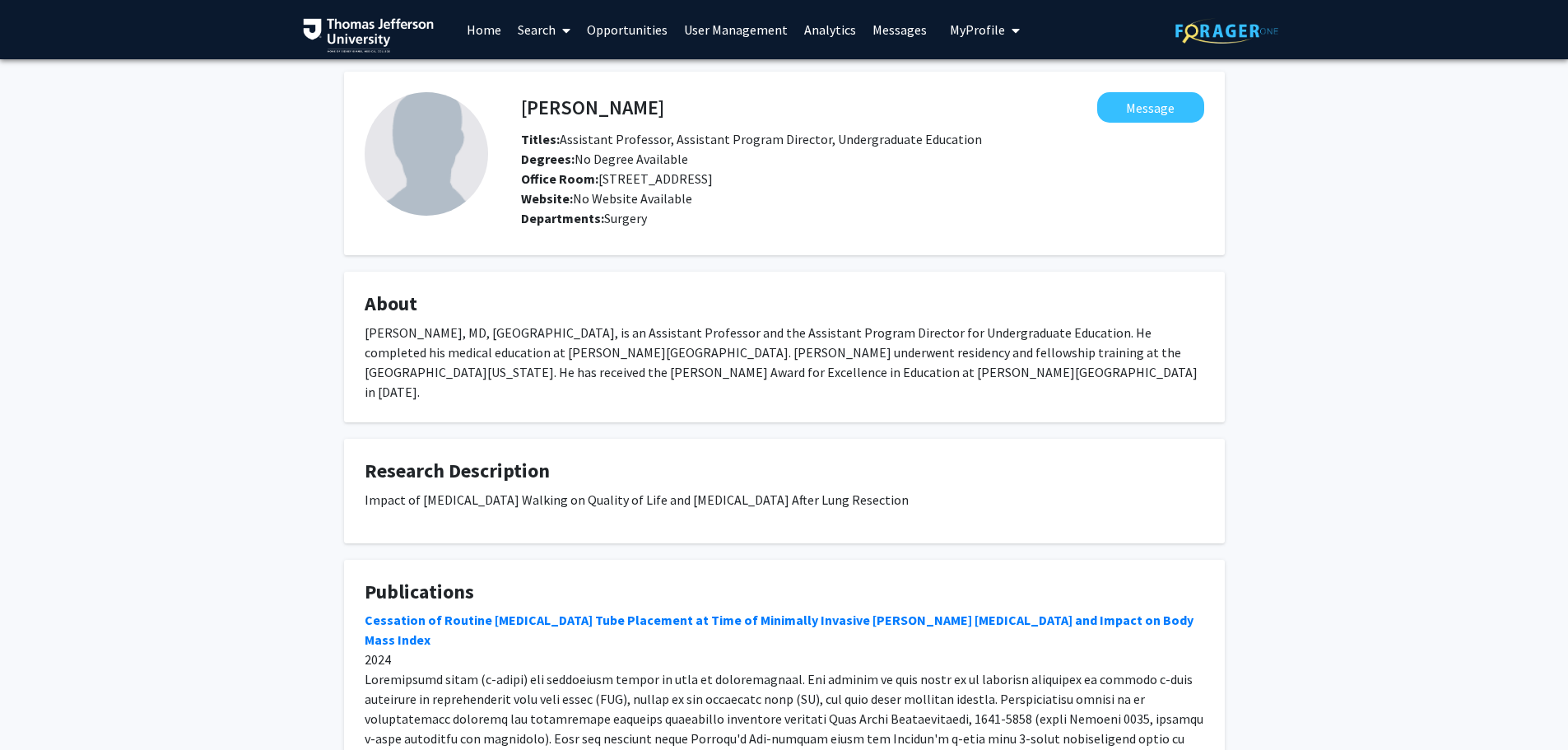
drag, startPoint x: 556, startPoint y: 21, endPoint x: 569, endPoint y: 45, distance: 27.3
click at [556, 21] on span at bounding box center [563, 30] width 15 height 57
click at [578, 74] on span "Faculty/Staff" at bounding box center [569, 75] width 121 height 33
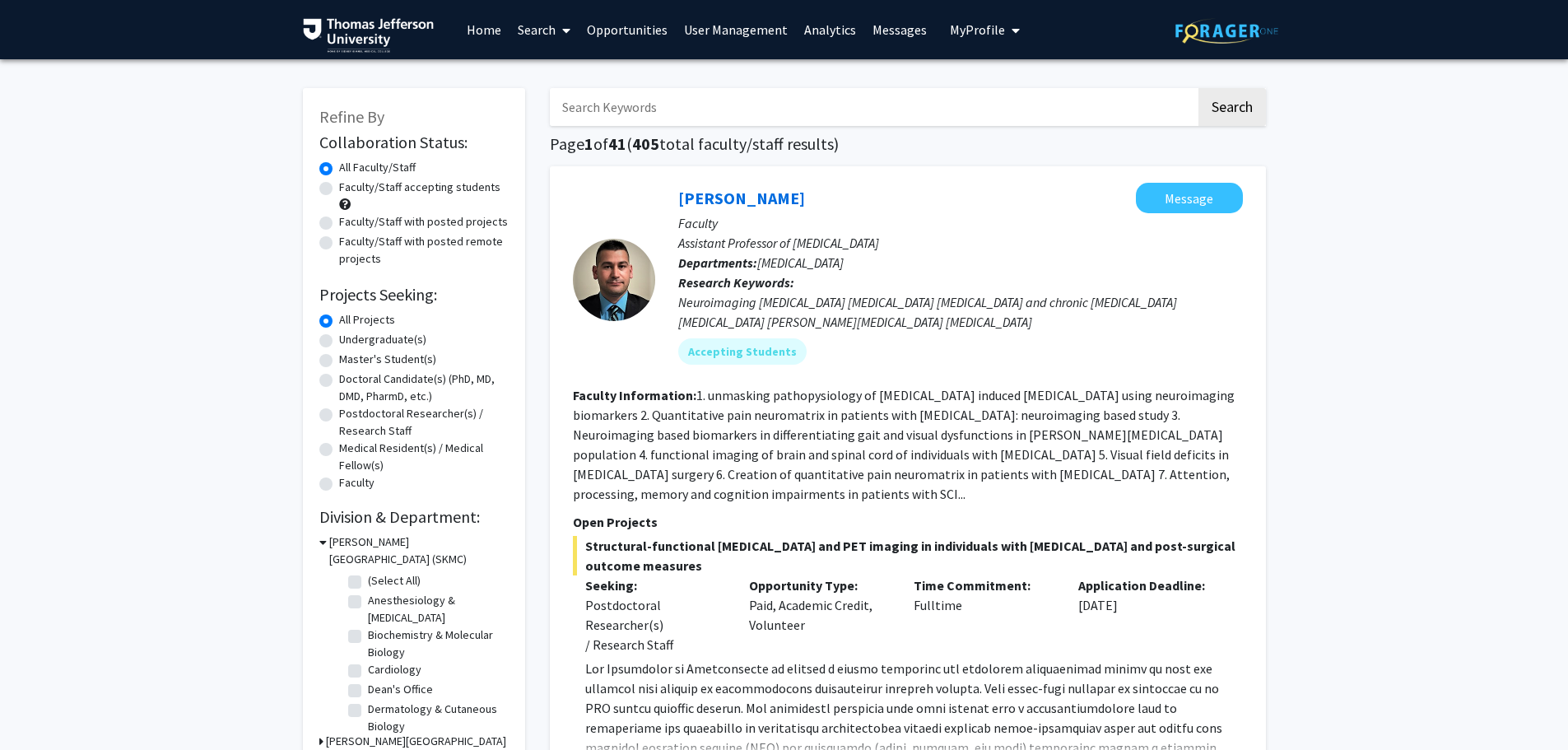
click at [607, 107] on input "Search Keywords" at bounding box center [873, 107] width 646 height 38
type input "[PERSON_NAME]"
click at [1198, 88] on button "Search" at bounding box center [1232, 107] width 68 height 38
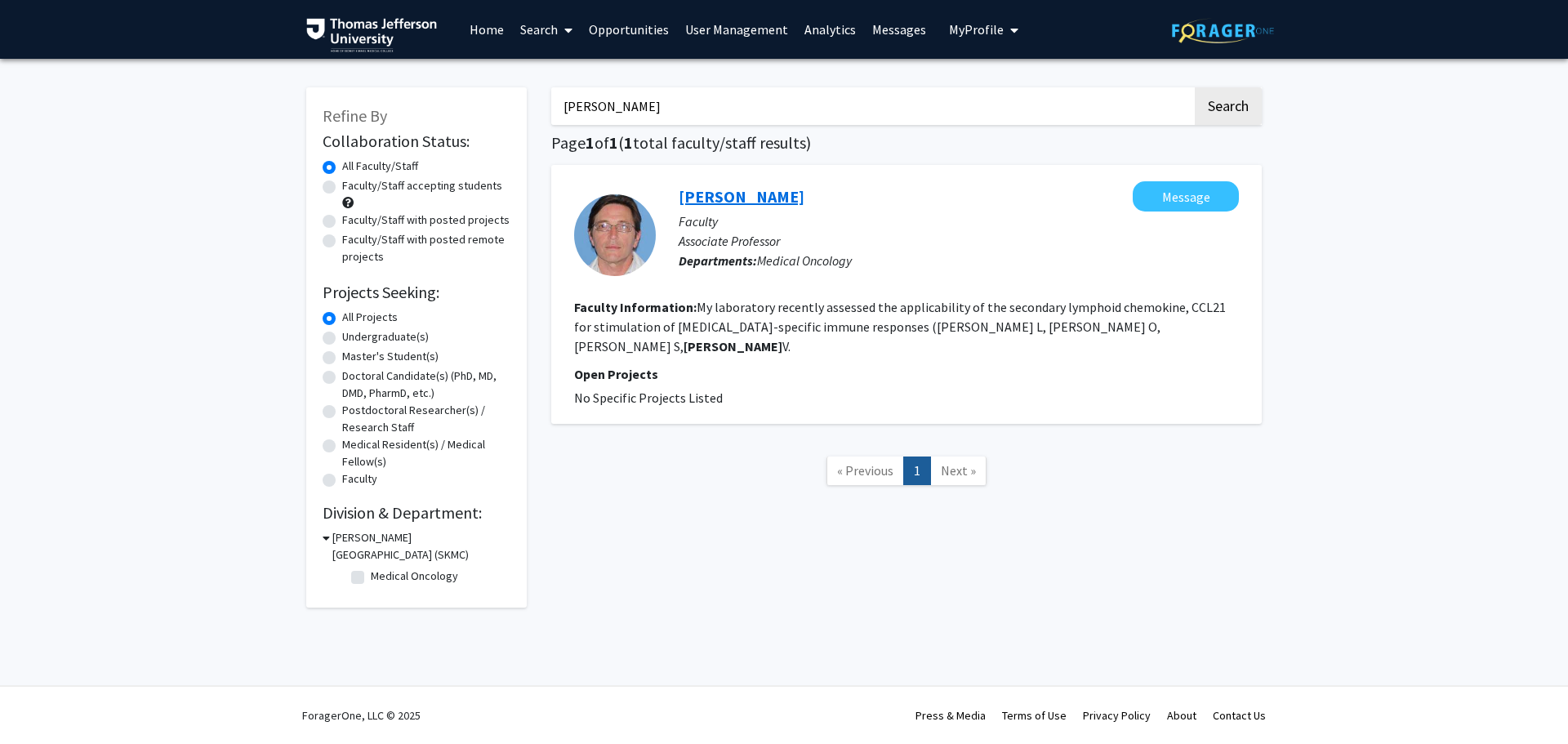
click at [753, 199] on link "[PERSON_NAME]" at bounding box center [742, 196] width 126 height 20
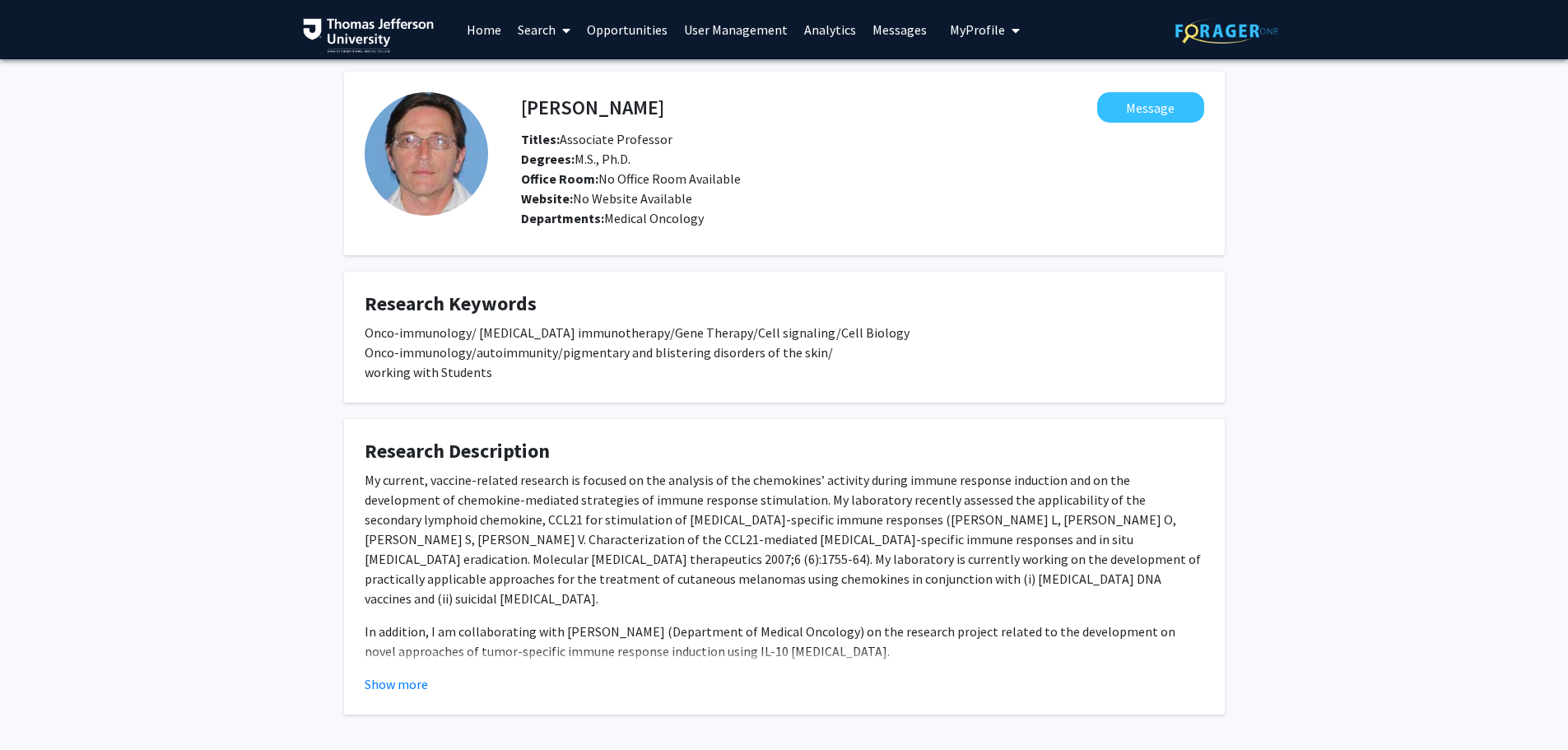
click at [536, 28] on link "Search" at bounding box center [544, 30] width 69 height 57
click at [559, 74] on span "Faculty/Staff" at bounding box center [569, 75] width 121 height 33
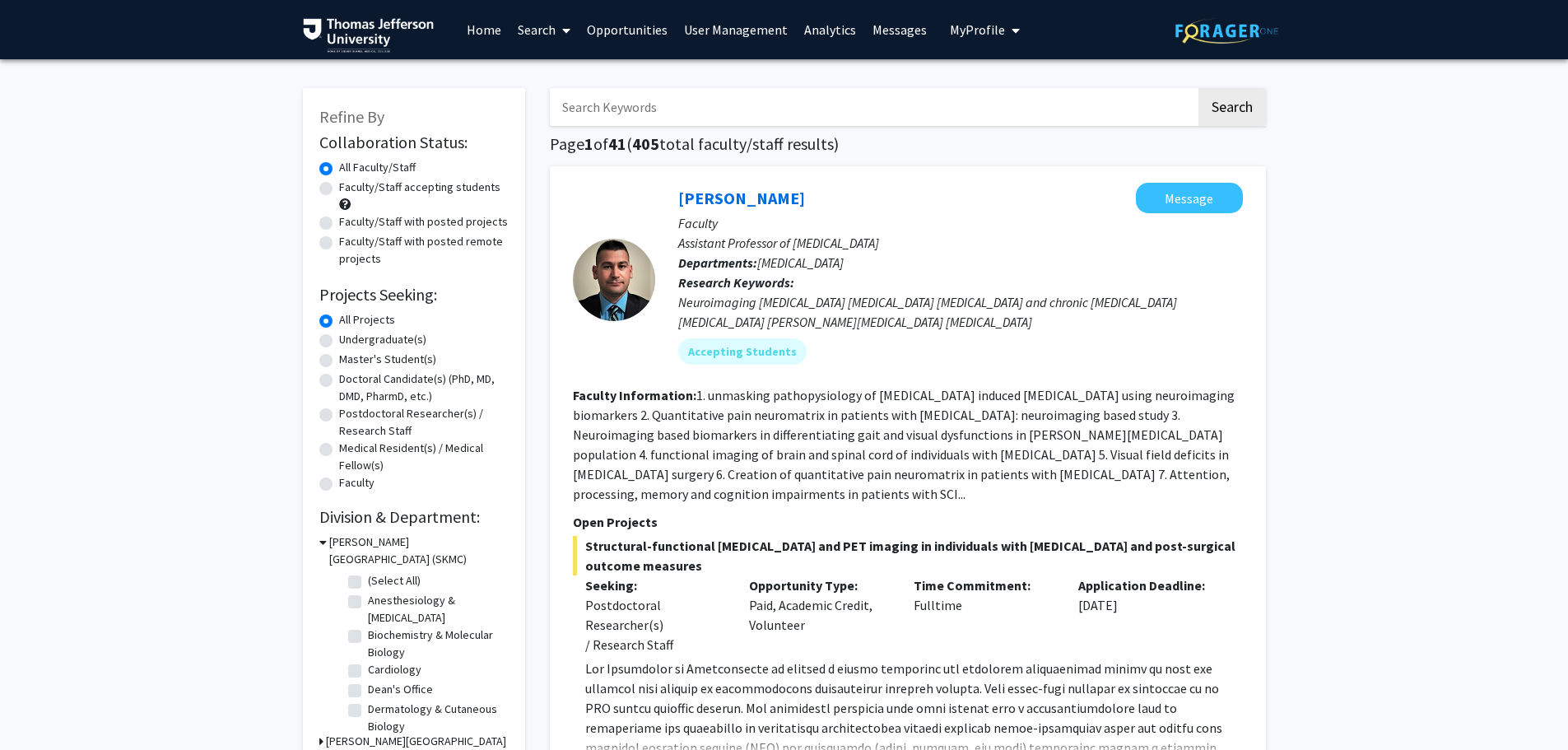
click at [630, 108] on input "Search Keywords" at bounding box center [873, 107] width 646 height 38
type input "[PERSON_NAME]"
click at [1198, 88] on button "Search" at bounding box center [1232, 107] width 68 height 38
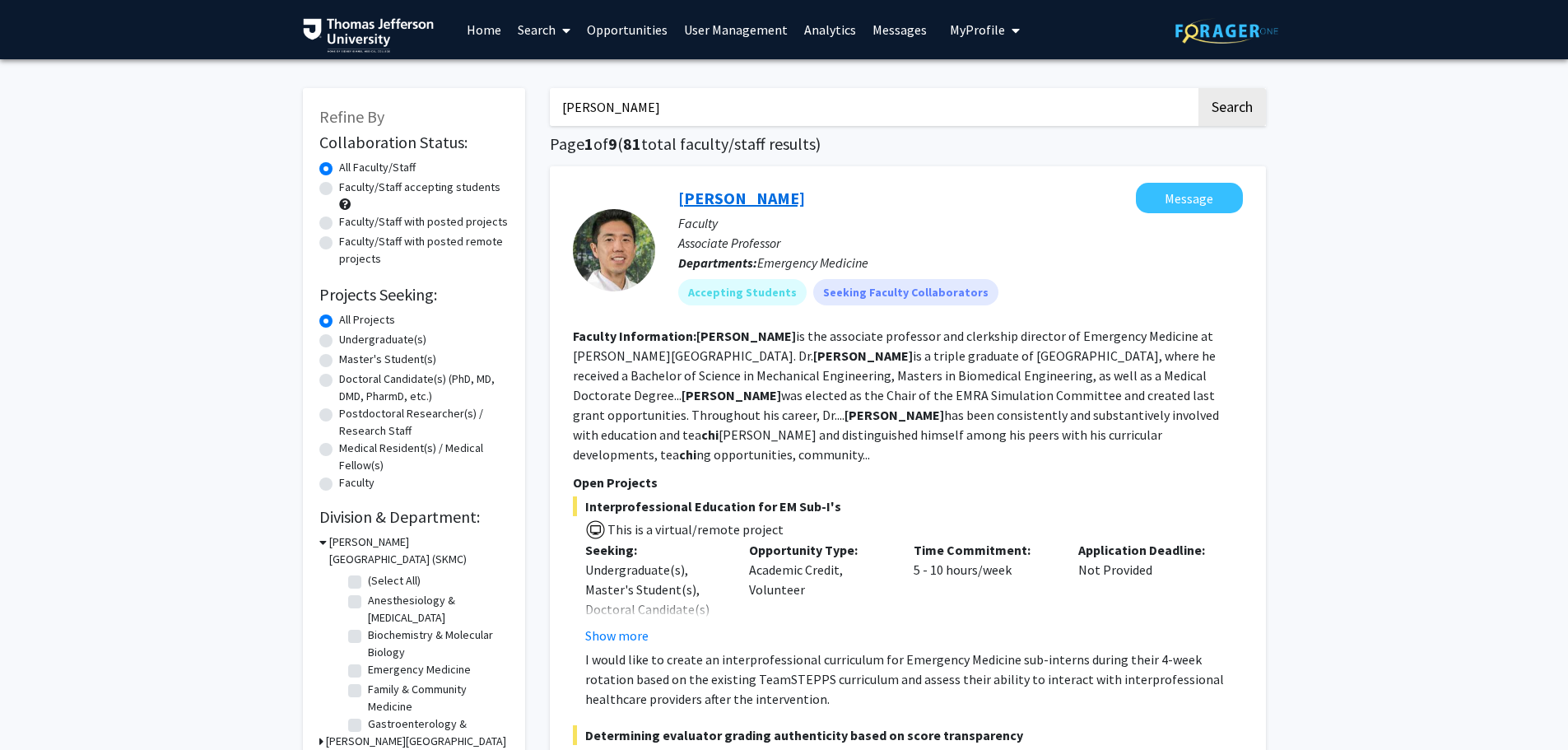
click at [743, 196] on link "[PERSON_NAME]" at bounding box center [742, 198] width 127 height 20
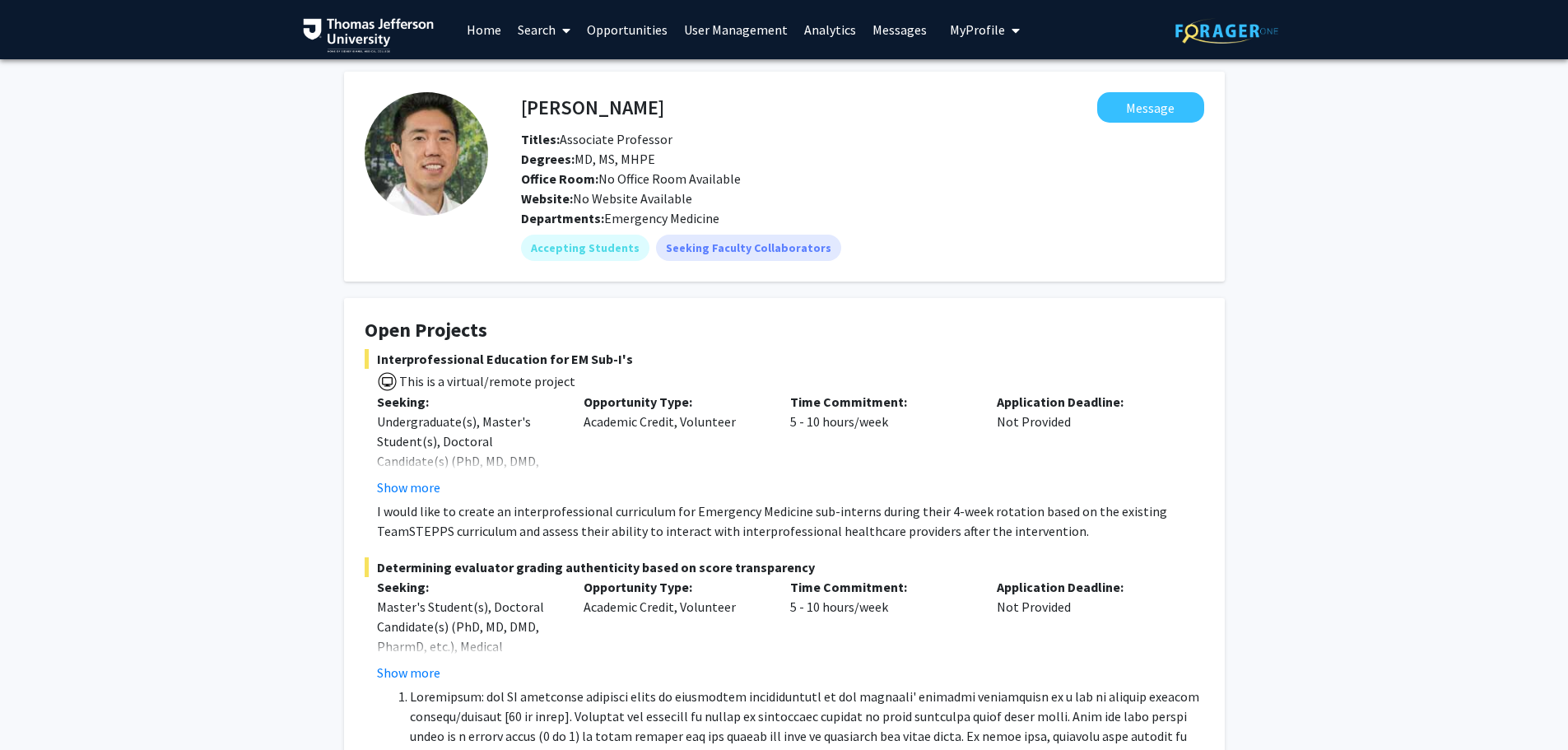
click at [532, 19] on link "Search" at bounding box center [544, 30] width 69 height 57
click at [567, 78] on span "Faculty/Staff" at bounding box center [569, 75] width 121 height 33
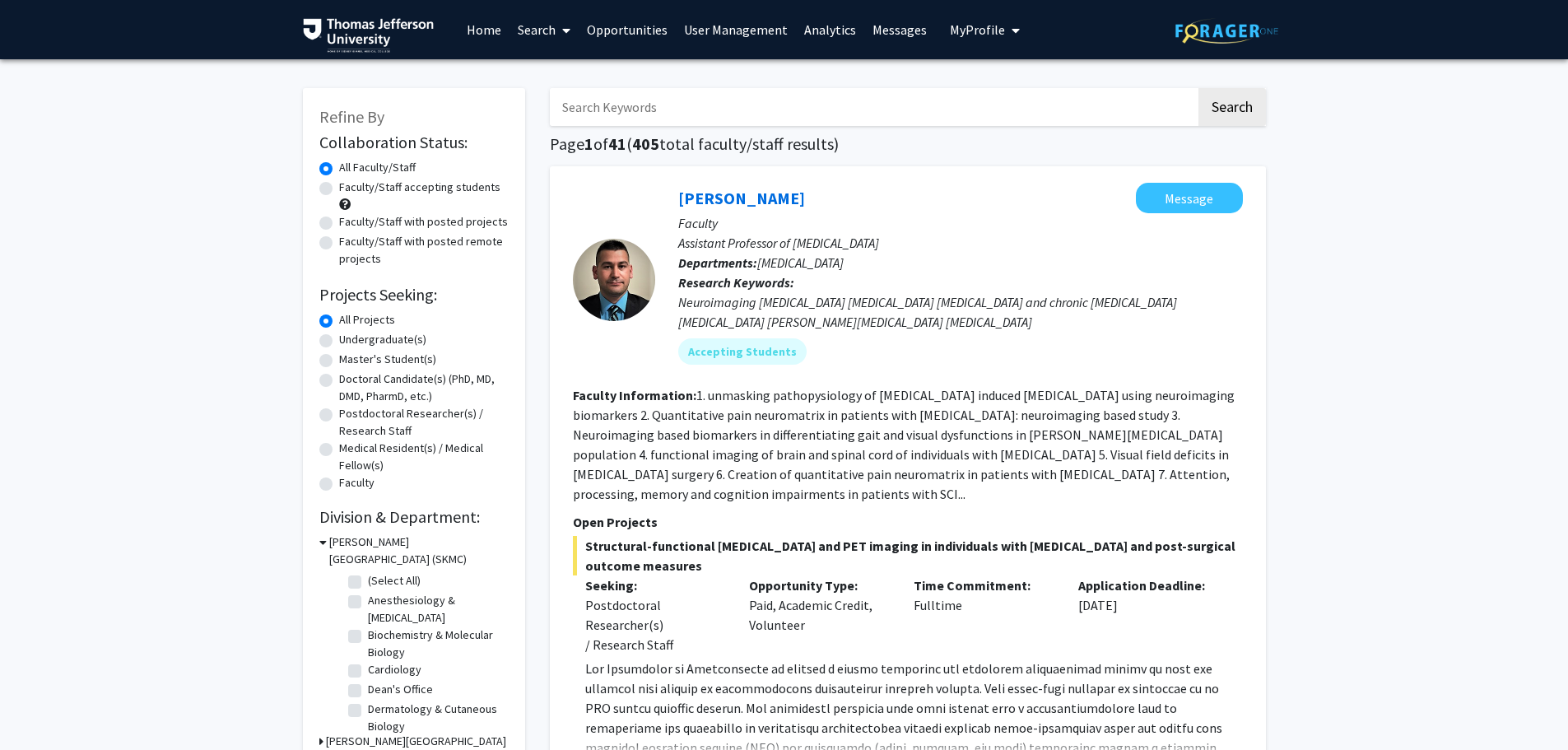
click at [677, 113] on input "Search Keywords" at bounding box center [873, 107] width 646 height 38
type input "zhikui wei"
click at [1198, 88] on button "Search" at bounding box center [1232, 107] width 68 height 38
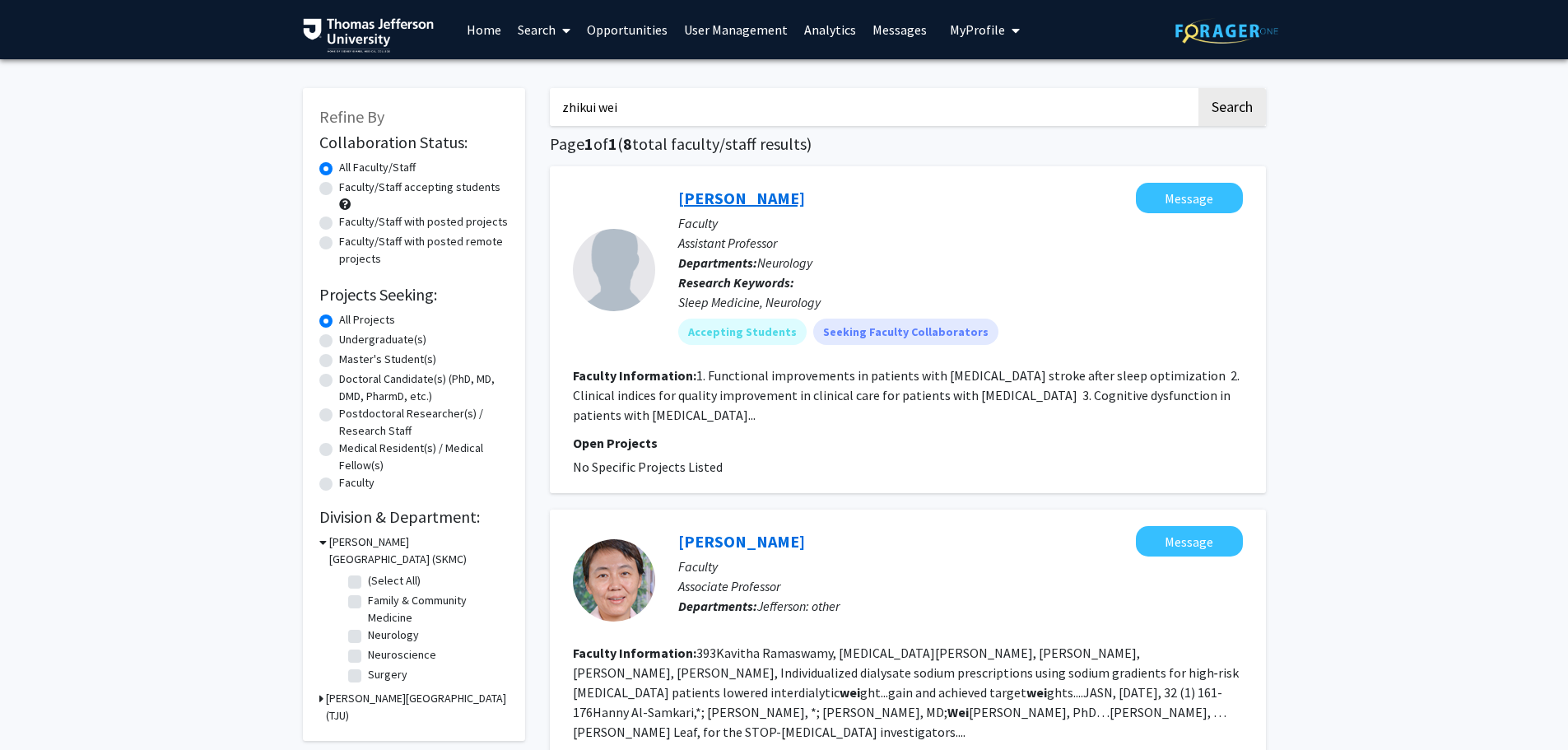
click at [737, 197] on link "[PERSON_NAME]" at bounding box center [742, 198] width 127 height 20
